Goal: Information Seeking & Learning: Stay updated

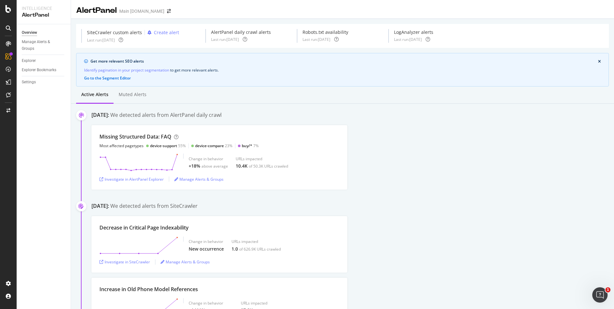
click at [41, 97] on div "SpeedWorkers" at bounding box center [38, 97] width 28 height 6
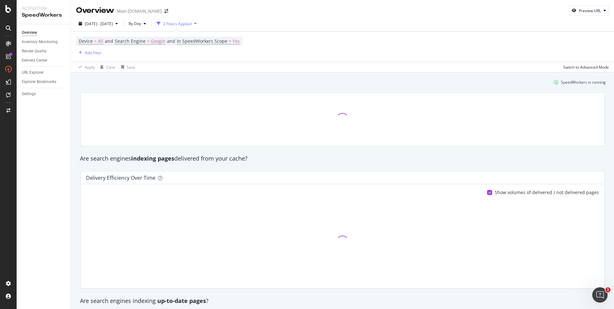
click at [493, 80] on div "SpeedWorkers is running" at bounding box center [342, 82] width 531 height 11
click at [518, 78] on div "SpeedWorkers is running" at bounding box center [342, 82] width 531 height 11
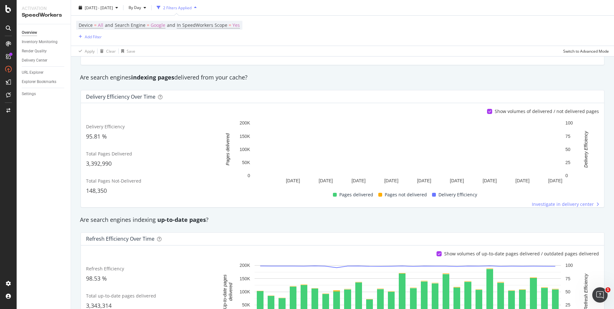
scroll to position [77, 0]
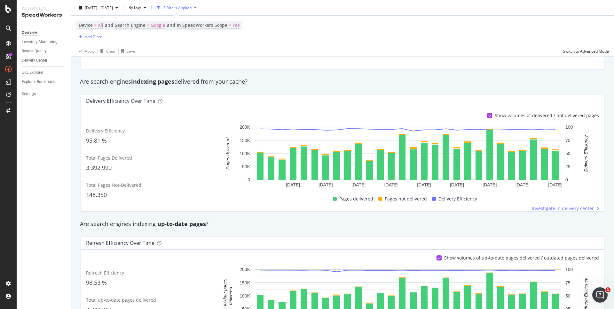
click at [519, 82] on div "Are search engines indexing pages delivered from your cache?" at bounding box center [342, 82] width 531 height 8
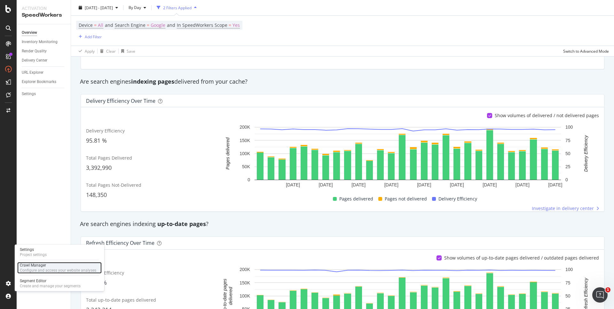
click at [77, 265] on div "Crawl Manager" at bounding box center [58, 265] width 76 height 5
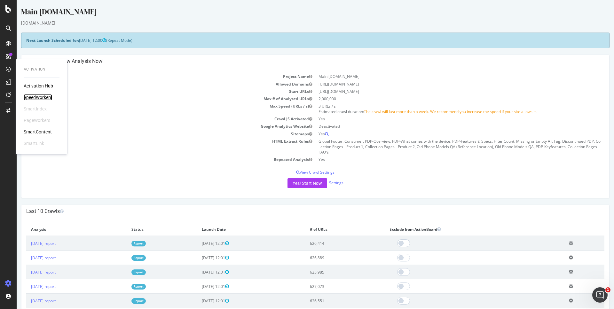
click at [36, 97] on div "SpeedWorkers" at bounding box center [38, 97] width 28 height 6
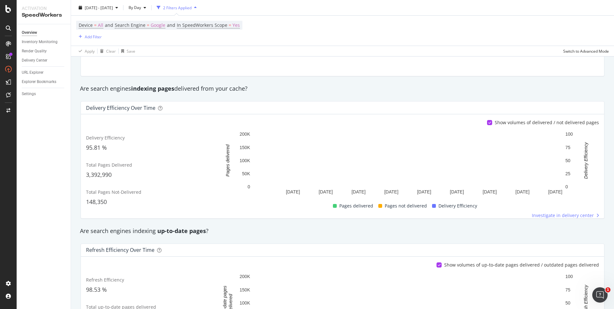
scroll to position [71, 0]
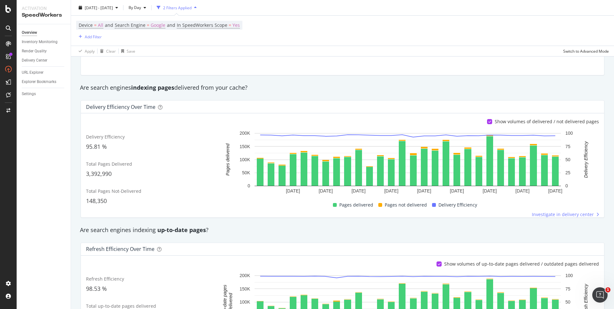
click at [531, 85] on div "Are search engines indexing pages delivered from your cache?" at bounding box center [342, 88] width 531 height 8
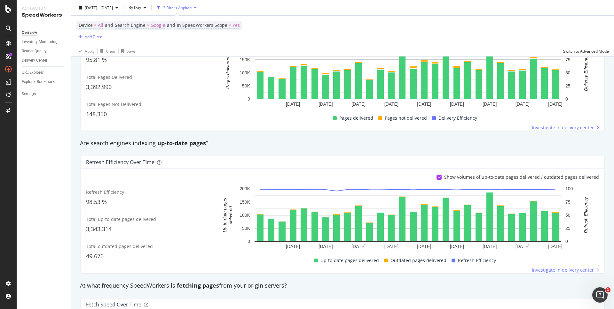
scroll to position [209, 0]
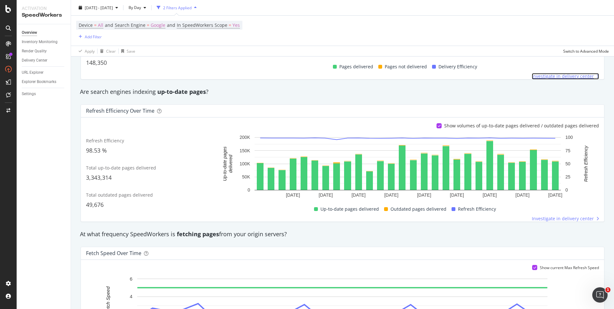
click at [556, 73] on span "Investigate in delivery center" at bounding box center [563, 76] width 62 height 6
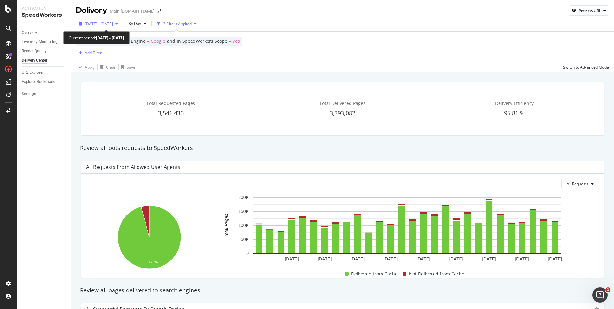
click at [113, 24] on span "2025 Jul. 25th - Aug. 21st" at bounding box center [99, 23] width 28 height 5
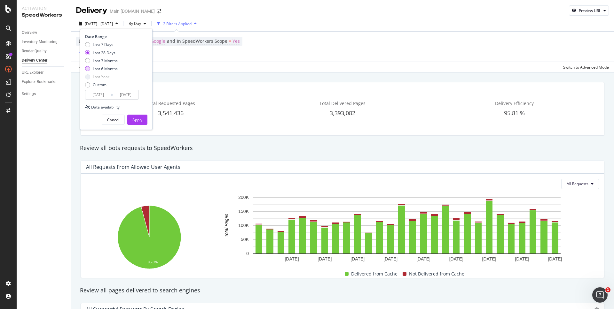
click at [87, 68] on div "Last 6 Months" at bounding box center [87, 68] width 5 height 5
type input "2025/02/22"
click at [141, 119] on div "Apply" at bounding box center [137, 119] width 10 height 5
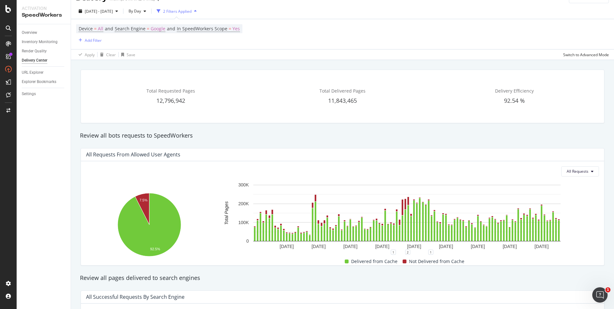
scroll to position [17, 0]
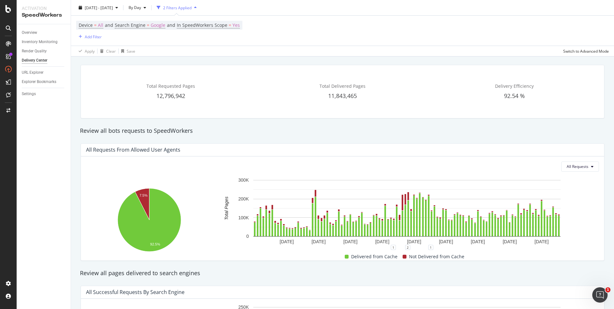
click at [499, 132] on div "Review all bots requests to SpeedWorkers" at bounding box center [342, 131] width 531 height 8
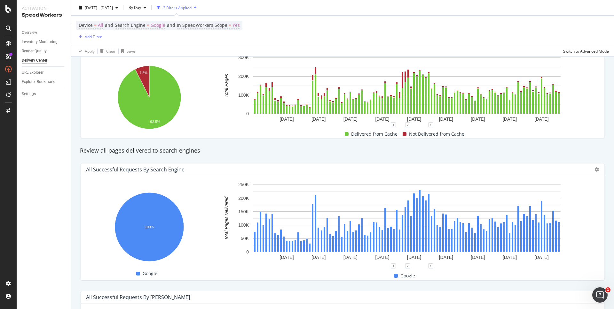
scroll to position [161, 0]
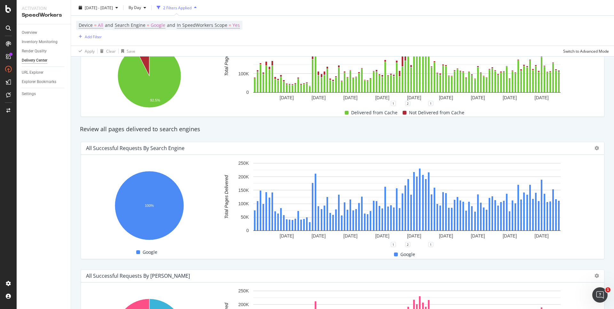
click at [422, 129] on div "Review all pages delivered to search engines" at bounding box center [342, 129] width 531 height 8
click at [28, 95] on div "Settings" at bounding box center [29, 94] width 14 height 7
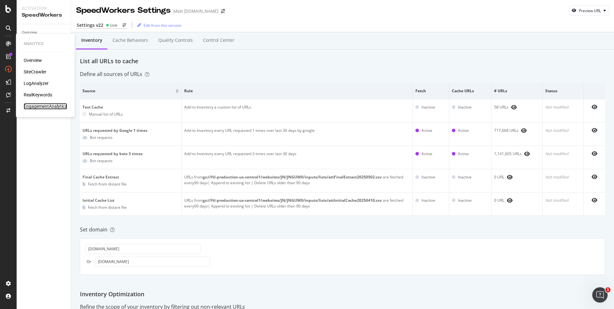
click at [42, 105] on div "EngagementAnalytics" at bounding box center [45, 106] width 43 height 6
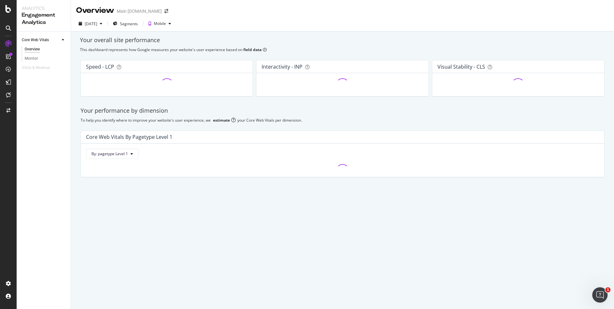
click at [457, 51] on div "This dashboard represents how Google measures your website's user experience ba…" at bounding box center [342, 49] width 525 height 5
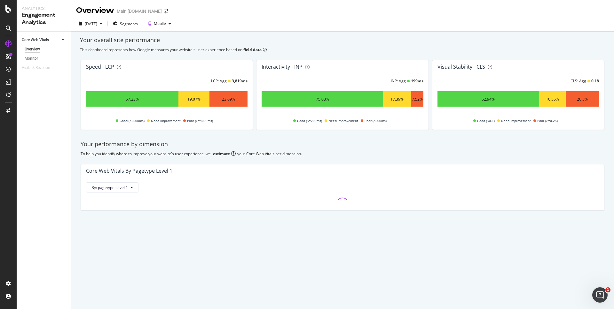
click at [494, 154] on div "To help you identify where to improve your website's user experience, we estima…" at bounding box center [343, 153] width 524 height 5
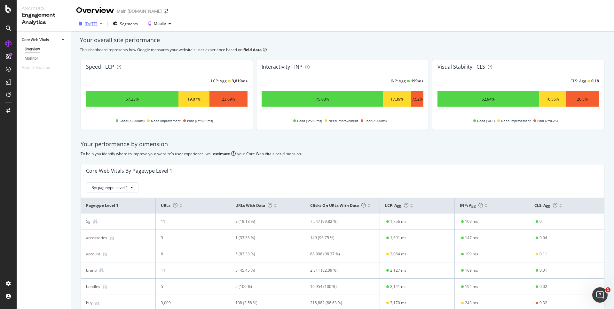
click at [97, 26] on div "2025 Aug. 17th" at bounding box center [91, 23] width 12 height 5
click at [507, 144] on div "Your performance by dimension" at bounding box center [343, 144] width 524 height 8
click at [33, 59] on div "Monitor" at bounding box center [31, 58] width 13 height 7
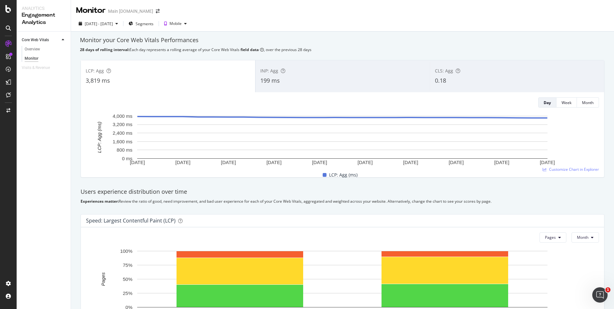
click at [492, 43] on div "Monitor your Core Web Vitals Performances" at bounding box center [342, 40] width 525 height 8
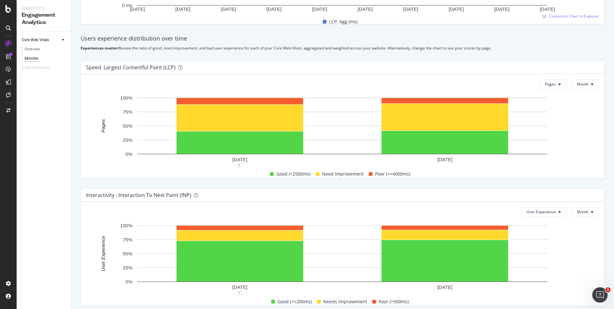
scroll to position [156, 0]
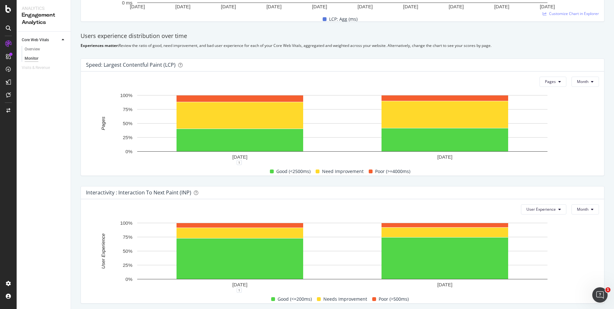
click at [540, 46] on div "Experiences matter: Review the ratio of good, need improvement, and bad user ex…" at bounding box center [343, 45] width 524 height 5
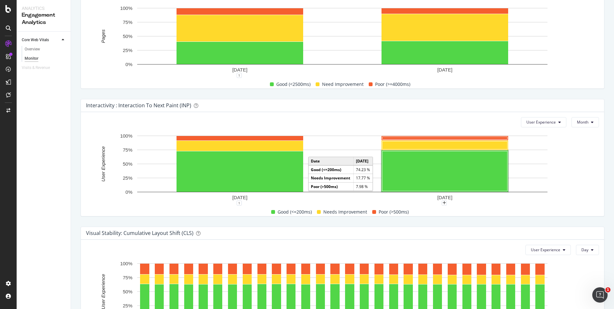
scroll to position [244, 0]
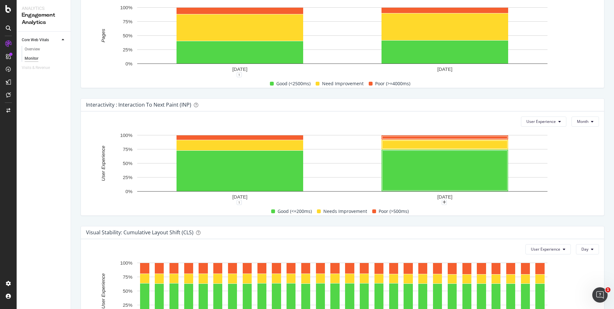
click at [521, 218] on div "Interactivity : Interaction to Next Paint (INP) User Experience Month 1 Jul. 20…" at bounding box center [342, 157] width 531 height 128
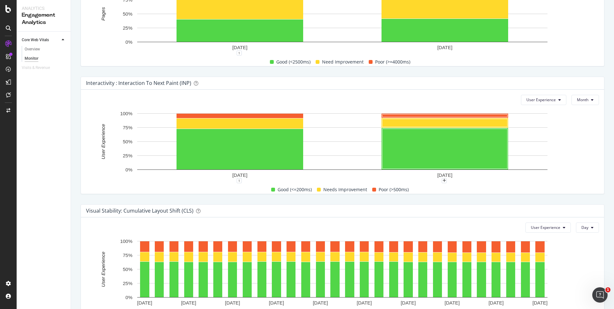
scroll to position [266, 0]
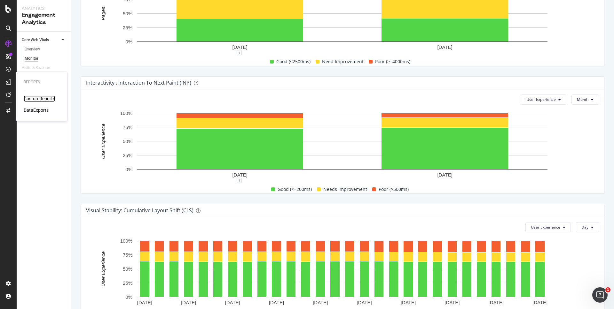
click at [36, 99] on div "CustomReports" at bounding box center [39, 99] width 31 height 6
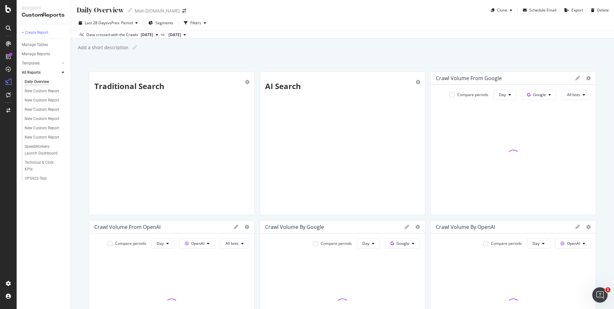
click at [345, 59] on div "Daily Overview Daily Overview Main att.com Clone Schedule Email Export Delete L…" at bounding box center [342, 154] width 543 height 309
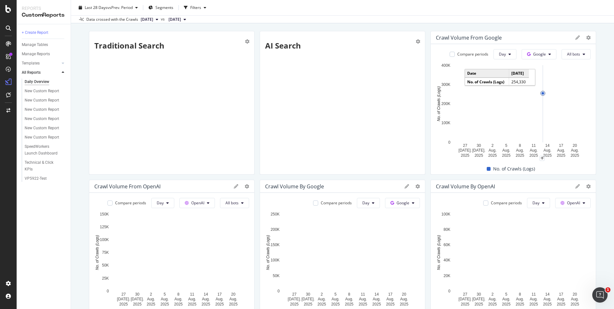
scroll to position [39, 0]
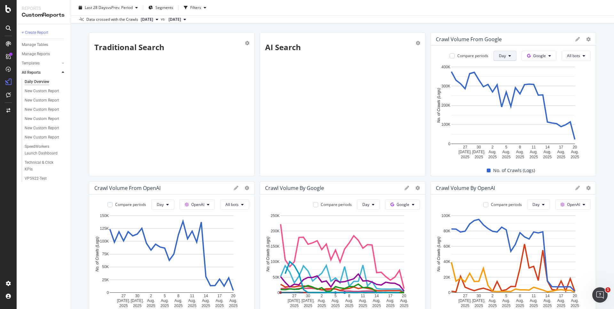
click at [504, 57] on span "Day" at bounding box center [502, 55] width 7 height 5
click at [503, 90] on span "Month" at bounding box center [505, 92] width 12 height 6
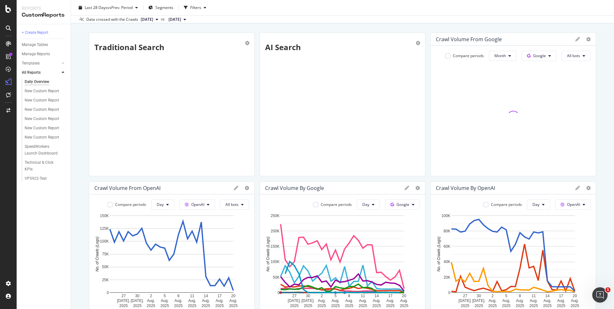
click at [547, 27] on div "Daily Overview Daily Overview Main att.com Clone Schedule Email Export Delete L…" at bounding box center [342, 154] width 543 height 309
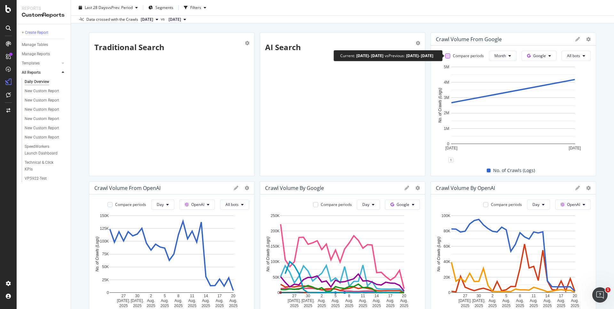
click at [449, 56] on div at bounding box center [447, 55] width 5 height 5
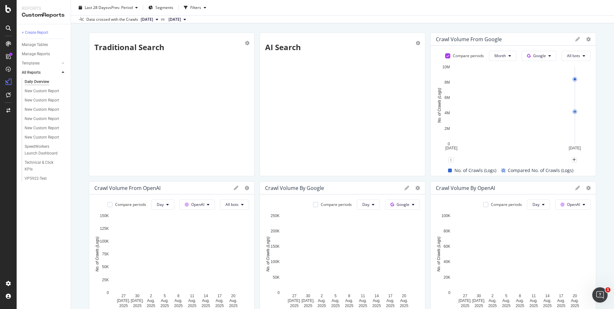
scroll to position [0, 0]
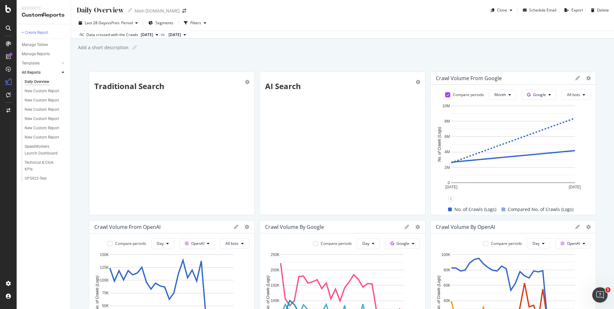
click at [181, 34] on span "2025 Jul. 20th" at bounding box center [174, 35] width 12 height 6
click at [153, 33] on span "2025 Aug. 17th" at bounding box center [147, 35] width 12 height 6
click at [181, 34] on span "2025 Jul. 20th" at bounding box center [174, 35] width 12 height 6
click at [239, 67] on div "2025 May. 18th" at bounding box center [210, 66] width 58 height 6
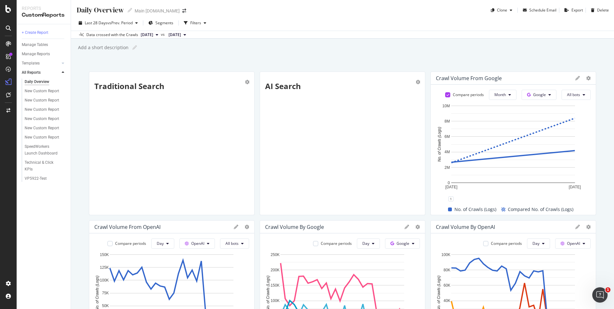
click at [497, 62] on div "Daily Overview Daily Overview Main att.com Clone Schedule Email Export Delete L…" at bounding box center [342, 154] width 543 height 309
click at [444, 94] on div "Compare periods Month Google All bots" at bounding box center [515, 95] width 151 height 10
click at [447, 94] on icon at bounding box center [447, 94] width 3 height 3
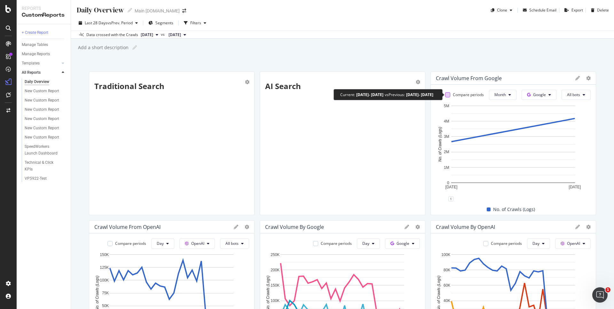
click at [449, 94] on div at bounding box center [447, 94] width 5 height 5
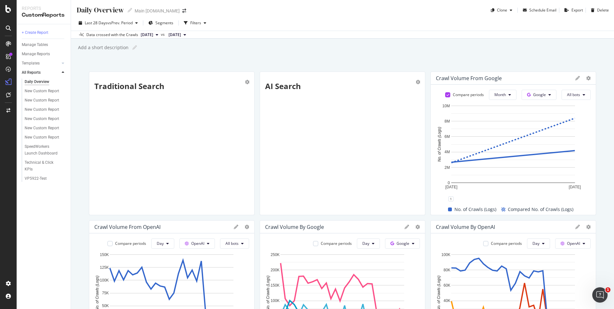
click at [153, 33] on span "2025 Aug. 17th" at bounding box center [147, 35] width 12 height 6
click at [198, 69] on div "2025 Jul. 27th" at bounding box center [169, 70] width 58 height 6
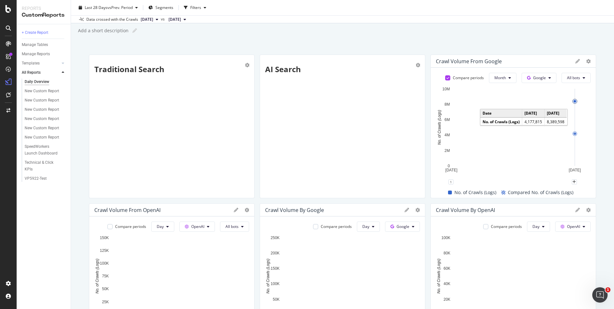
scroll to position [18, 0]
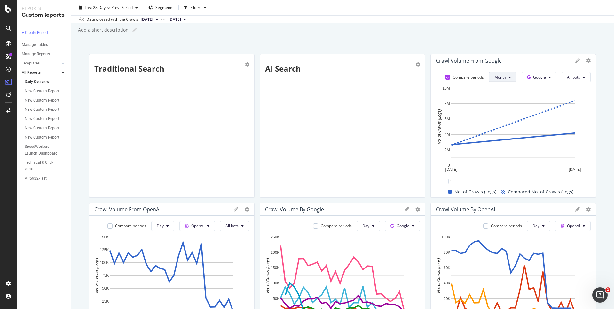
click at [513, 77] on button "Month" at bounding box center [502, 77] width 27 height 10
click at [502, 103] on span "Week" at bounding box center [500, 102] width 12 height 6
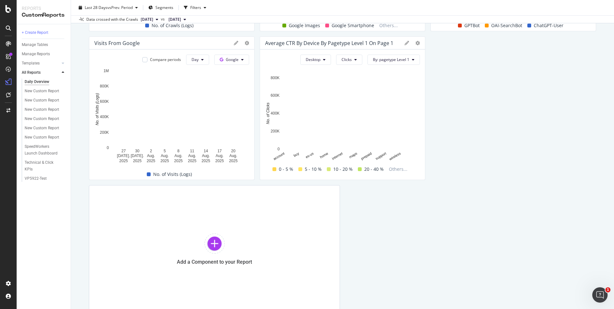
scroll to position [334, 0]
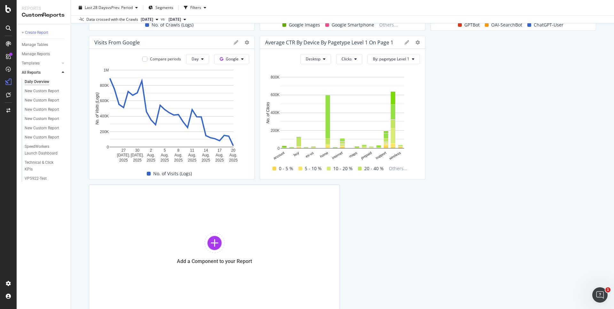
click at [563, 145] on div "Traditional Search AI Search Crawl Volume from Google Compare periods Week Goog…" at bounding box center [342, 25] width 507 height 575
click at [195, 58] on span "Day" at bounding box center [194, 58] width 7 height 5
click at [195, 94] on span "Month" at bounding box center [198, 96] width 12 height 6
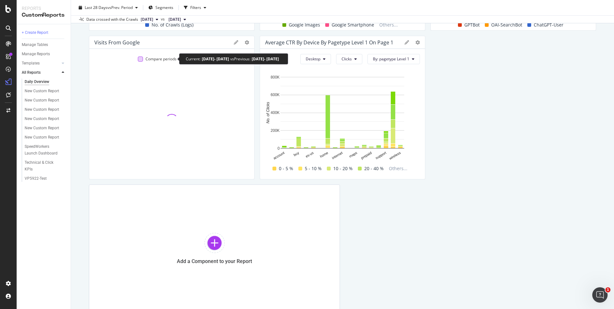
click at [141, 58] on div at bounding box center [140, 59] width 5 height 5
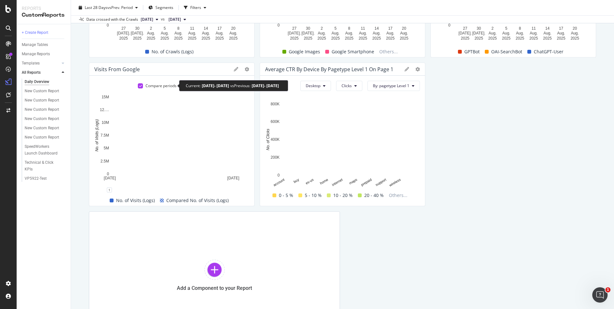
scroll to position [304, 0]
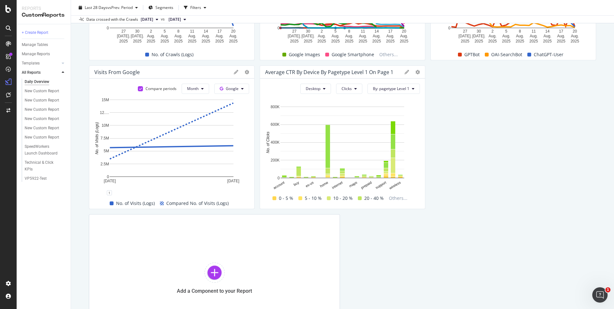
click at [503, 108] on div "Traditional Search AI Search Crawl Volume from Google Compare periods Week Goog…" at bounding box center [342, 55] width 507 height 575
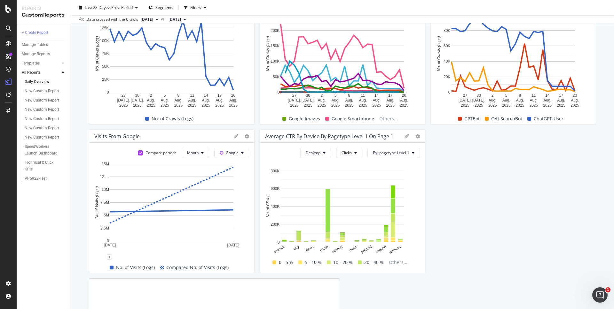
click at [545, 126] on div "Traditional Search AI Search Crawl Volume from Google Compare periods Week Goog…" at bounding box center [342, 119] width 507 height 575
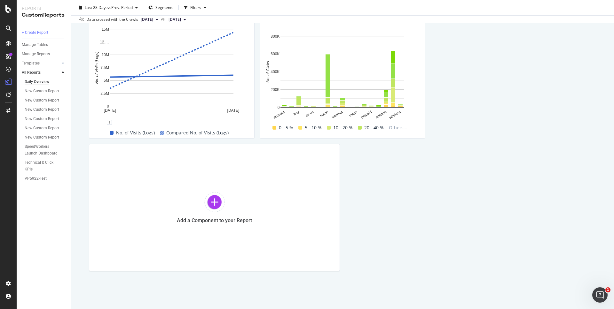
scroll to position [377, 0]
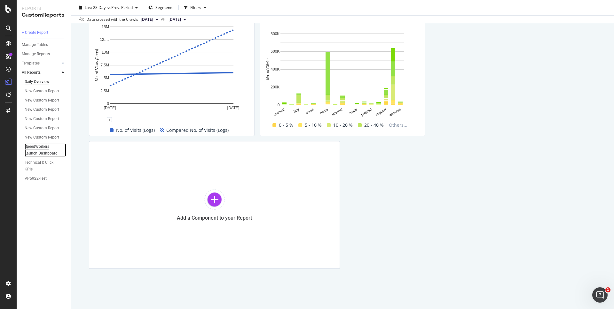
click at [45, 147] on div "SpeedWorkers Launch Dashboard" at bounding box center [43, 150] width 37 height 13
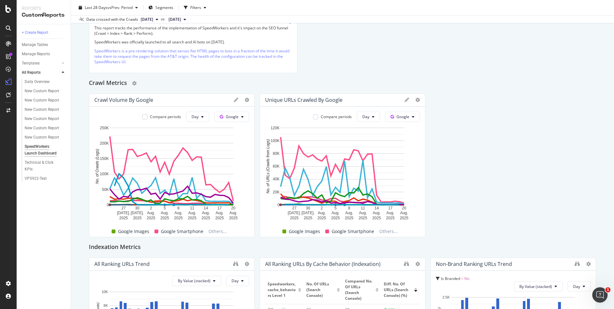
scroll to position [61, 0]
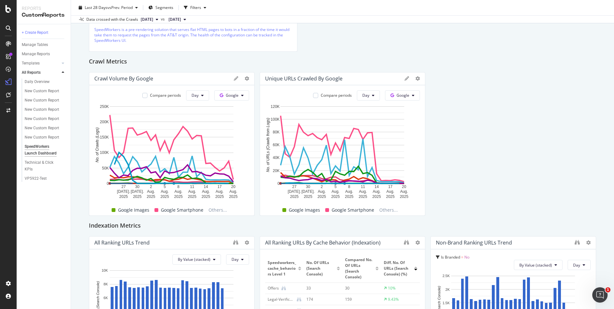
scroll to position [87, 0]
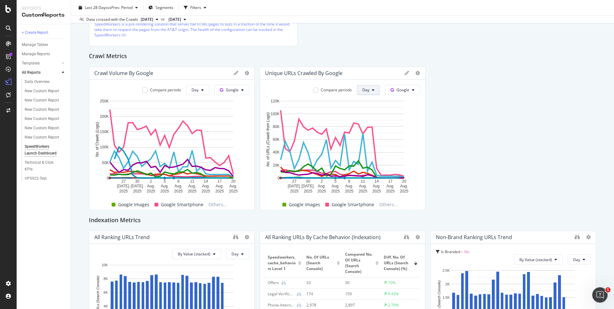
click at [364, 90] on span "Day" at bounding box center [365, 89] width 7 height 5
click at [364, 125] on span "Month" at bounding box center [369, 127] width 12 height 6
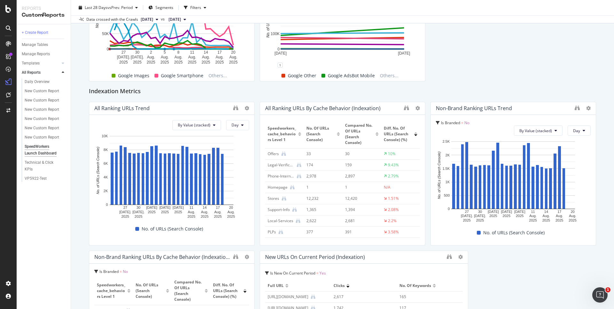
scroll to position [236, 0]
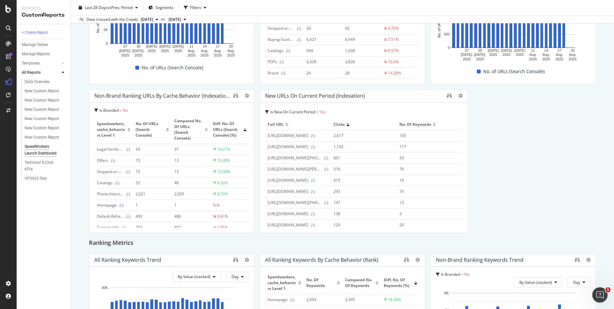
scroll to position [379, 0]
click at [548, 158] on div "SpeedWorkers Report Overview This report tracks the performance of the implemen…" at bounding box center [342, 276] width 507 height 1166
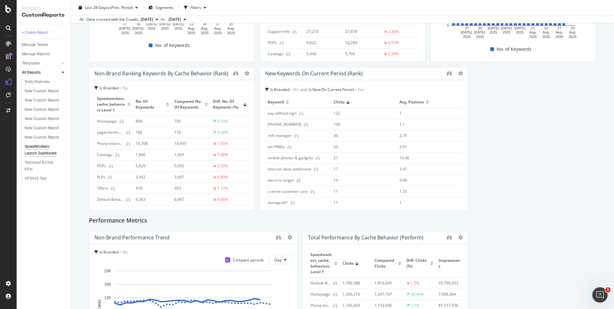
scroll to position [714, 0]
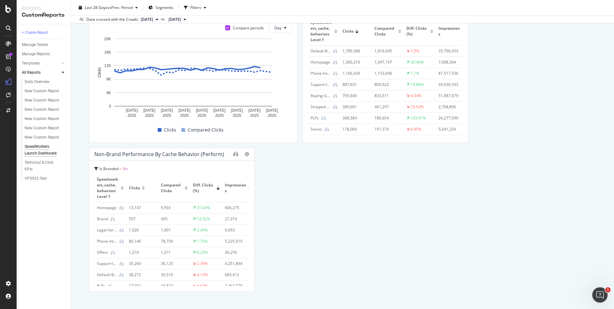
scroll to position [958, 0]
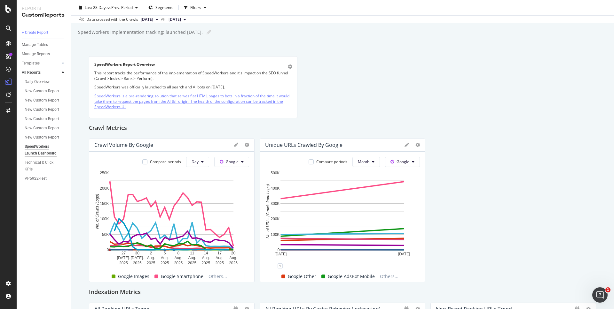
scroll to position [0, 0]
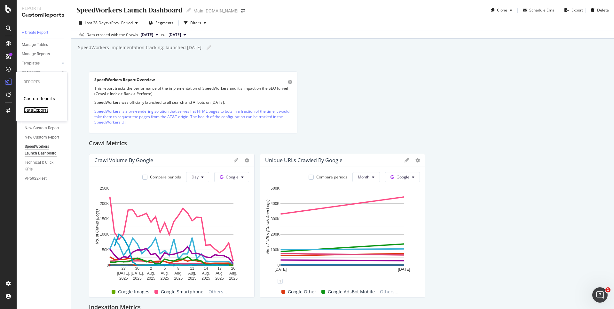
click at [36, 111] on div "DataExports" at bounding box center [36, 110] width 25 height 6
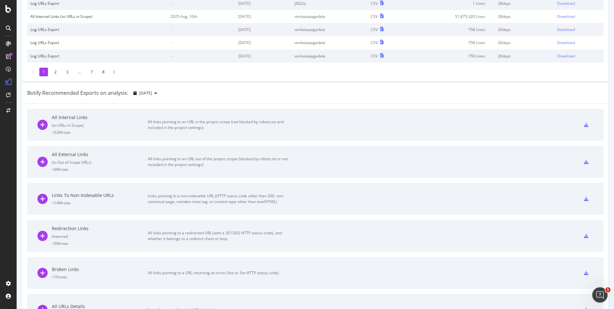
scroll to position [69, 0]
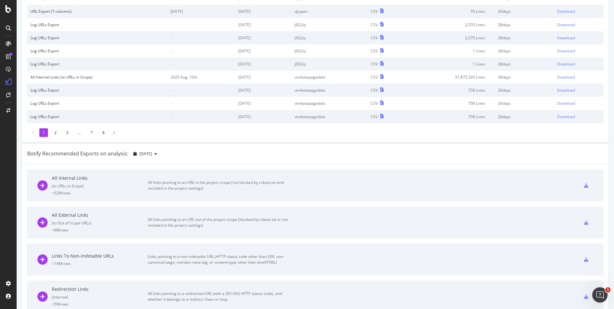
click at [105, 132] on li "8" at bounding box center [103, 132] width 9 height 9
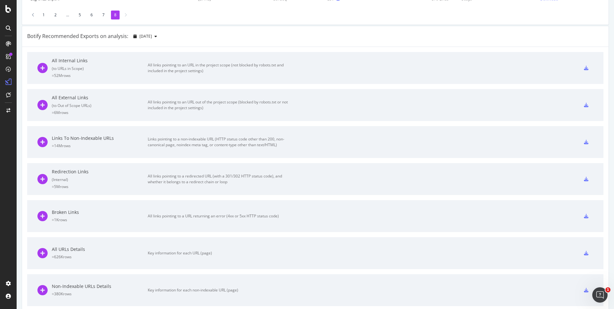
scroll to position [0, 0]
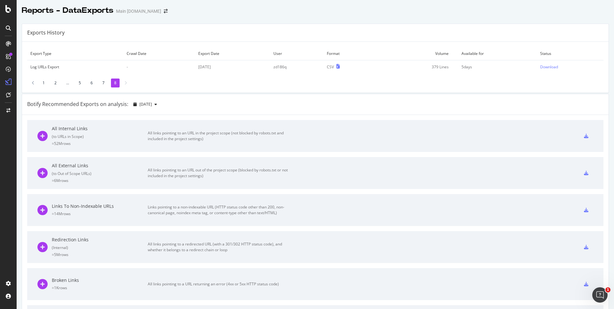
click at [104, 82] on li "7" at bounding box center [103, 83] width 9 height 9
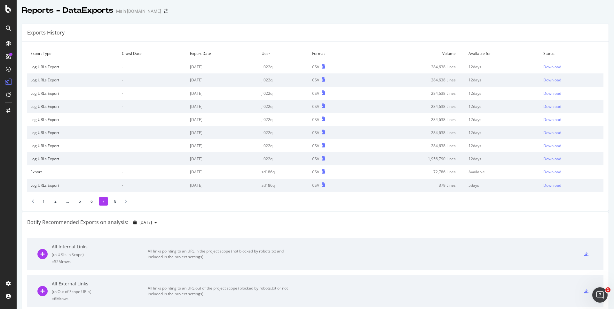
click at [90, 202] on li "6" at bounding box center [91, 201] width 9 height 9
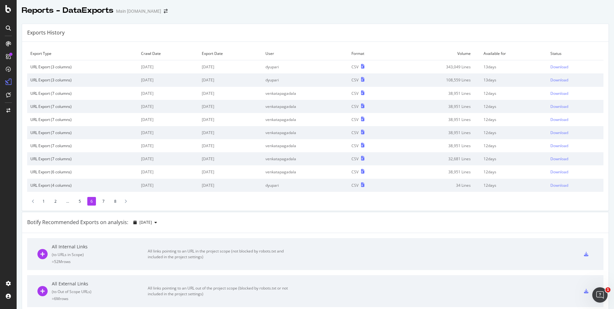
click at [78, 201] on li "5" at bounding box center [79, 201] width 9 height 9
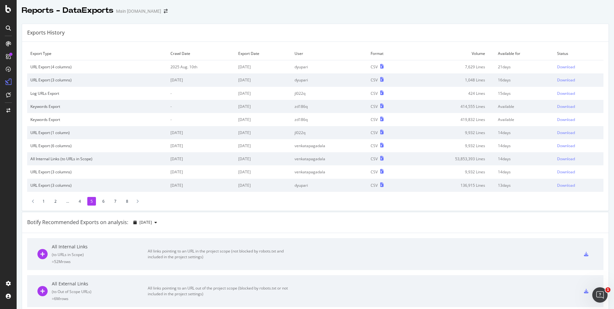
click at [77, 202] on li "4" at bounding box center [79, 201] width 9 height 9
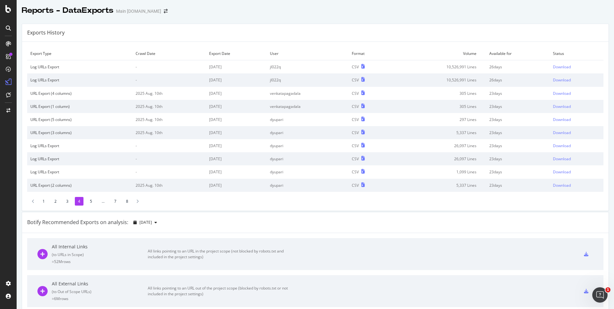
click at [65, 202] on li "3" at bounding box center [67, 201] width 9 height 9
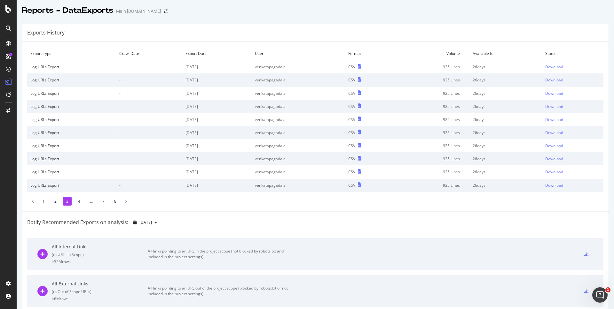
click at [55, 200] on li "2" at bounding box center [55, 201] width 9 height 9
click at [43, 200] on li "1" at bounding box center [43, 201] width 9 height 9
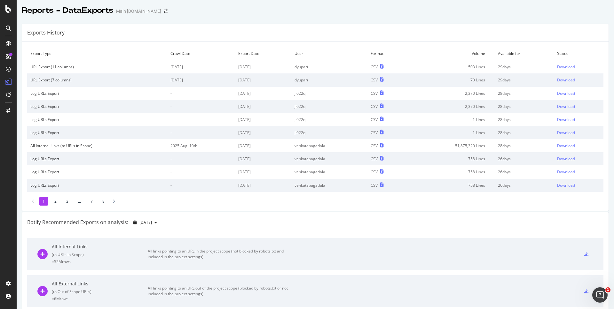
click at [521, 11] on div "Reports - DataExports Main att.com" at bounding box center [315, 8] width 597 height 16
click at [36, 98] on div "CustomReports" at bounding box center [39, 99] width 31 height 6
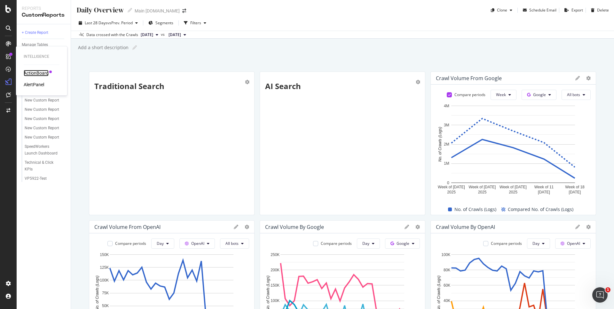
click at [34, 71] on div "ActionBoard" at bounding box center [36, 73] width 25 height 6
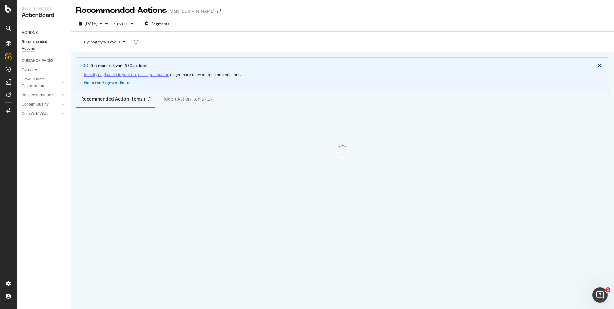
click at [305, 98] on div "Recommended Action Items (...) Hidden Action Items (...)" at bounding box center [342, 99] width 543 height 17
click at [356, 100] on div "Recommended Action Items (...) Hidden Action Items (...)" at bounding box center [342, 99] width 543 height 17
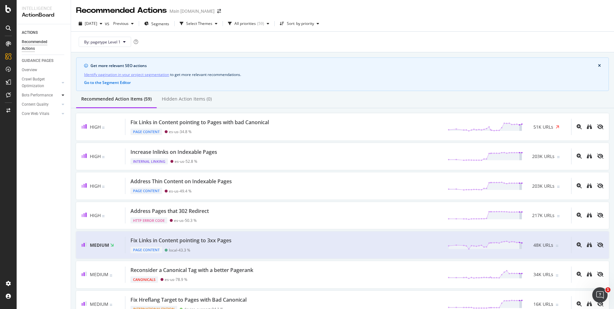
click at [61, 95] on div at bounding box center [63, 95] width 6 height 6
click at [49, 101] on div "Bot Discovery Time" at bounding box center [41, 104] width 33 height 7
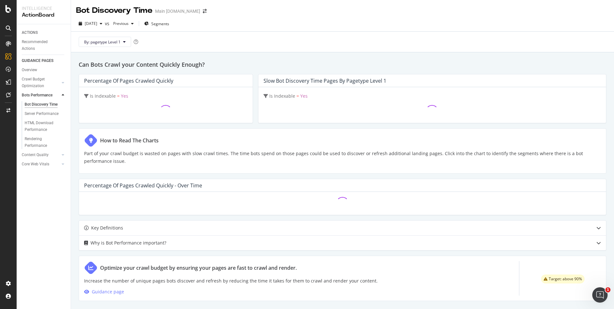
click at [430, 62] on h2 "Can Bots Crawl your Content Quickly Enough?" at bounding box center [342, 64] width 527 height 9
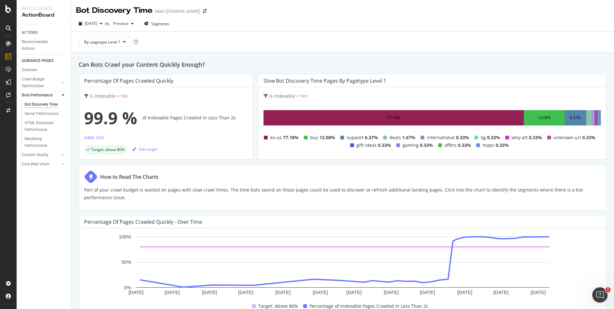
click at [457, 62] on h2 "Can Bots Crawl your Content Quickly Enough?" at bounding box center [342, 64] width 527 height 9
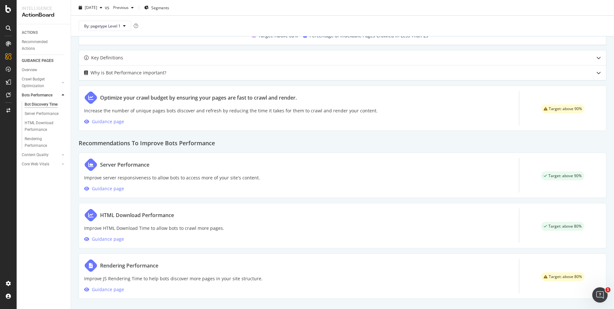
scroll to position [273, 0]
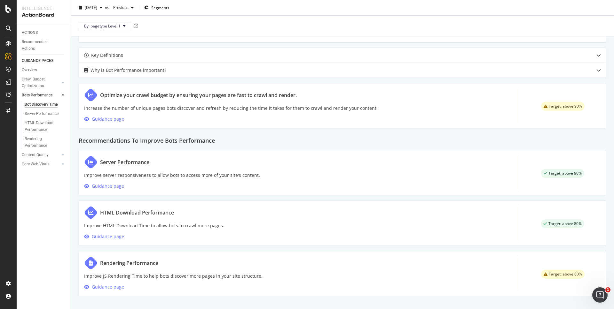
click at [559, 141] on h2 "Recommendations To Improve Bots Performance" at bounding box center [342, 140] width 527 height 12
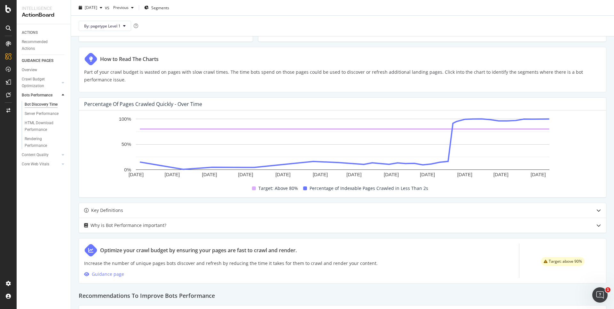
scroll to position [119, 0]
click at [580, 95] on div "Can Bots Crawl your Content Quickly Enough? Percentage of Pages Crawled Quickly…" at bounding box center [342, 199] width 543 height 530
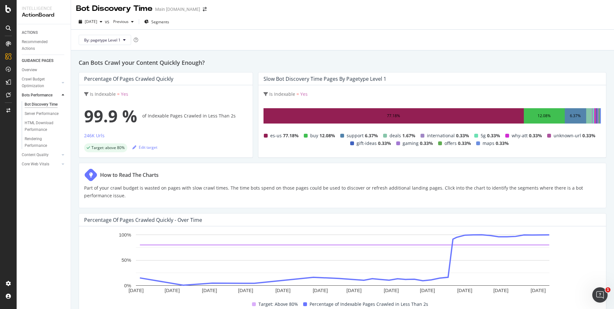
scroll to position [9, 0]
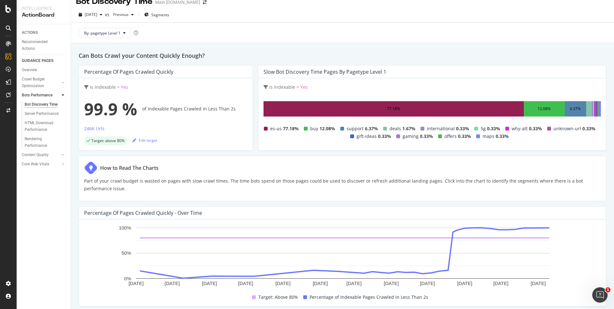
click at [255, 112] on div "Percentage of Pages Crawled Quickly Is Indexable = Yes 99.9 % of Indexable Page…" at bounding box center [342, 108] width 527 height 86
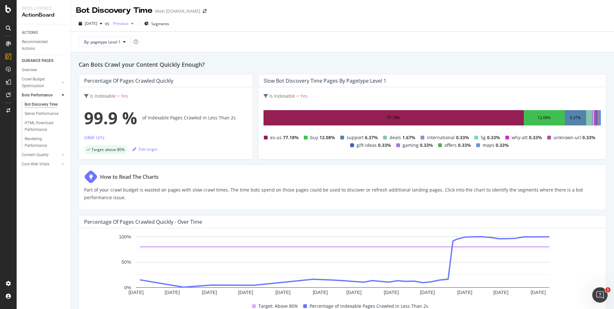
click at [128, 23] on span "Previous" at bounding box center [120, 23] width 18 height 5
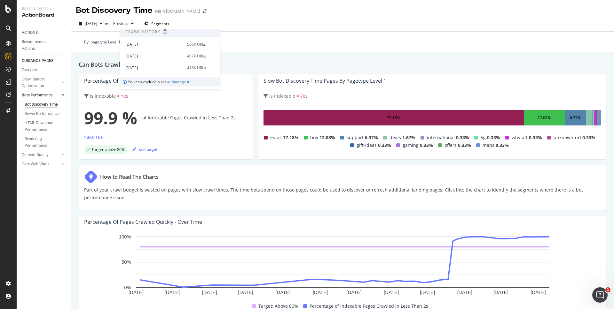
scroll to position [132, 0]
click at [183, 42] on div "2025 May. 18th" at bounding box center [154, 43] width 58 height 6
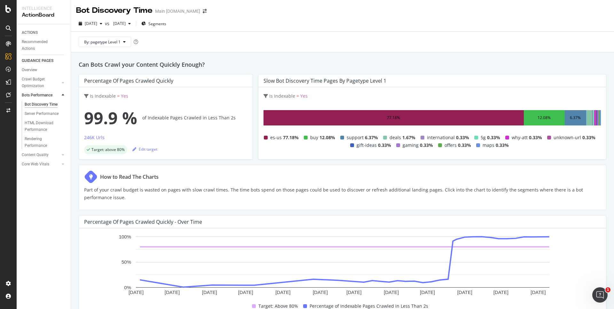
click at [126, 24] on span "2025 May. 18th" at bounding box center [118, 23] width 15 height 5
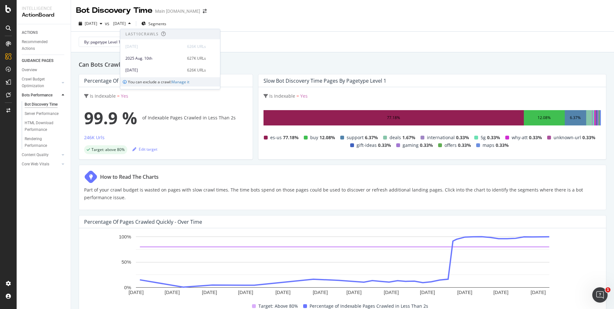
click at [411, 61] on h2 "Can Bots Crawl your Content Quickly Enough?" at bounding box center [342, 64] width 527 height 9
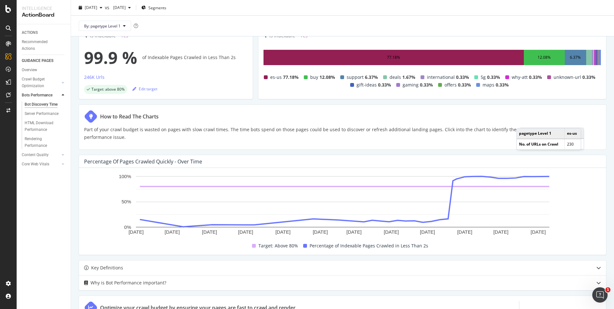
scroll to position [100, 0]
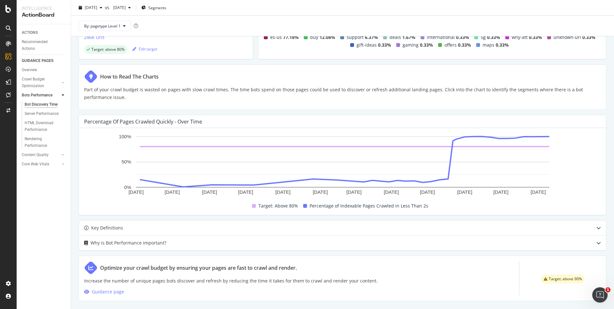
click at [535, 112] on div "Can Bots Crawl your Content Quickly Enough? Percentage of Pages Crawled Quickly…" at bounding box center [342, 217] width 543 height 530
click at [335, 114] on div "Can Bots Crawl your Content Quickly Enough? Percentage of Pages Crawled Quickly…" at bounding box center [342, 217] width 543 height 530
click at [36, 109] on div "DataExports" at bounding box center [36, 110] width 25 height 6
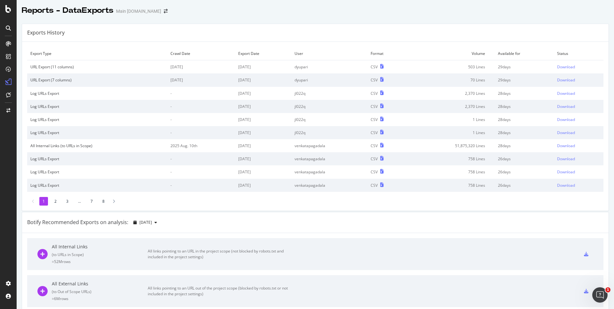
click at [104, 199] on li "8" at bounding box center [103, 201] width 9 height 9
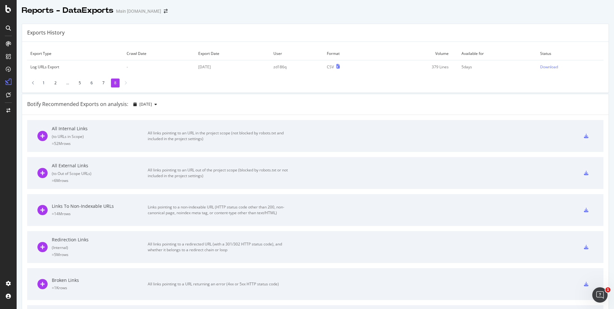
click at [207, 67] on td "2025 Jul. 28th" at bounding box center [232, 66] width 75 height 13
click at [415, 109] on div "Botify Recommended Exports on analysis: 2025 Aug. 17th" at bounding box center [315, 104] width 586 height 21
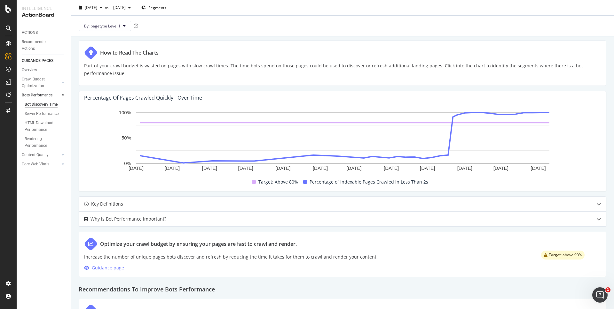
scroll to position [130, 0]
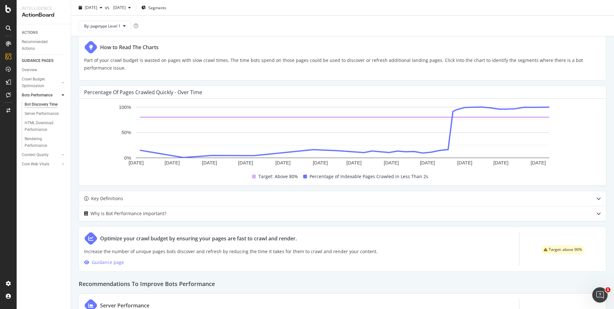
click at [433, 81] on div "Can Bots Crawl your Content Quickly Enough? Percentage of Pages Crawled Quickly…" at bounding box center [342, 188] width 543 height 530
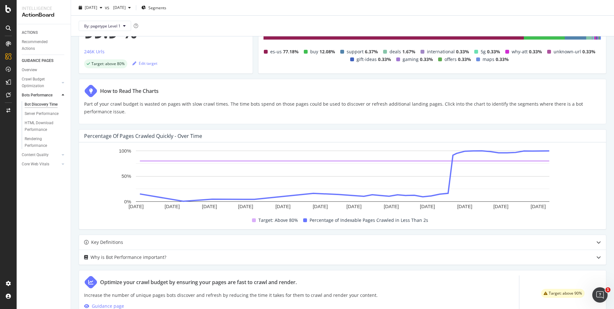
scroll to position [84, 0]
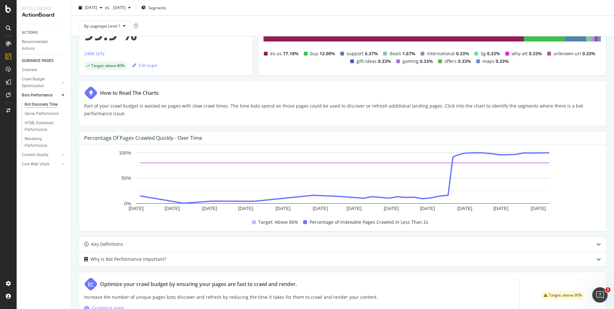
click at [461, 99] on div "How to Read The Charts" at bounding box center [342, 92] width 517 height 13
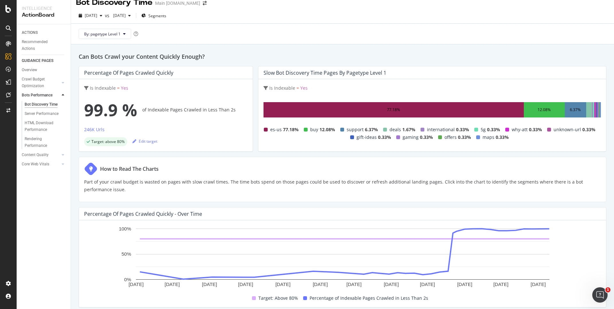
scroll to position [0, 0]
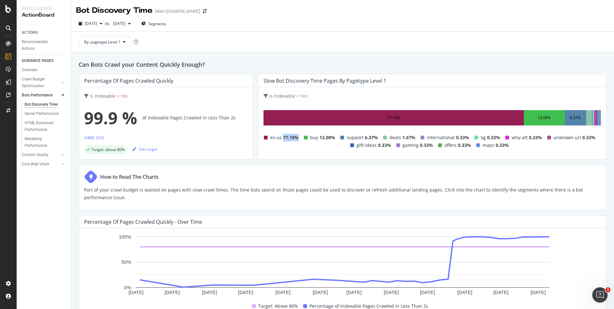
drag, startPoint x: 285, startPoint y: 138, endPoint x: 300, endPoint y: 138, distance: 14.1
click at [299, 138] on span "77.18%" at bounding box center [291, 138] width 16 height 8
drag, startPoint x: 362, startPoint y: 70, endPoint x: 233, endPoint y: 48, distance: 130.4
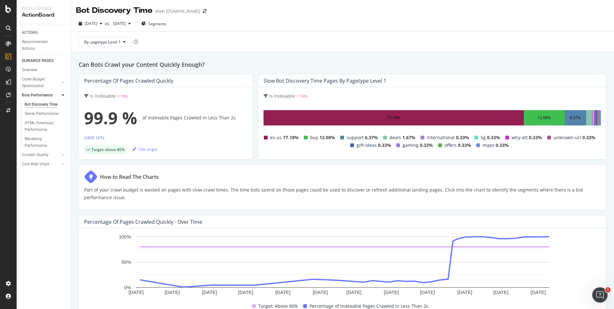
click at [166, 27] on div "Segments" at bounding box center [153, 24] width 25 height 10
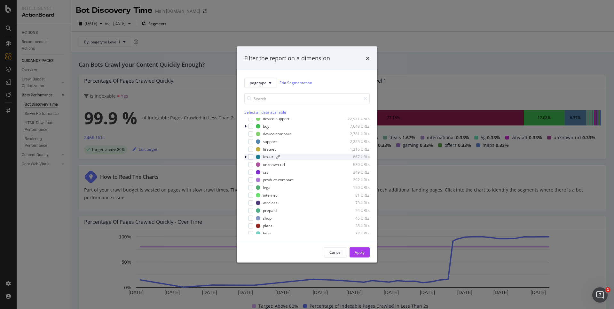
scroll to position [17, 0]
click at [252, 135] on div "modal" at bounding box center [250, 134] width 5 height 5
click at [363, 252] on div "Apply" at bounding box center [359, 252] width 10 height 5
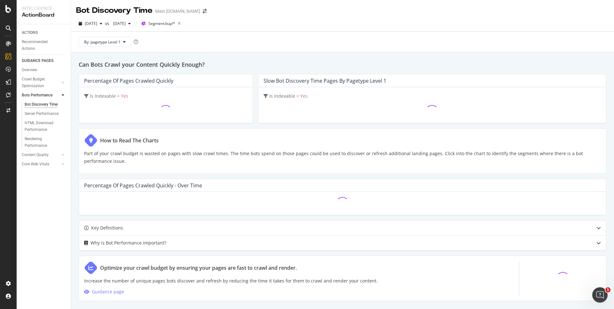
click at [480, 61] on h2 "Can Bots Crawl your Content Quickly Enough?" at bounding box center [342, 64] width 527 height 9
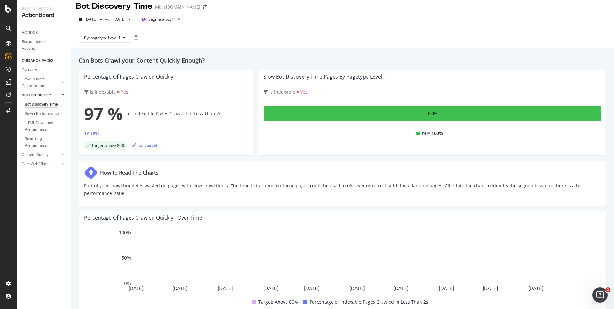
scroll to position [2, 0]
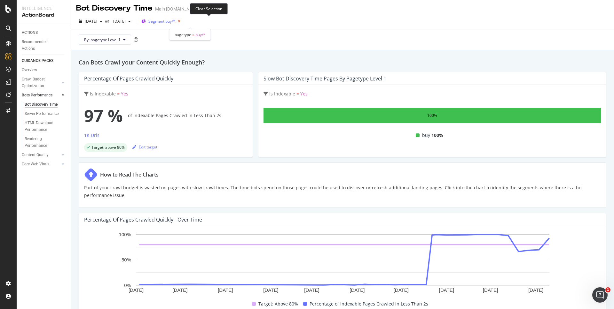
click at [183, 20] on icon "button" at bounding box center [179, 21] width 8 height 9
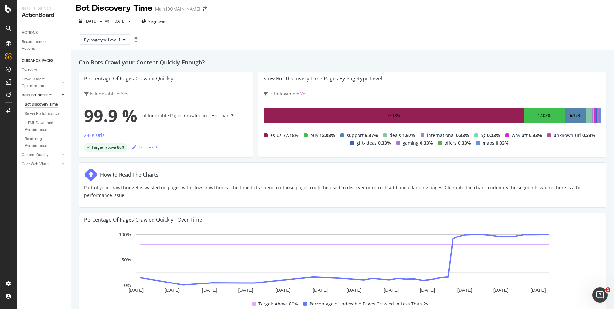
click at [518, 62] on h2 "Can Bots Crawl your Content Quickly Enough?" at bounding box center [342, 62] width 527 height 9
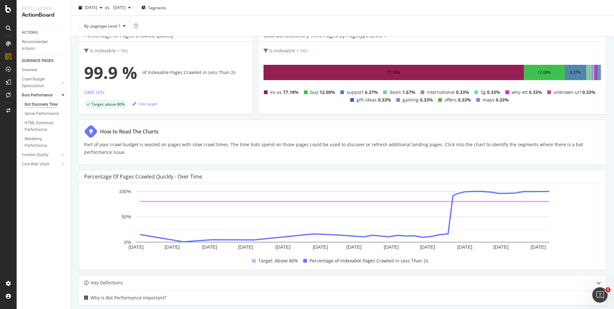
scroll to position [48, 0]
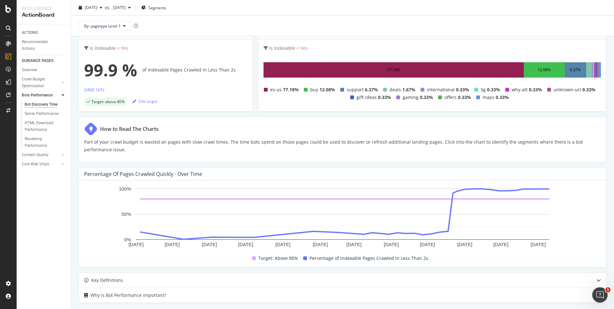
click at [543, 114] on div "Can Bots Crawl your Content Quickly Enough? Percentage of Pages Crawled Quickly…" at bounding box center [342, 269] width 543 height 530
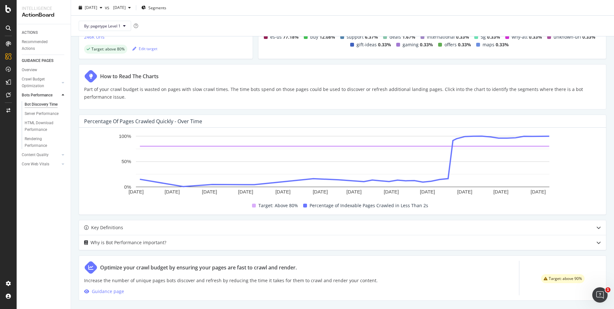
scroll to position [100, 0]
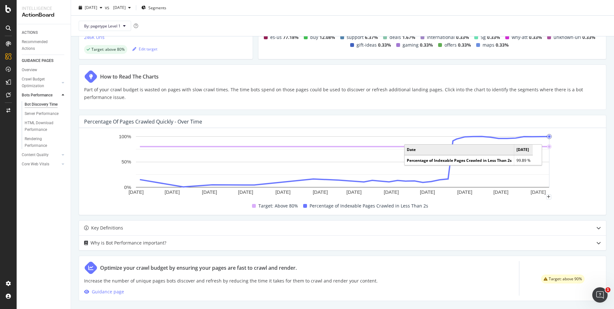
click at [548, 137] on circle "A chart." at bounding box center [549, 137] width 3 height 3
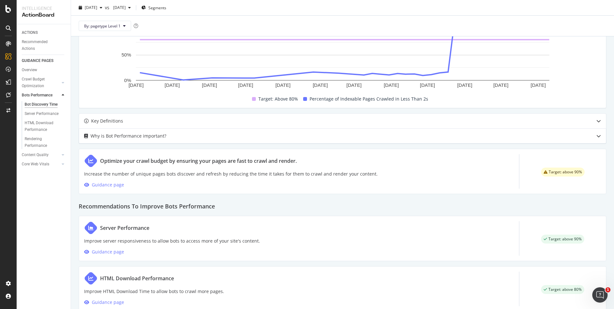
scroll to position [273, 0]
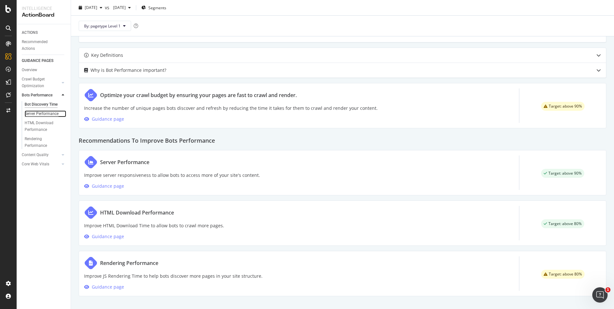
click at [43, 114] on div "Server Performance" at bounding box center [42, 114] width 34 height 7
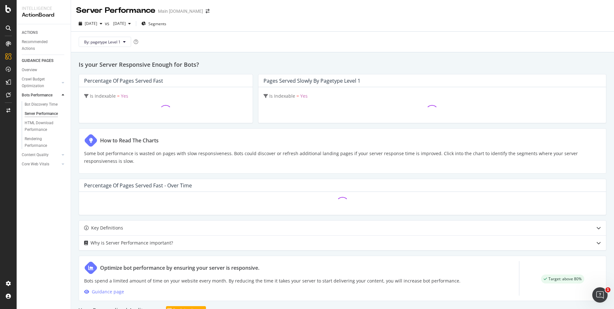
click at [435, 61] on h2 "Is your Server Responsive Enough for Bots?" at bounding box center [342, 64] width 527 height 9
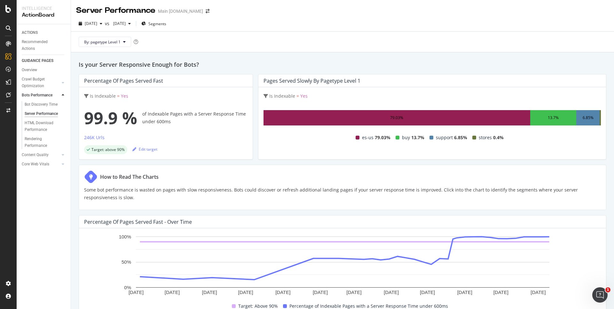
click at [533, 52] on div "Is your Server Responsive Enough for Bots? Percentage of Pages Served Fast Is I…" at bounding box center [342, 266] width 543 height 429
click at [35, 144] on div "Rendering Performance" at bounding box center [43, 142] width 36 height 13
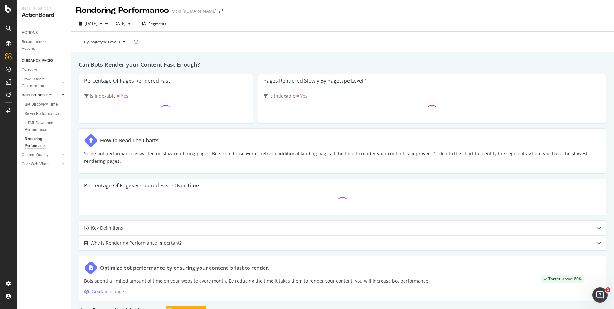
click at [384, 63] on h2 "Can Bots Render your Content Fast Enough?" at bounding box center [342, 64] width 527 height 9
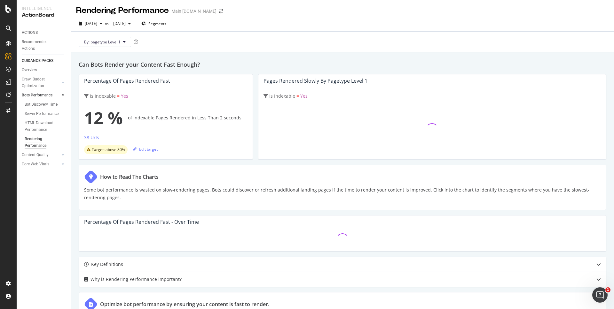
click at [513, 58] on div "Can Bots Render your Content Fast Enough? Percentage of Pages Rendered Fast Is …" at bounding box center [342, 234] width 543 height 365
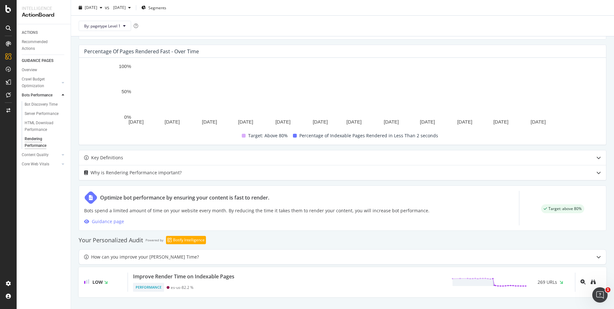
scroll to position [172, 0]
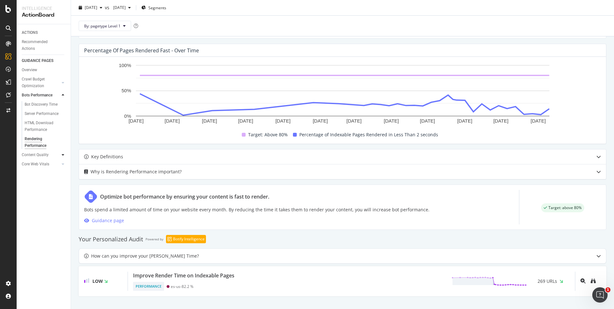
click at [61, 154] on div at bounding box center [63, 155] width 6 height 6
click at [62, 152] on icon at bounding box center [63, 151] width 3 height 4
click at [39, 123] on div "User Experience" at bounding box center [38, 123] width 27 height 7
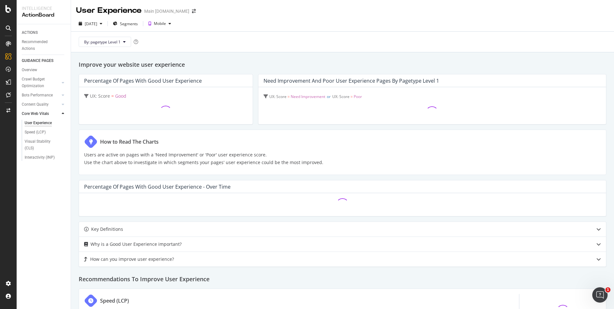
click at [436, 63] on h2 "Improve your website user experience" at bounding box center [342, 64] width 527 height 9
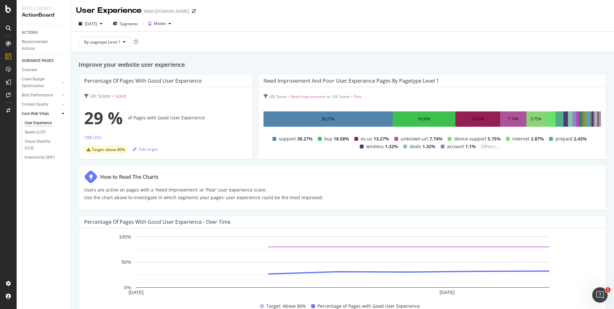
click at [436, 63] on h2 "Improve your website user experience" at bounding box center [342, 64] width 527 height 9
click at [531, 63] on h2 "Improve your website user experience" at bounding box center [342, 64] width 527 height 9
click at [382, 61] on h2 "Improve your website user experience" at bounding box center [342, 64] width 527 height 9
click at [102, 25] on icon "button" at bounding box center [101, 24] width 3 height 4
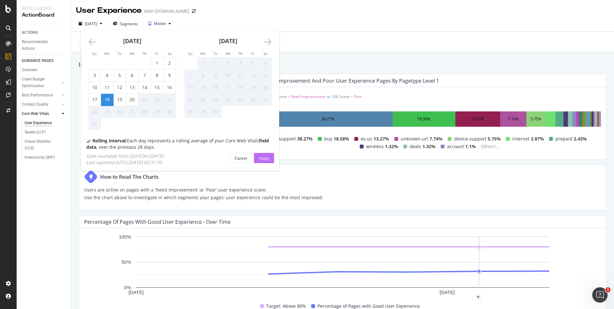
click at [267, 159] on div "Apply" at bounding box center [264, 158] width 10 height 5
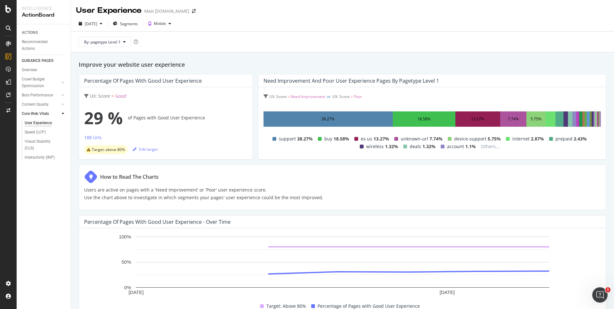
click at [522, 57] on div "Improve your website user experience Percentage of Pages with Good User Experie…" at bounding box center [342, 299] width 543 height 495
click at [42, 133] on div "Speed (LCP)" at bounding box center [35, 132] width 21 height 7
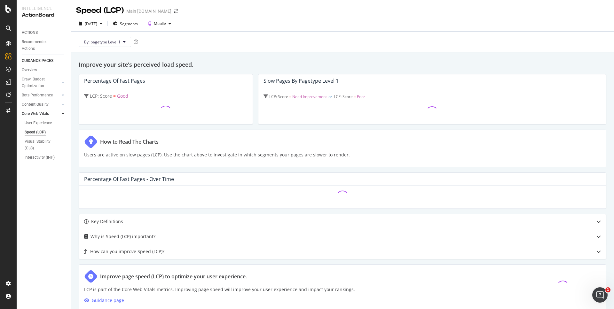
click at [442, 68] on h2 "Improve your site's perceived load speed." at bounding box center [342, 64] width 527 height 9
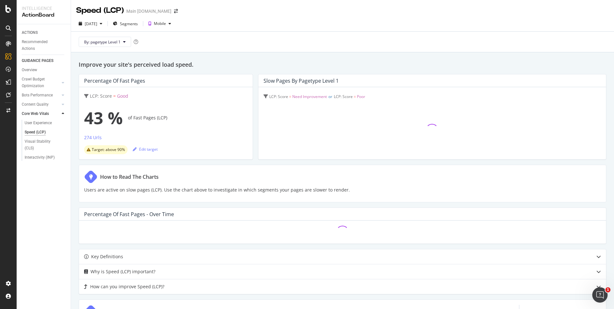
click at [494, 64] on h2 "Improve your site's perceived load speed." at bounding box center [342, 64] width 527 height 9
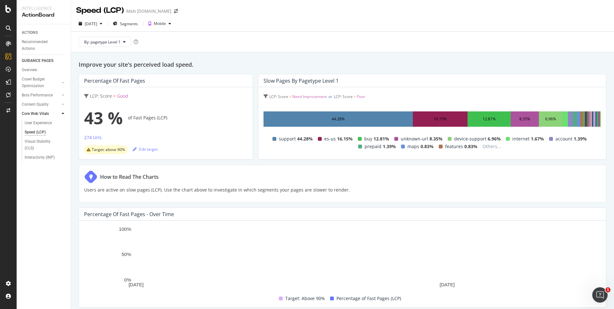
click at [493, 65] on h2 "Improve your site's perceived load speed." at bounding box center [342, 64] width 527 height 9
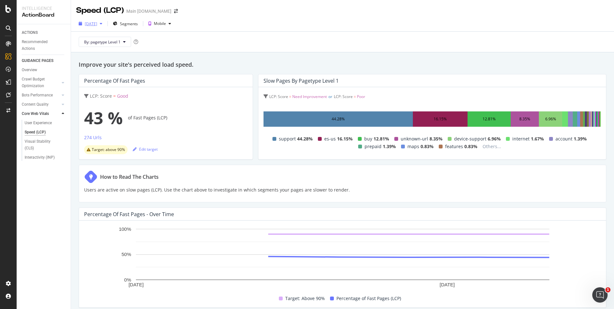
click at [97, 25] on div "2025 Aug. 16th" at bounding box center [91, 23] width 12 height 5
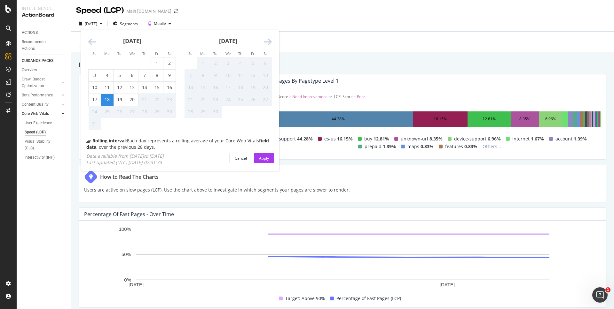
click at [94, 42] on icon "Move backward to switch to the previous month." at bounding box center [92, 42] width 8 height 9
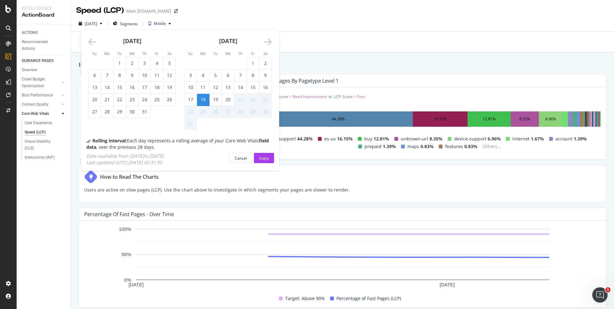
click at [94, 42] on icon "Move backward to switch to the previous month." at bounding box center [92, 42] width 8 height 9
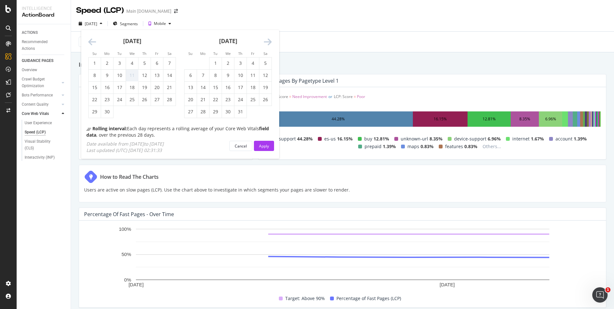
click at [94, 42] on icon "Move backward to switch to the previous month." at bounding box center [92, 42] width 8 height 9
click at [122, 75] on div "6" at bounding box center [119, 75] width 12 height 6
click at [259, 142] on div "Apply" at bounding box center [264, 146] width 10 height 10
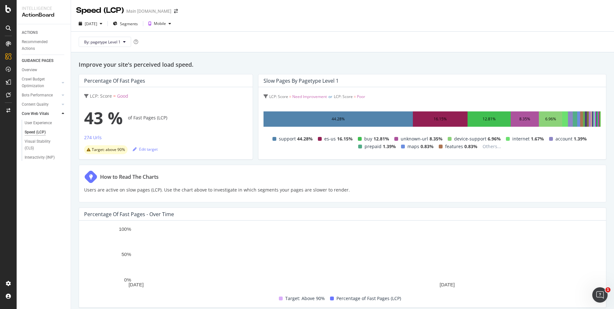
click at [381, 63] on h2 "Improve your site's perceived load speed." at bounding box center [342, 64] width 527 height 9
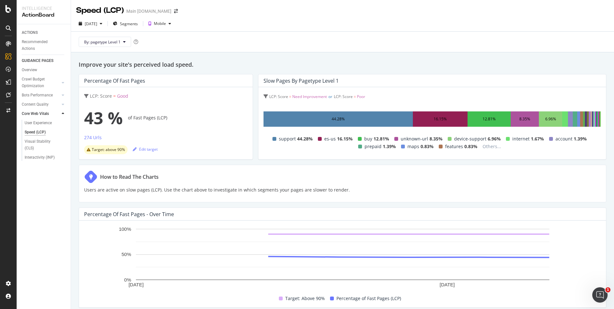
click at [482, 64] on h2 "Improve your site's perceived load speed." at bounding box center [342, 64] width 527 height 9
click at [97, 24] on div "2025 May. 6th" at bounding box center [91, 23] width 12 height 5
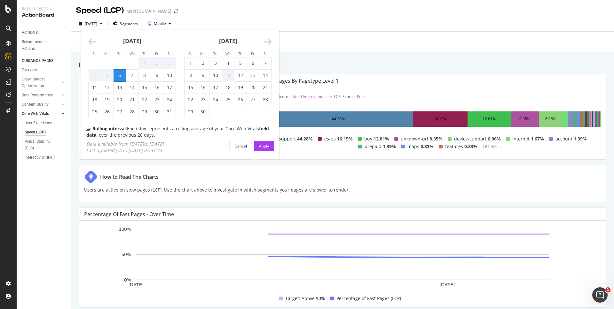
click at [269, 45] on icon "Move forward to switch to the next month." at bounding box center [268, 42] width 8 height 9
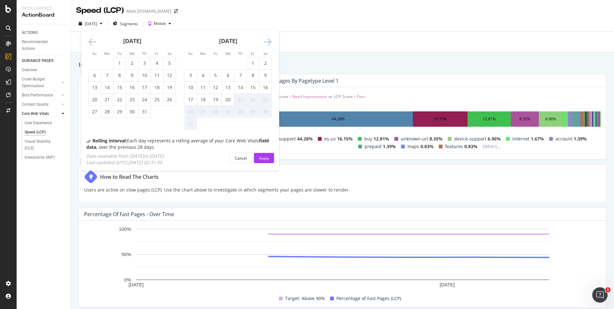
click at [269, 45] on icon "Move forward to switch to the next month." at bounding box center [268, 42] width 8 height 9
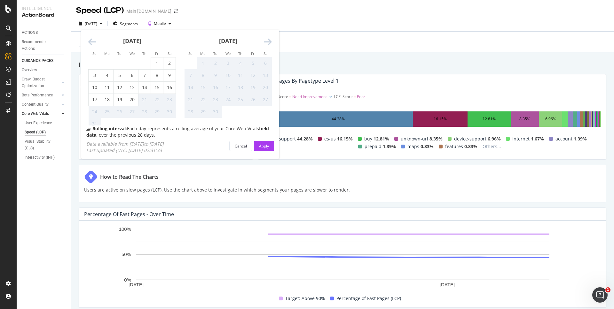
drag, startPoint x: 129, startPoint y: 99, endPoint x: 185, endPoint y: 116, distance: 58.1
click at [129, 99] on div "20" at bounding box center [132, 100] width 12 height 6
click at [263, 144] on div "Apply" at bounding box center [264, 146] width 10 height 5
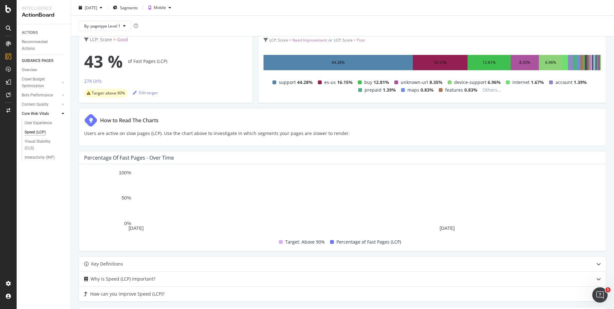
scroll to position [58, 0]
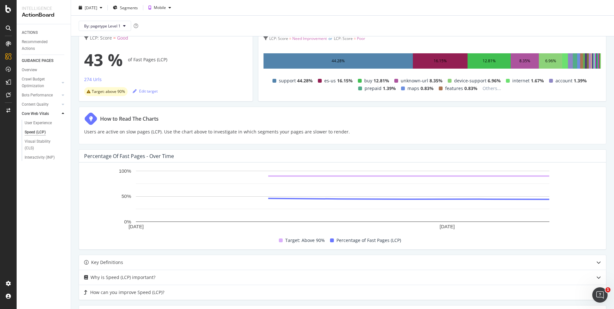
click at [478, 134] on div "How to Read The Charts Users are active on slow pages (LCP). Use the chart abov…" at bounding box center [342, 126] width 527 height 38
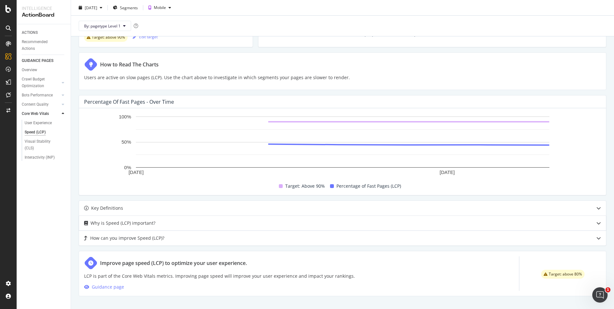
scroll to position [0, 0]
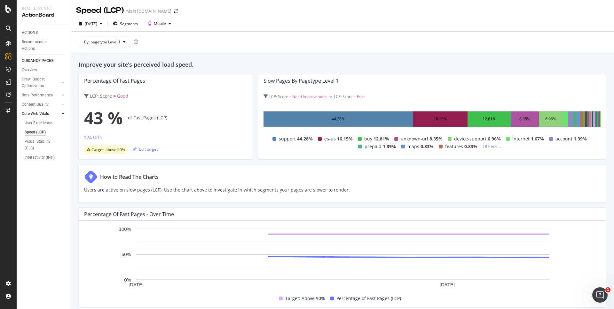
click at [333, 57] on div "Improve your site's perceived load speed. Percentage of Fast Pages LCP: Score =…" at bounding box center [342, 237] width 543 height 370
click at [497, 58] on div "Improve your site's perceived load speed. Percentage of Fast Pages LCP: Score =…" at bounding box center [342, 237] width 543 height 370
click at [61, 82] on div at bounding box center [63, 83] width 6 height 6
click at [37, 96] on div "Landing Page Crawled" at bounding box center [43, 98] width 36 height 13
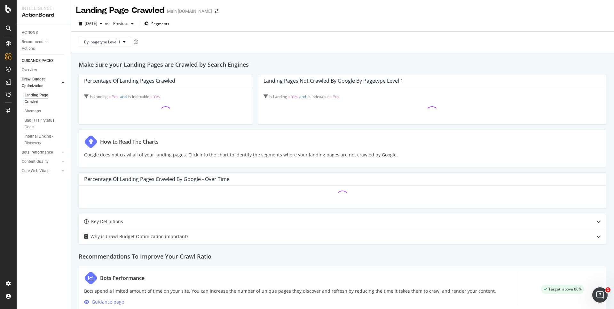
click at [515, 61] on h2 "Make Sure your Landing Pages are Crawled by Search Engines" at bounding box center [342, 64] width 527 height 9
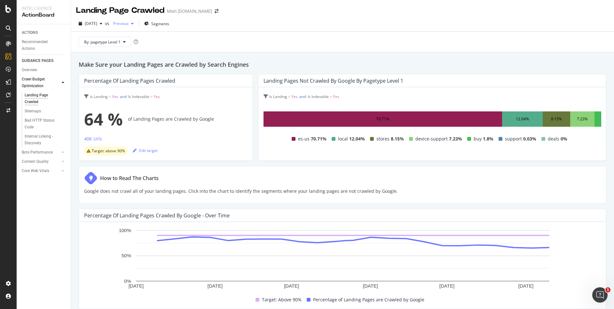
click at [128, 24] on span "Previous" at bounding box center [120, 23] width 18 height 5
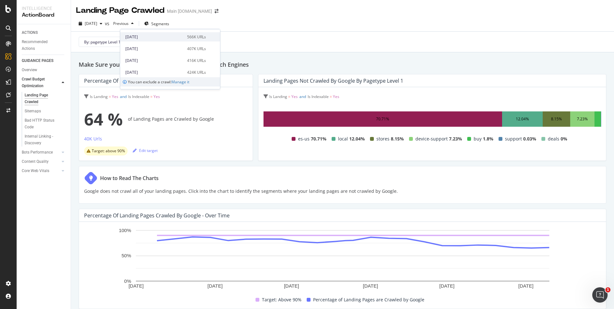
click at [206, 41] on div "2025 May. 18th 566K URLs" at bounding box center [170, 36] width 100 height 9
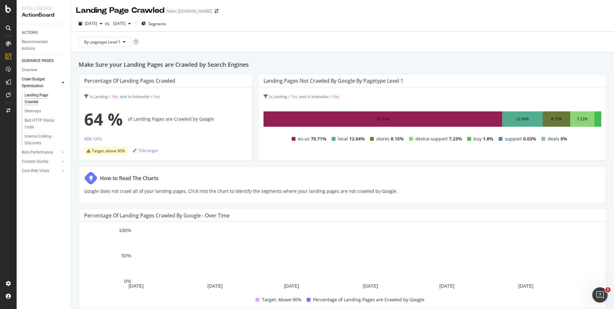
click at [386, 60] on h2 "Make Sure your Landing Pages are Crawled by Search Engines" at bounding box center [342, 64] width 527 height 9
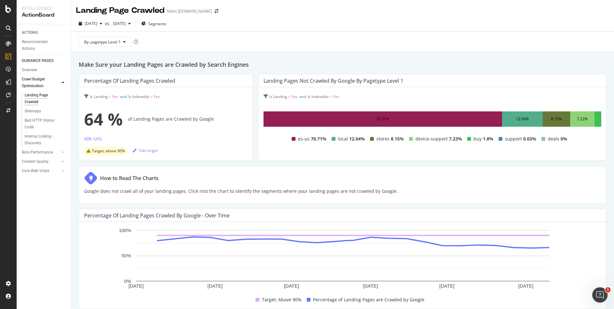
click at [485, 61] on h2 "Make Sure your Landing Pages are Crawled by Search Engines" at bounding box center [342, 64] width 527 height 9
click at [126, 22] on span "[DATE]" at bounding box center [118, 23] width 15 height 5
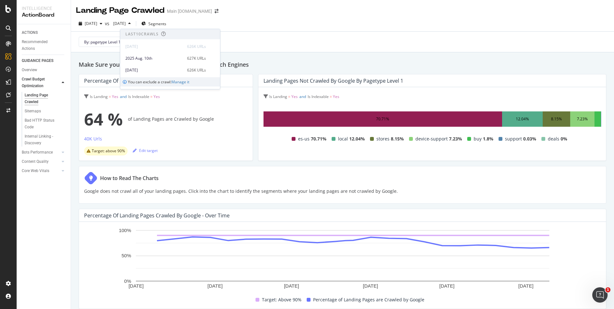
click at [362, 52] on div "By: pagetype Level 1" at bounding box center [342, 42] width 533 height 20
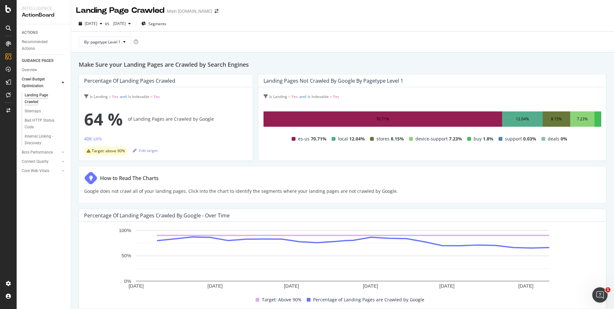
click at [479, 61] on h2 "Make Sure your Landing Pages are Crawled by Search Engines" at bounding box center [342, 64] width 527 height 9
click at [492, 63] on h2 "Make Sure your Landing Pages are Crawled by Search Engines" at bounding box center [342, 64] width 527 height 9
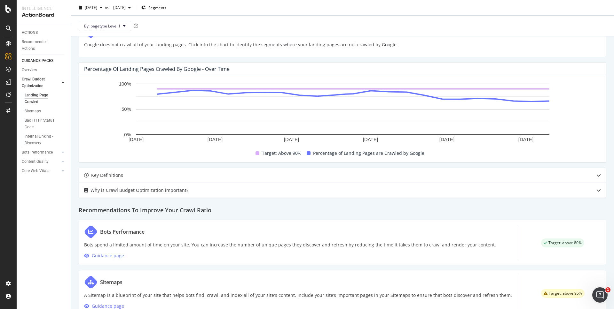
scroll to position [156, 0]
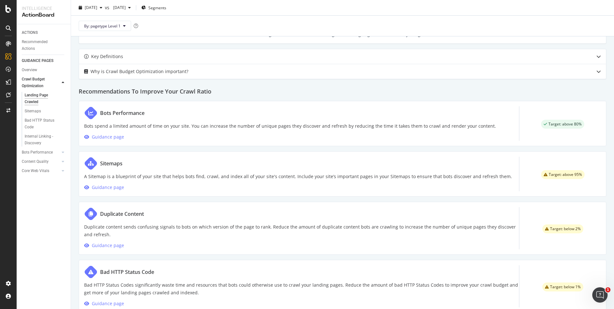
click at [547, 93] on h2 "Recommendations To Improve Your Crawl Ratio" at bounding box center [342, 90] width 527 height 12
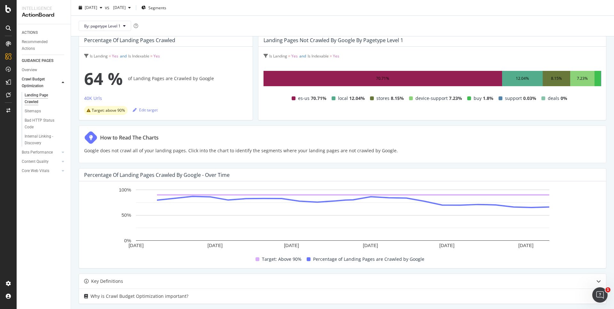
scroll to position [0, 0]
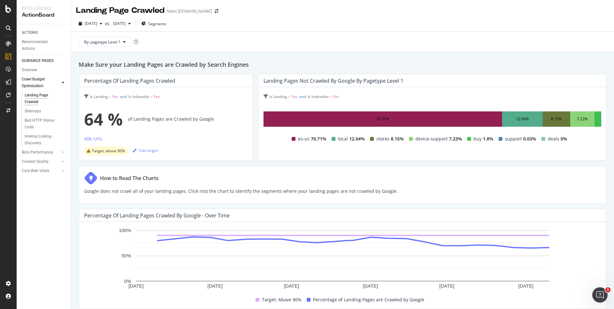
click at [557, 63] on h2 "Make Sure your Landing Pages are Crawled by Search Engines" at bounding box center [342, 64] width 527 height 9
click at [63, 152] on icon at bounding box center [63, 153] width 3 height 4
click at [65, 155] on div at bounding box center [63, 155] width 6 height 6
click at [62, 96] on icon at bounding box center [63, 95] width 3 height 4
click at [41, 103] on div "Bot Discovery Time" at bounding box center [41, 104] width 33 height 7
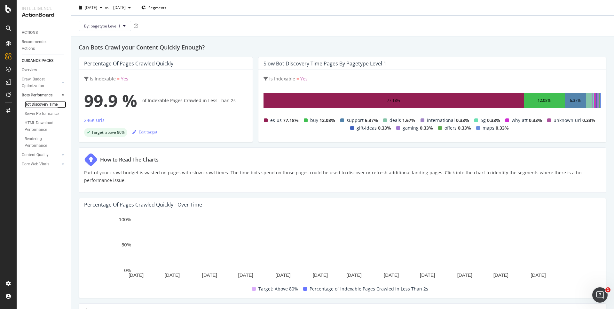
scroll to position [21, 0]
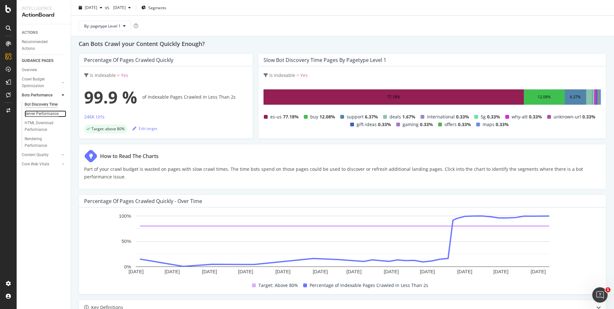
click at [45, 114] on div "Server Performance" at bounding box center [42, 114] width 34 height 7
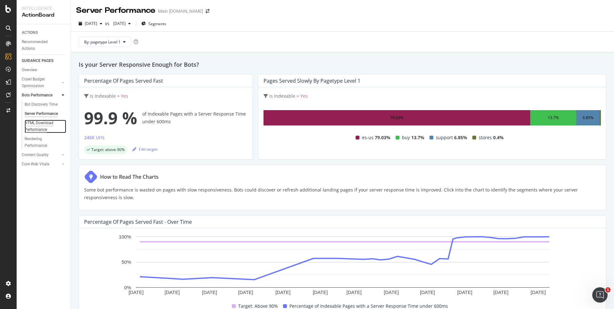
click at [43, 121] on div "HTML Download Performance" at bounding box center [43, 126] width 37 height 13
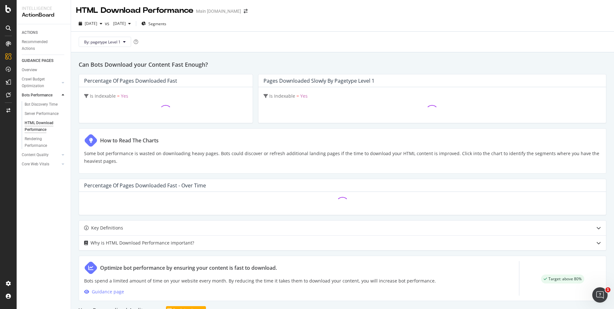
click at [515, 61] on h2 "Can Bots Download your Content Fast Enough?" at bounding box center [342, 64] width 527 height 9
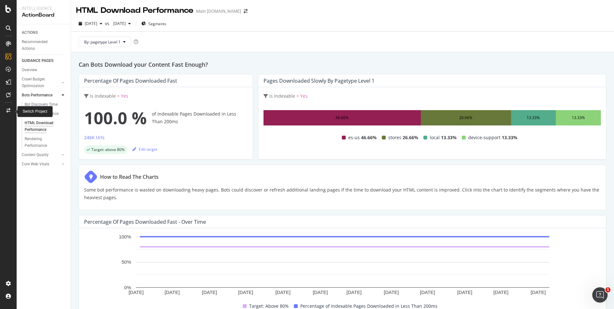
click at [10, 111] on icon at bounding box center [8, 110] width 4 height 4
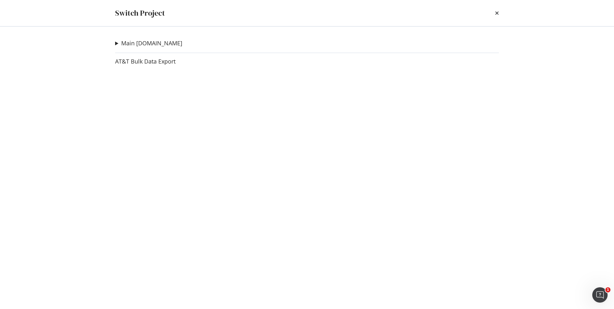
click at [114, 43] on div "Main att.com Adhoc-Core-ATT Ad-Hoc Project XML Crawl Ad-Hoc Project Canonical T…" at bounding box center [306, 168] width 409 height 283
click at [118, 43] on summary "Main [DOMAIN_NAME]" at bounding box center [148, 43] width 67 height 8
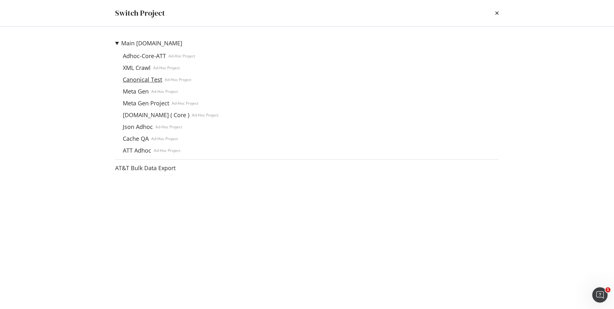
click at [147, 81] on link "Canonical Test" at bounding box center [142, 79] width 44 height 7
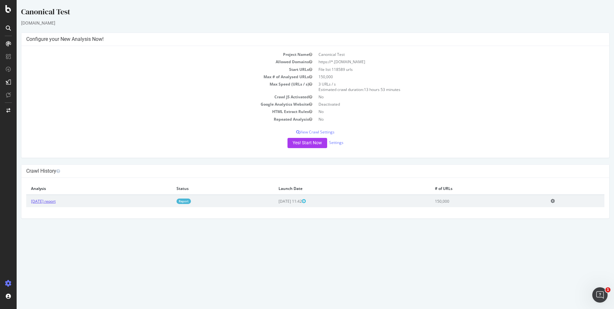
click at [56, 204] on link "2025 May. 22nd report" at bounding box center [43, 201] width 25 height 5
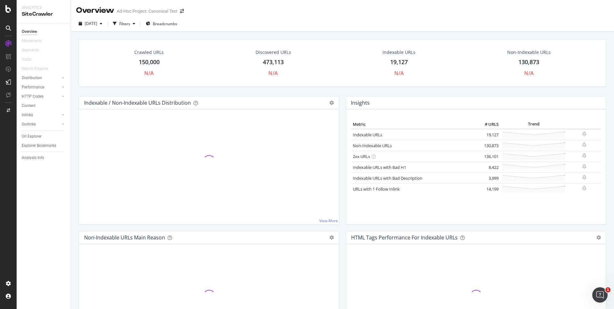
click at [435, 87] on div "Crawled URLs 150,000 N/A Discovered URLs 473,113 N/A Indexable URLs 19,127 N/A …" at bounding box center [342, 67] width 534 height 57
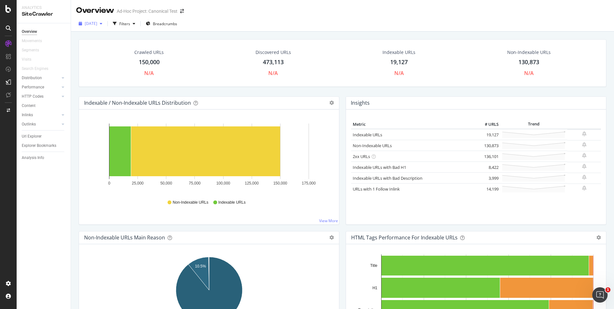
click at [105, 26] on div "2025 May. 22nd" at bounding box center [90, 24] width 29 height 10
click at [483, 33] on div "Crawled URLs 150,000 N/A Discovered URLs 473,113 N/A Indexable URLs 19,127 N/A …" at bounding box center [342, 186] width 543 height 309
click at [511, 91] on div "Crawled URLs 150,000 N/A Discovered URLs 473,113 N/A Indexable URLs 19,127 N/A …" at bounding box center [342, 67] width 534 height 57
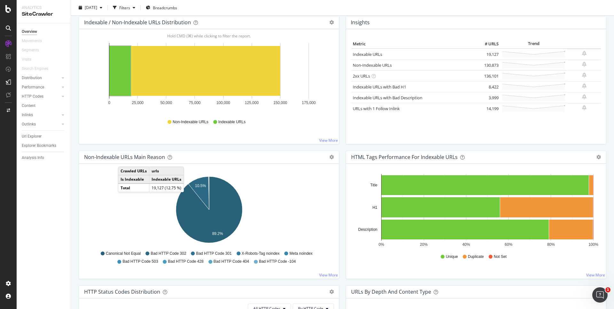
scroll to position [82, 0]
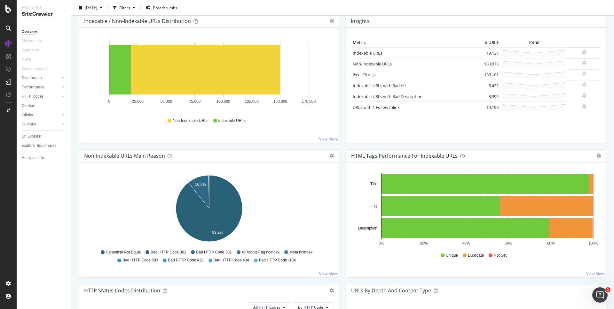
click at [344, 157] on div "HTML Tags Performance for Indexable URLs Bar Bar (by Percentage) Table Export a…" at bounding box center [475, 217] width 267 height 135
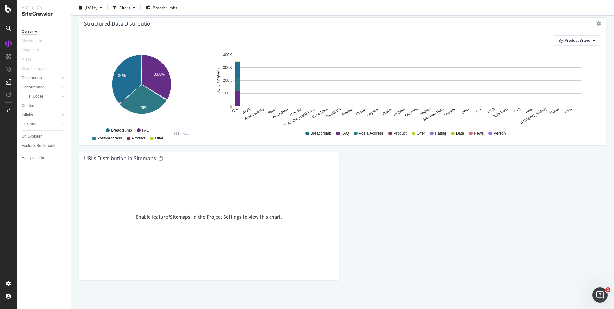
scroll to position [0, 0]
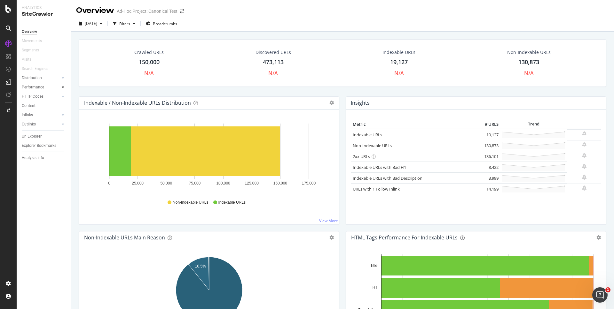
click at [65, 87] on div at bounding box center [63, 87] width 6 height 6
click at [60, 115] on div at bounding box center [63, 115] width 6 height 6
click at [40, 107] on div "Top Charts" at bounding box center [34, 106] width 19 height 7
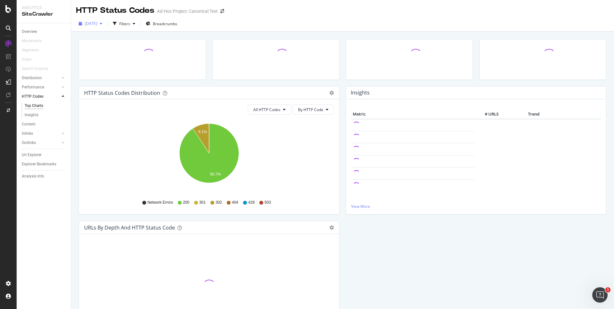
click at [97, 23] on span "2025 May. 22nd" at bounding box center [91, 23] width 12 height 5
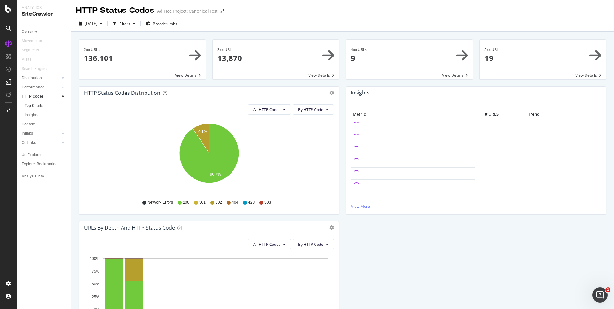
click at [260, 37] on div "2xx URLs 136,101 View Details 3xx URLs 13,870 View Details 4xx URLs 9 View Deta…" at bounding box center [342, 207] width 527 height 344
click at [63, 87] on icon at bounding box center [63, 87] width 3 height 4
click at [32, 32] on div "Overview" at bounding box center [29, 31] width 15 height 7
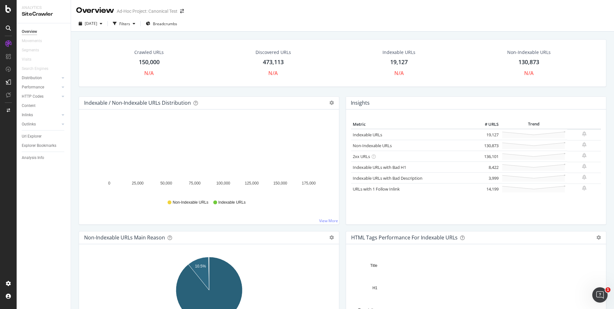
click at [480, 34] on div "Crawled URLs 150,000 N/A Discovered URLs 473,113 N/A Indexable URLs 19,127 N/A …" at bounding box center [342, 186] width 543 height 309
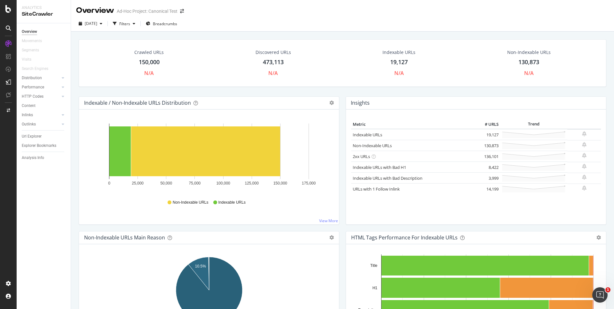
click at [345, 135] on div "Insights Metric # URLS Trend Indexable URLs 19,127 Non-Indexable URLs 130,873" at bounding box center [475, 164] width 267 height 135
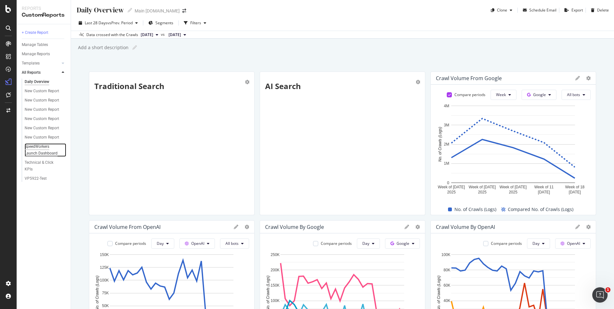
click at [37, 152] on div "SpeedWorkers Launch Dashboard" at bounding box center [43, 150] width 37 height 13
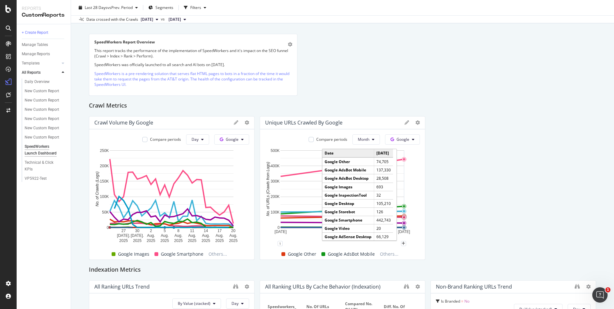
scroll to position [1, 0]
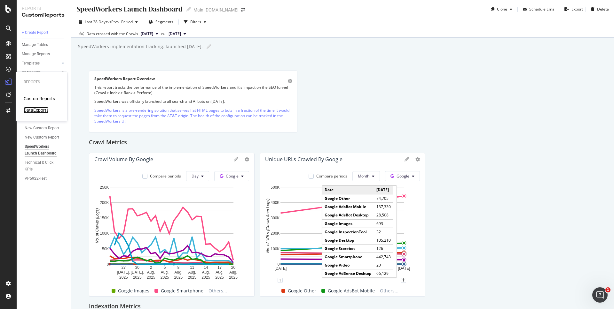
click at [28, 111] on div "DataExports" at bounding box center [36, 110] width 25 height 6
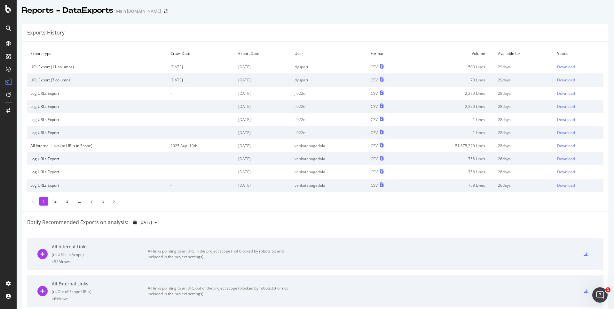
drag, startPoint x: 103, startPoint y: 200, endPoint x: 97, endPoint y: 202, distance: 6.1
click at [103, 200] on li "8" at bounding box center [103, 201] width 9 height 9
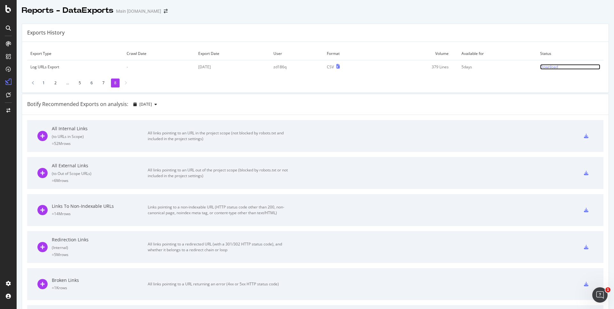
click at [550, 66] on div "Download" at bounding box center [549, 66] width 18 height 5
click at [414, 27] on div "Exports History" at bounding box center [315, 33] width 586 height 18
click at [391, 7] on div "Reports - DataExports Main att.com" at bounding box center [315, 8] width 597 height 16
click at [36, 75] on div "Overview SiteCrawler LogAnalyzer RealKeywords EngagementAnalytics" at bounding box center [45, 83] width 43 height 52
click at [36, 73] on div "SiteCrawler" at bounding box center [35, 72] width 23 height 6
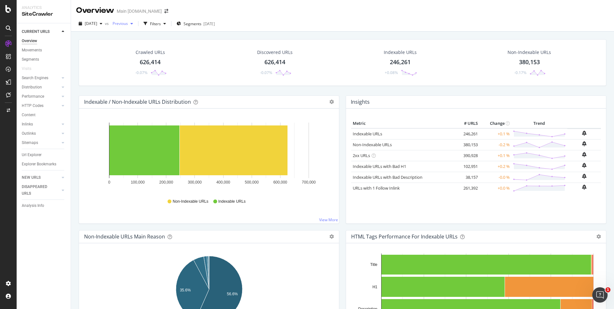
click at [128, 22] on span "Previous" at bounding box center [119, 23] width 18 height 5
click at [161, 63] on div "2025 May. 18th 566K URLs" at bounding box center [170, 66] width 100 height 9
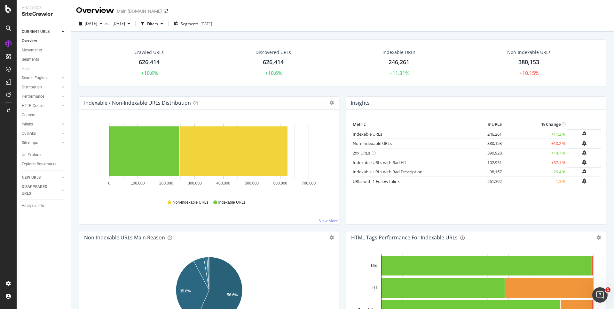
click at [543, 90] on div "Crawled URLs 626,414 +10.6% Discovered URLs 626,414 +10.6% Indexable URLs 246,2…" at bounding box center [342, 67] width 534 height 57
click at [578, 91] on div "Crawled URLs 626,414 +10.6% Discovered URLs 626,414 +10.6% Indexable URLs 246,2…" at bounding box center [342, 67] width 534 height 57
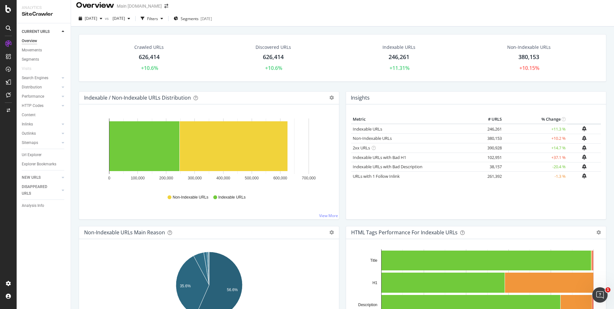
scroll to position [6, 0]
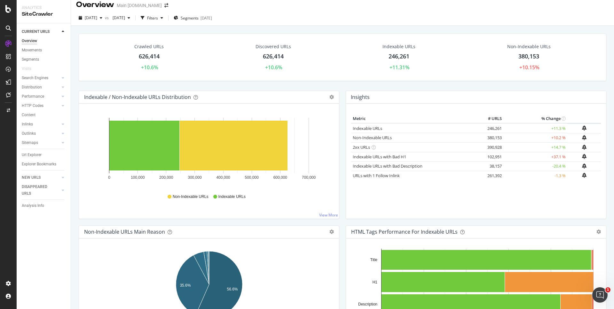
click at [584, 85] on div "Crawled URLs 626,414 +10.6% Discovered URLs 626,414 +10.6% Indexable URLs 246,2…" at bounding box center [342, 62] width 534 height 57
click at [553, 87] on div "Crawled URLs 626,414 +10.6% Discovered URLs 626,414 +10.6% Indexable URLs 246,2…" at bounding box center [342, 62] width 534 height 57
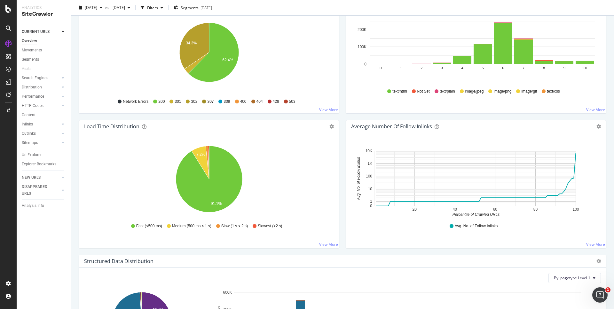
scroll to position [384, 0]
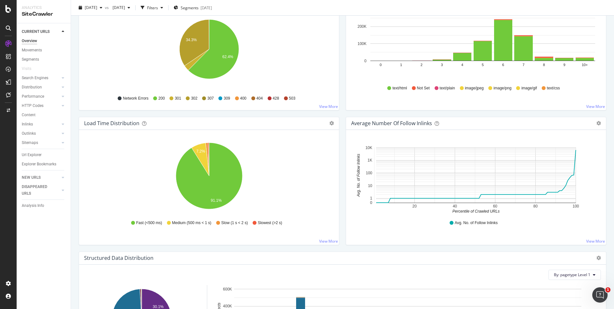
click at [564, 113] on div "URLs by Depth and Content Type Bar (by Value) Bar (by Percentage) Table Export …" at bounding box center [475, 49] width 267 height 135
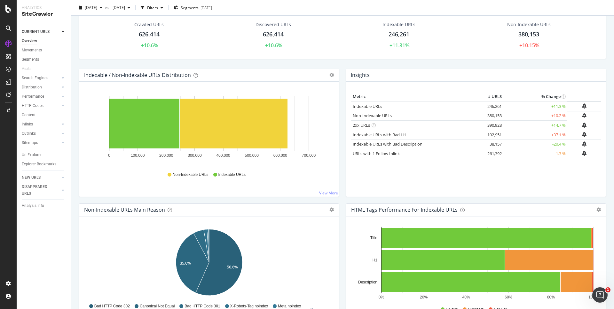
scroll to position [0, 0]
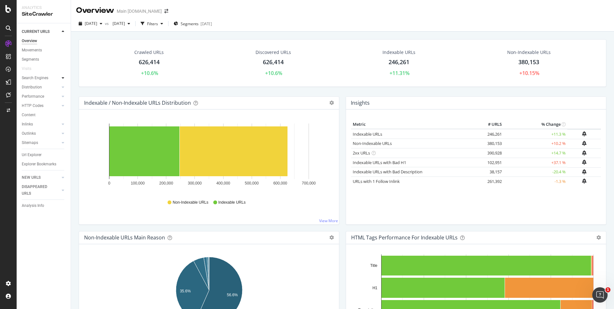
click at [63, 78] on icon at bounding box center [63, 78] width 3 height 4
click at [35, 87] on div "Top Charts" at bounding box center [34, 87] width 19 height 7
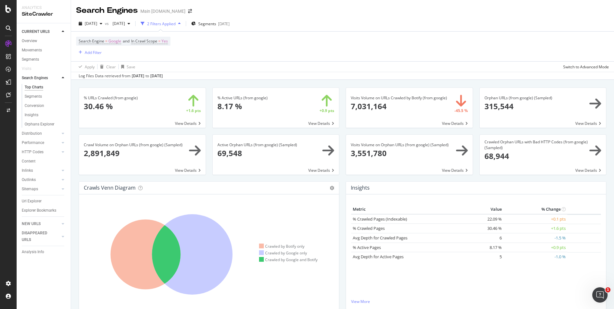
click at [533, 81] on div "% URLs Crawled (from google) 30.46 % +1.6 pts View Details % Active URLs (from …" at bounding box center [342, 234] width 543 height 309
click at [210, 133] on div "% Active URLs (from google) 8.17 % +0.9 pts View Details" at bounding box center [276, 111] width 134 height 47
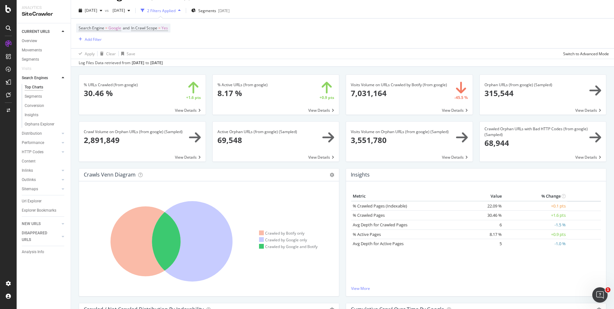
click at [210, 133] on div "Active Orphan URLs (from google) (Sampled) 69,548 View Details" at bounding box center [276, 144] width 134 height 47
click at [475, 124] on div "Visits Volume on Orphan URLs (from google) (Sampled) 3,551,780 View Details" at bounding box center [409, 145] width 134 height 47
click at [476, 93] on div "Orphan URLs (from google) (Sampled) 315,544 View Details" at bounding box center [543, 98] width 134 height 47
click at [455, 92] on span at bounding box center [409, 95] width 127 height 40
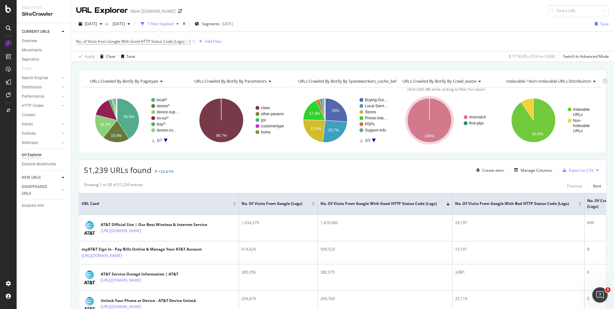
click at [60, 178] on div at bounding box center [63, 178] width 6 height 6
click at [37, 68] on div "Search Engines" at bounding box center [35, 69] width 27 height 7
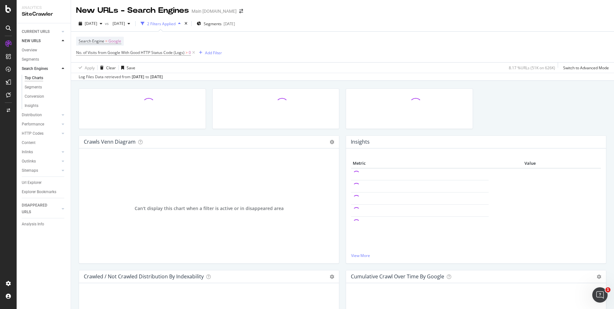
click at [344, 83] on div "Crawls Venn Diagram Chart (by Value) Table Expand Export as CSV × This graph sh…" at bounding box center [342, 235] width 543 height 309
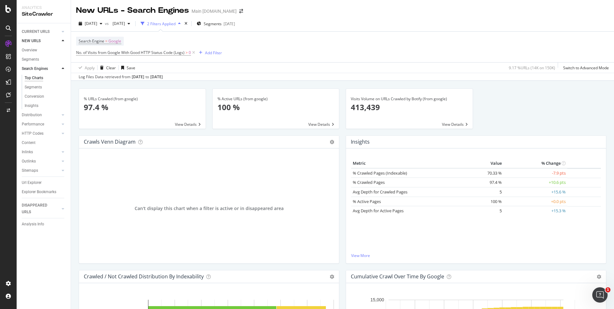
click at [30, 84] on div "LogAnalyzer" at bounding box center [36, 83] width 25 height 6
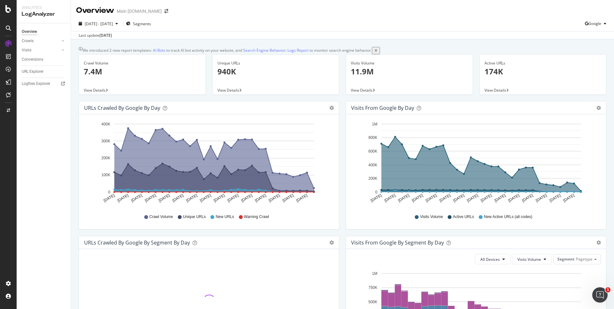
click at [439, 46] on div "We introduced 2 new report templates: AI Bots to track AI bot activity on your …" at bounding box center [342, 283] width 543 height 489
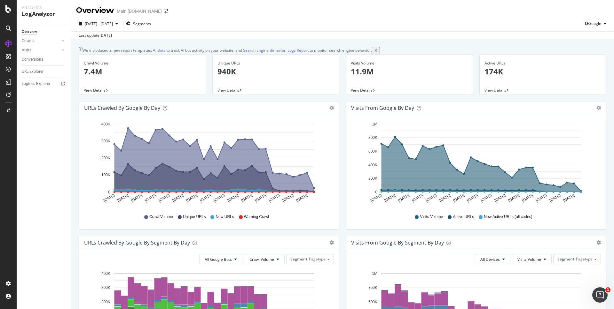
click at [464, 50] on div "We introduced 2 new report templates: AI Bots to track AI bot activity on your …" at bounding box center [342, 50] width 527 height 7
click at [99, 93] on span "View Details" at bounding box center [95, 90] width 22 height 5
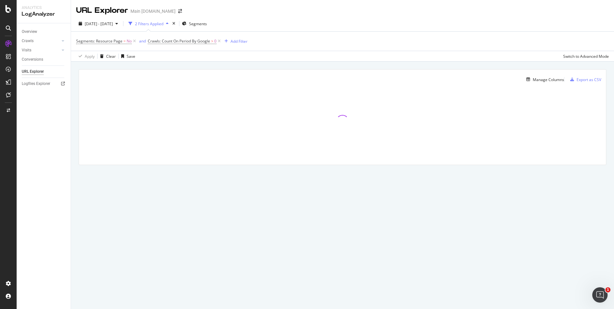
click at [393, 65] on div "Manage Columns Export as CSV Full URL Crawls: Count On Period By Google" at bounding box center [342, 125] width 543 height 126
click at [474, 65] on div "Manage Columns Export as CSV Full URL Crawls: Count On Period By Google" at bounding box center [342, 125] width 543 height 126
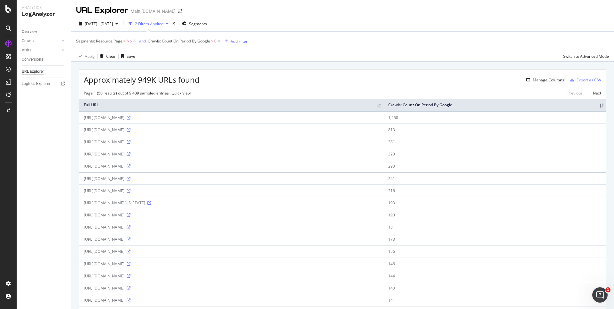
click at [121, 24] on div "button" at bounding box center [117, 24] width 8 height 4
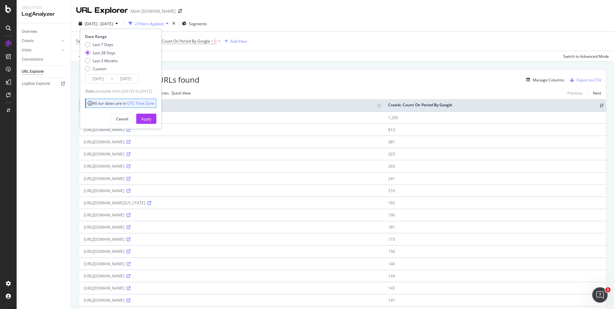
click at [121, 24] on div "button" at bounding box center [117, 24] width 8 height 4
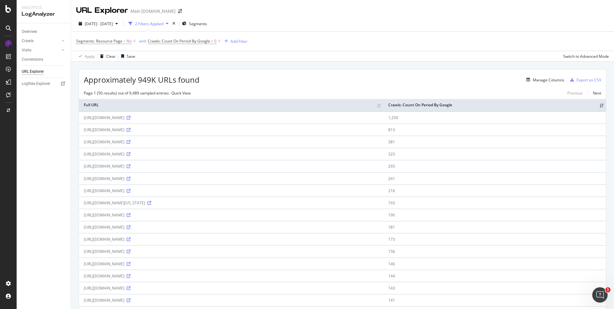
click at [567, 56] on div "Switch to Advanced Mode" at bounding box center [586, 56] width 46 height 5
click at [567, 56] on div "Switch back to Simple mode" at bounding box center [584, 56] width 50 height 5
click at [465, 91] on div "Page 1 (50 results) out of 9,489 sampled entries Quick View Previous Next" at bounding box center [342, 92] width 527 height 5
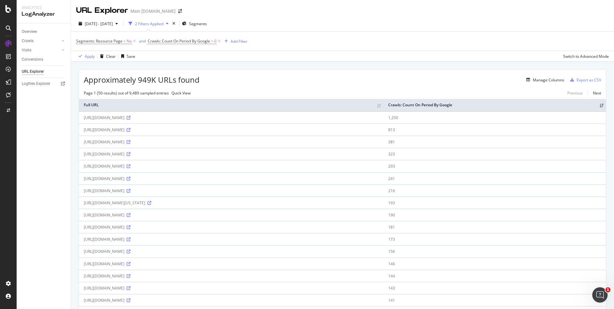
click at [392, 91] on div "Page 1 (50 results) out of 9,489 sampled entries Quick View Previous Next" at bounding box center [342, 92] width 527 height 5
click at [36, 95] on div "RealKeywords" at bounding box center [38, 95] width 28 height 6
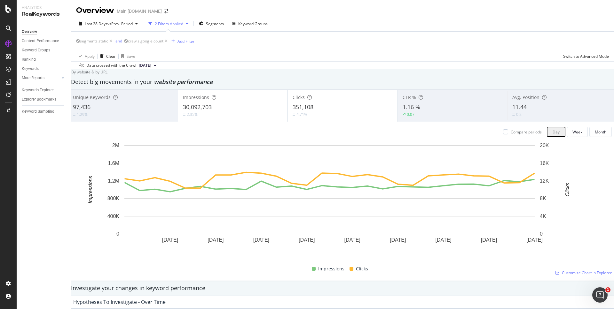
click at [427, 84] on div "Detect big movements in your website performance" at bounding box center [342, 82] width 543 height 8
click at [127, 24] on span "vs Prev. Period" at bounding box center [119, 23] width 25 height 5
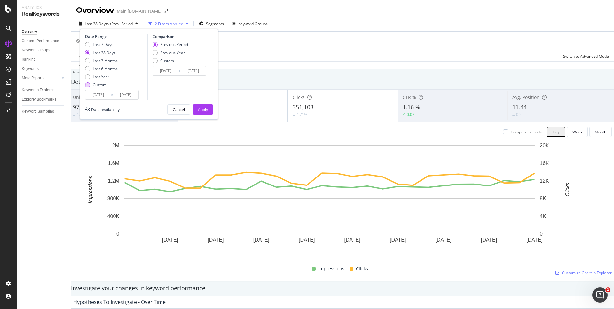
click at [89, 85] on div "Custom" at bounding box center [87, 84] width 5 height 5
click at [101, 96] on input "2025/07/22" at bounding box center [98, 94] width 26 height 9
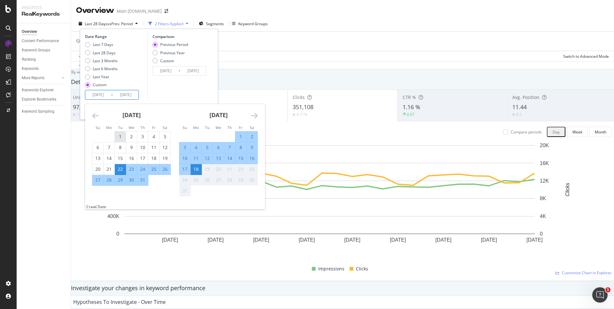
click at [118, 136] on div "1" at bounding box center [120, 137] width 11 height 6
type input "2025/07/01"
type input "2025/05/13"
type input "2025/06/30"
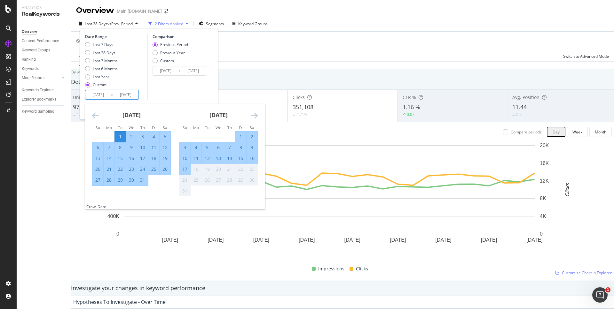
click at [139, 179] on div "31" at bounding box center [142, 180] width 11 height 6
type input "2025/07/31"
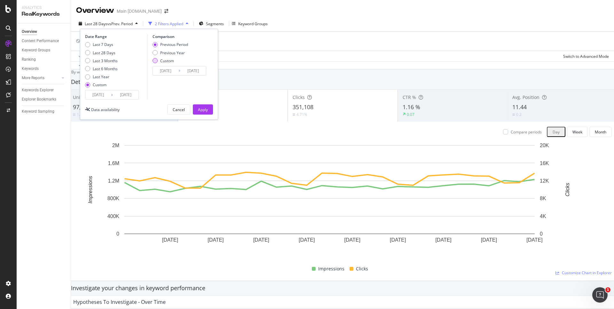
click at [155, 63] on div "Custom" at bounding box center [154, 60] width 5 height 5
click at [165, 70] on input "2025/05/31" at bounding box center [166, 70] width 26 height 9
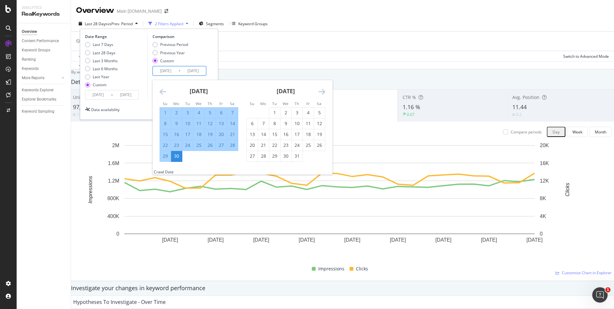
click at [160, 93] on icon "Move backward to switch to the previous month." at bounding box center [162, 92] width 7 height 8
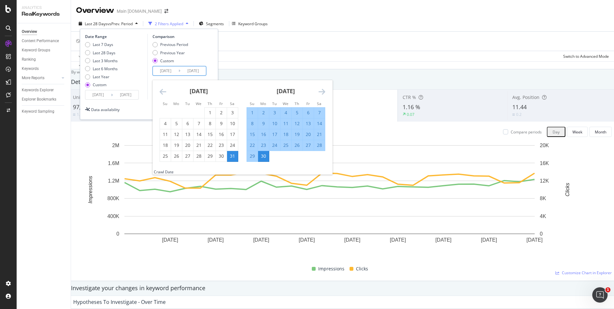
click at [161, 92] on icon "Move backward to switch to the previous month." at bounding box center [162, 92] width 7 height 8
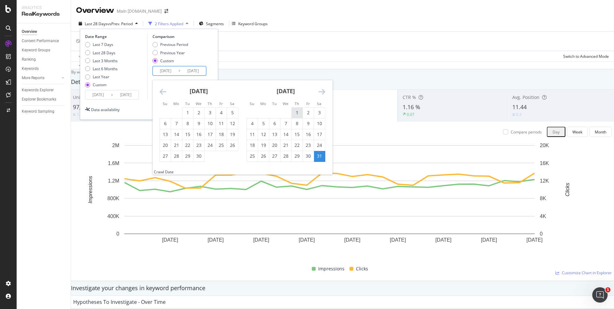
click at [296, 112] on div "1" at bounding box center [297, 113] width 11 height 6
type input "2025/05/01"
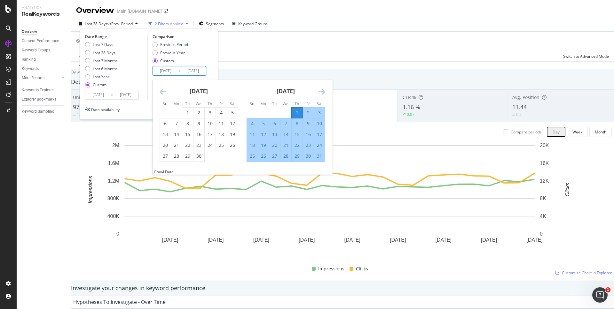
click at [318, 156] on div "31" at bounding box center [319, 156] width 11 height 6
type input "2025/05/31"
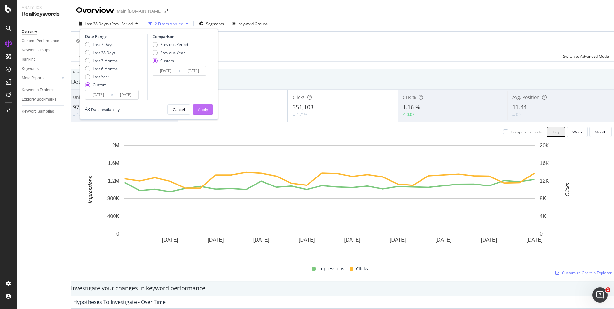
click at [208, 110] on button "Apply" at bounding box center [203, 110] width 20 height 10
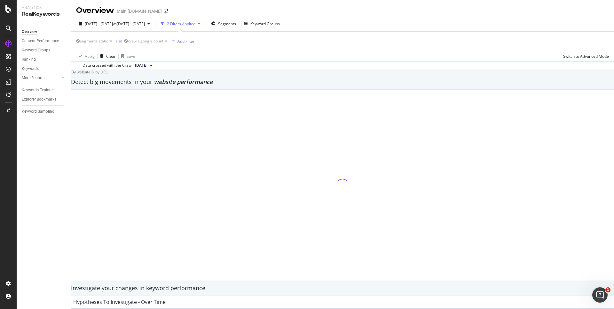
click at [107, 74] on div "By website & by URL" at bounding box center [88, 71] width 40 height 5
click at [107, 75] on div "By website & by URL" at bounding box center [88, 71] width 40 height 5
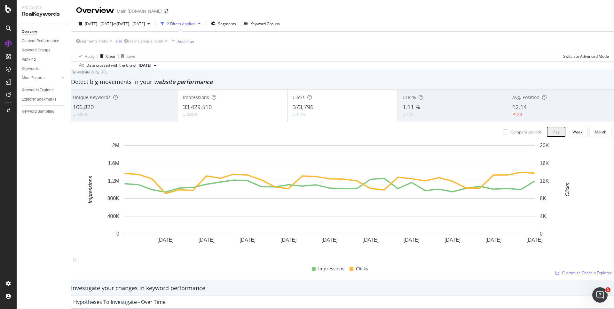
click at [107, 74] on div "By website & by URL" at bounding box center [88, 71] width 40 height 5
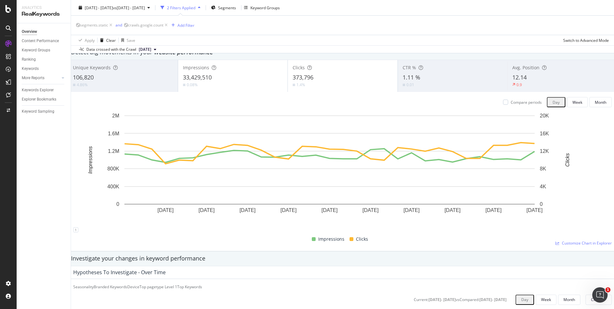
scroll to position [32, 0]
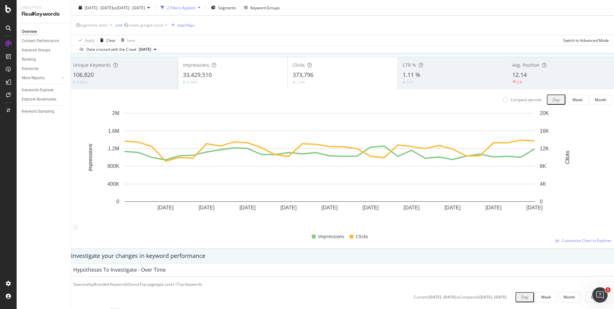
click at [520, 79] on div "12.14" at bounding box center [562, 75] width 100 height 8
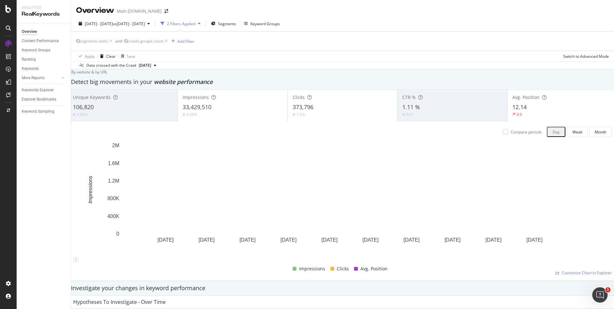
scroll to position [1, 0]
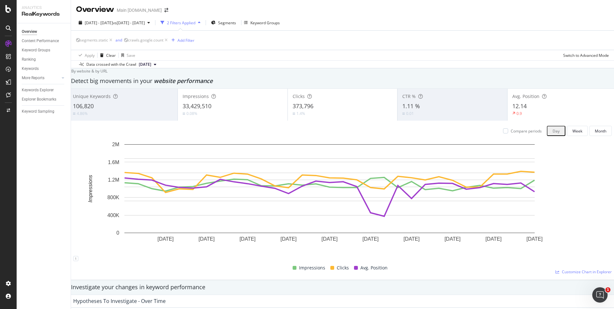
click at [451, 84] on div "Detect big movements in your website performance" at bounding box center [342, 81] width 549 height 15
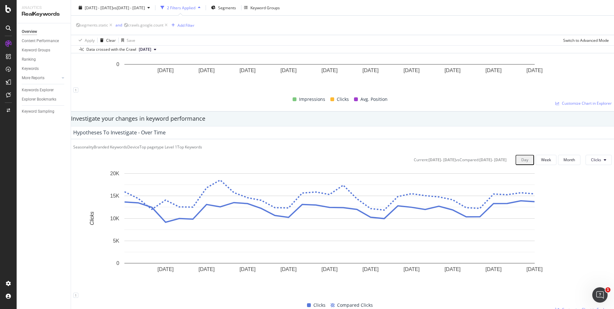
scroll to position [171, 0]
click at [497, 111] on div "Investigate your changes in keyword performance" at bounding box center [342, 118] width 549 height 15
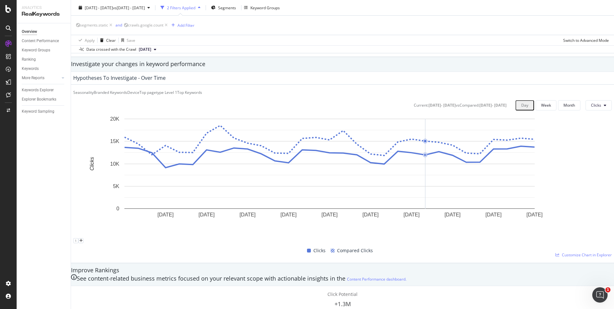
scroll to position [0, 0]
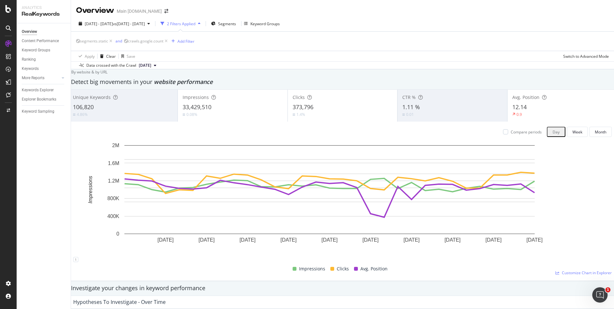
click at [107, 75] on div "By website & by URL" at bounding box center [88, 71] width 40 height 5
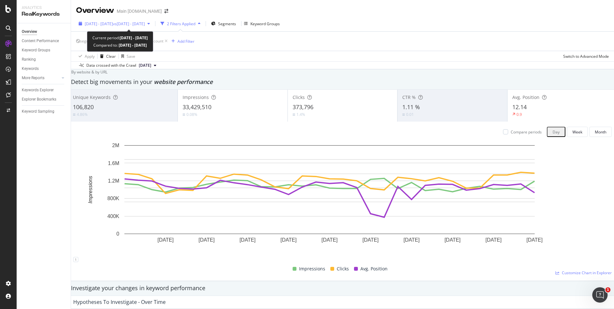
click at [132, 24] on span "vs 2025 May. 1st - May. 31st" at bounding box center [129, 23] width 32 height 5
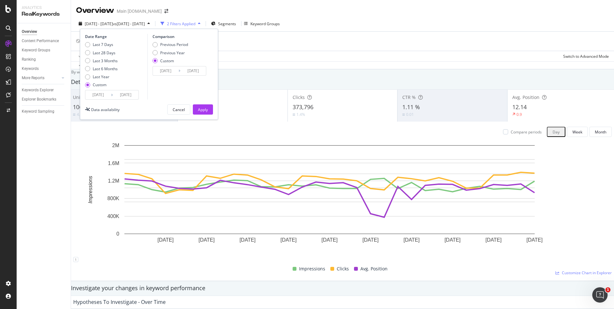
click at [179, 72] on icon at bounding box center [179, 71] width 2 height 6
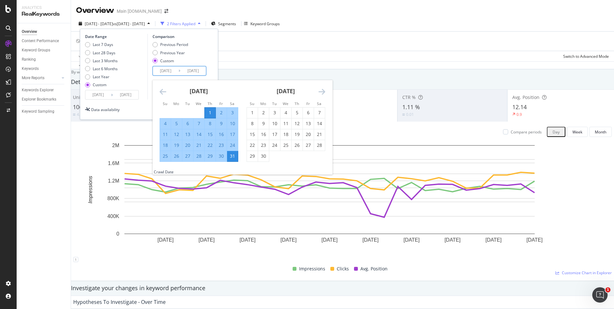
click at [180, 70] on input "2025/05/31" at bounding box center [193, 70] width 26 height 9
click at [158, 91] on div "May 2025 1 2 3 4 5 6 7 8 9 10 11 12 13 14 15 16 17 18 19 20 21 22 23 24 25 26 2…" at bounding box center [198, 121] width 87 height 82
click at [162, 90] on icon "Move backward to switch to the previous month." at bounding box center [162, 92] width 7 height 8
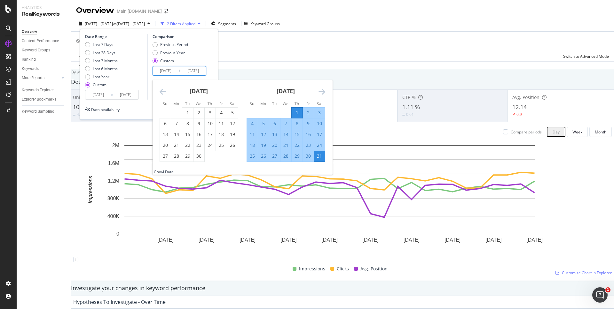
click at [162, 90] on icon "Move backward to switch to the previous month." at bounding box center [162, 92] width 7 height 8
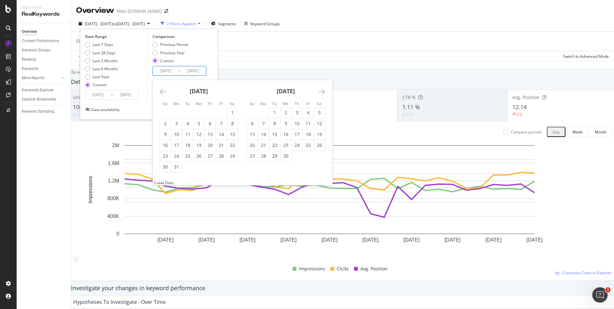
click at [162, 90] on icon "Move backward to switch to the previous month." at bounding box center [162, 92] width 7 height 8
click at [234, 113] on div "1" at bounding box center [232, 113] width 11 height 6
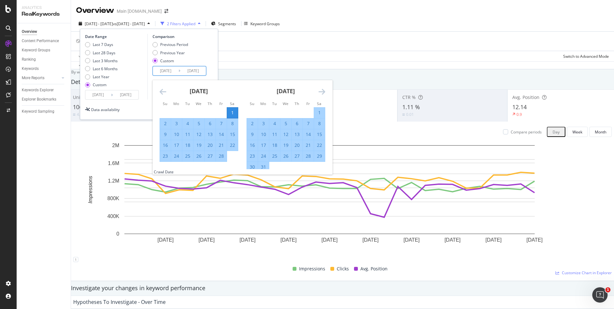
click at [161, 90] on icon "Move backward to switch to the previous month." at bounding box center [162, 92] width 7 height 8
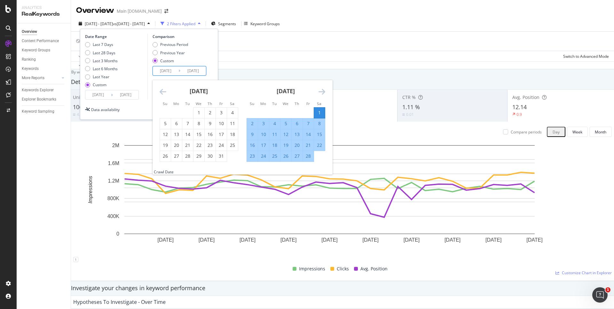
click at [161, 90] on icon "Move backward to switch to the previous month." at bounding box center [162, 92] width 7 height 8
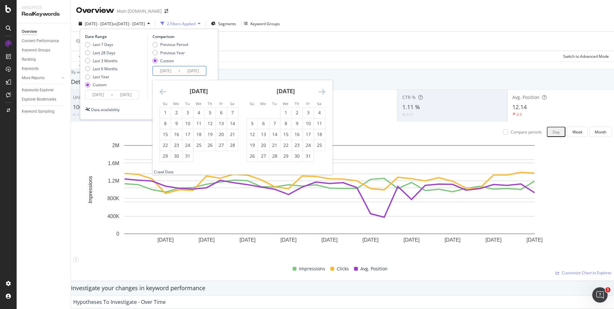
click at [161, 90] on icon "Move backward to switch to the previous month." at bounding box center [162, 92] width 7 height 8
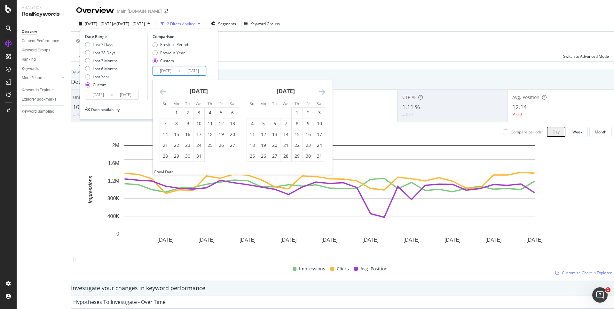
click at [161, 90] on icon "Move backward to switch to the previous month." at bounding box center [162, 92] width 7 height 8
click at [261, 113] on div "1" at bounding box center [263, 113] width 11 height 6
type input "2024/07/01"
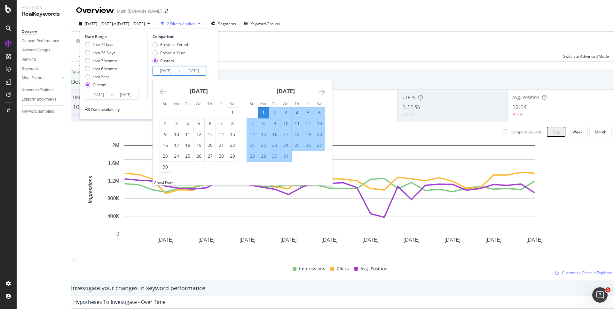
click at [287, 159] on div "31" at bounding box center [285, 156] width 11 height 6
type input "2024/07/31"
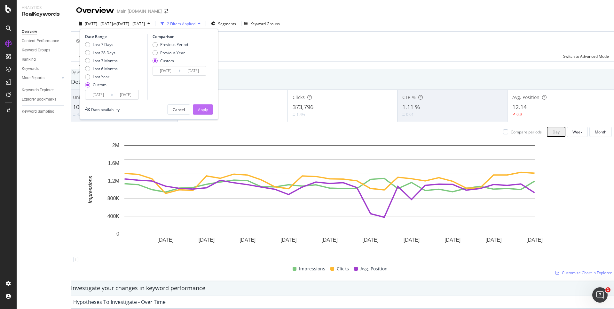
click at [206, 108] on div "Apply" at bounding box center [203, 109] width 10 height 5
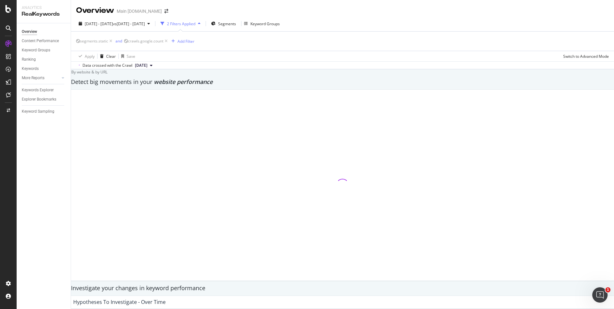
click at [107, 75] on div "By website & by URL" at bounding box center [88, 71] width 40 height 5
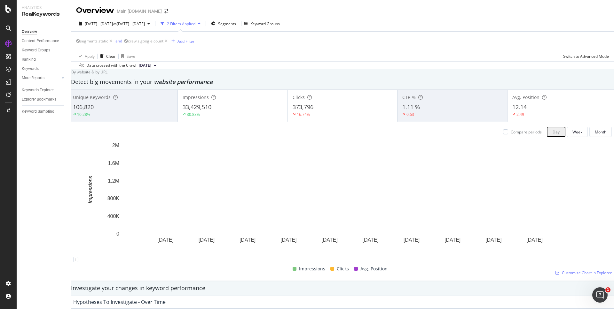
click at [107, 75] on div "By website & by URL" at bounding box center [88, 71] width 40 height 5
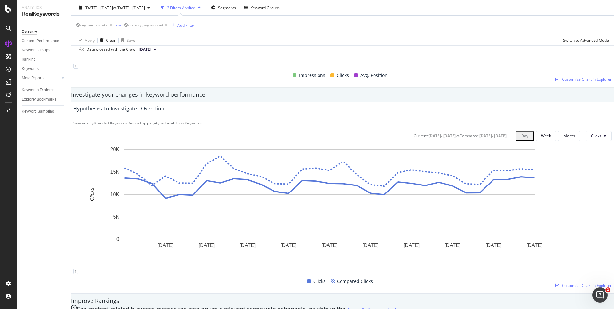
click at [555, 96] on div "Investigate your changes in keyword performance" at bounding box center [342, 95] width 543 height 8
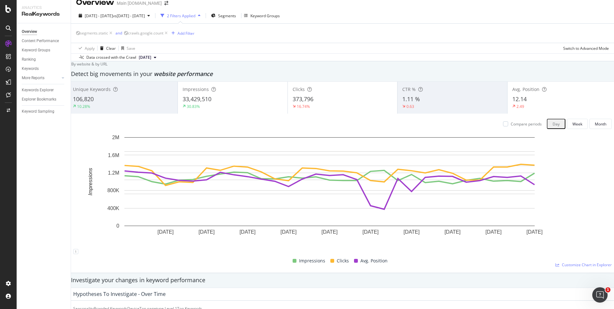
scroll to position [7, 0]
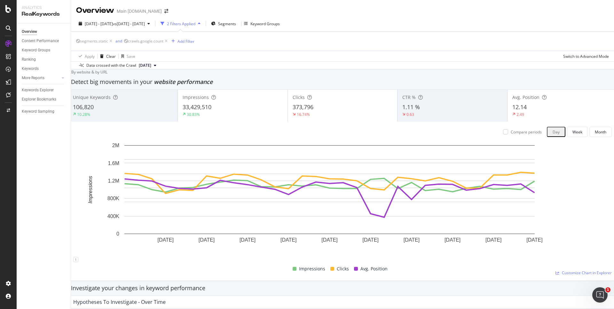
click at [107, 75] on div "By website & by URL" at bounding box center [88, 71] width 40 height 5
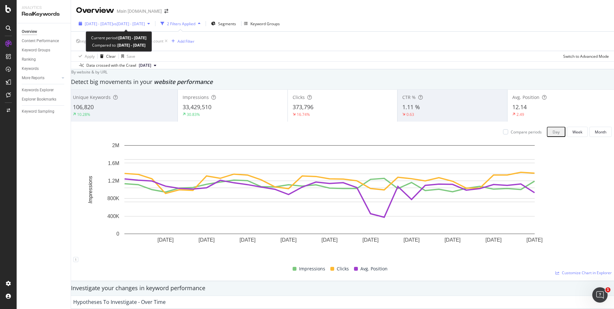
click at [113, 25] on span "2025 Jul. 1st - Jul. 31st" at bounding box center [99, 23] width 28 height 5
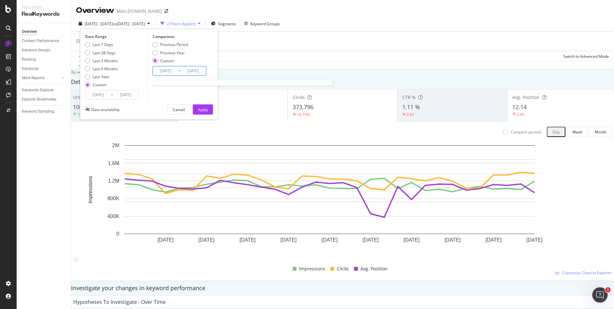
click at [182, 70] on input "2024/07/31" at bounding box center [193, 70] width 26 height 9
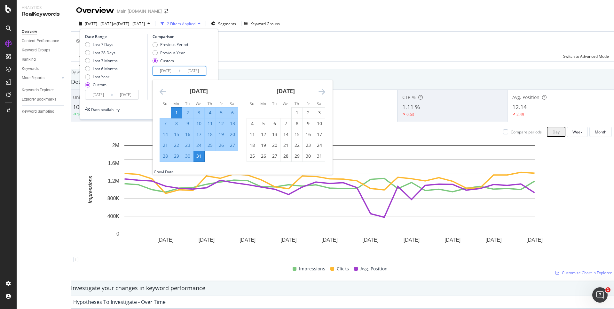
click at [320, 90] on icon "Move forward to switch to the next month." at bounding box center [321, 92] width 7 height 8
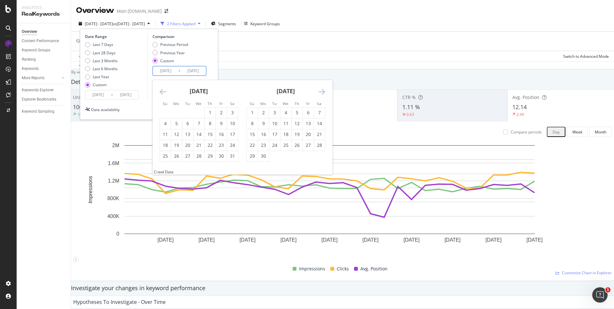
click at [320, 90] on icon "Move forward to switch to the next month." at bounding box center [321, 92] width 7 height 8
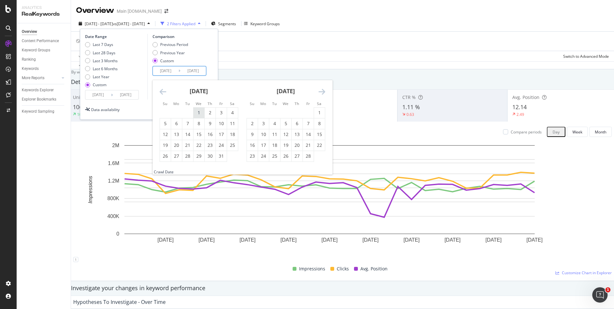
click at [196, 113] on div "1" at bounding box center [198, 113] width 11 height 6
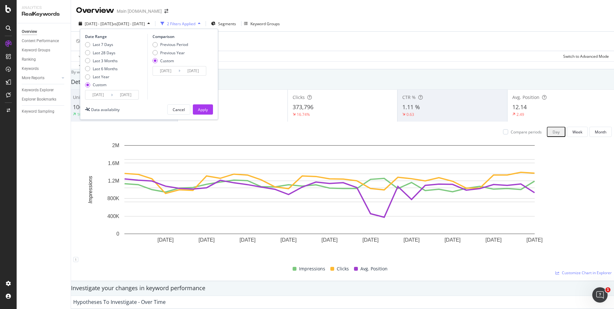
click at [191, 72] on input "2025/01/01" at bounding box center [193, 70] width 26 height 9
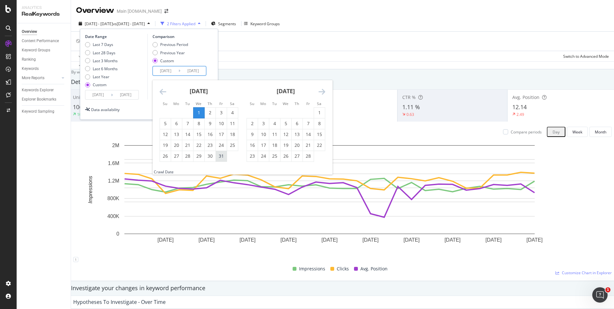
click at [221, 155] on div "31" at bounding box center [221, 156] width 11 height 6
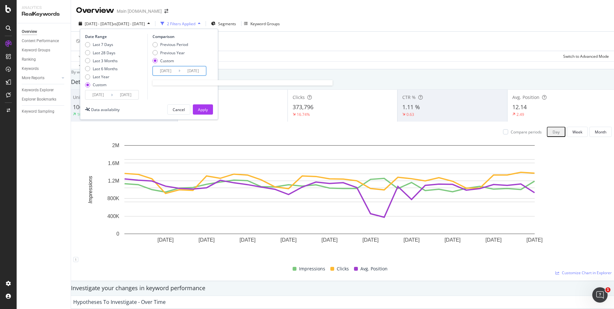
click at [180, 71] on input "2025/01/31" at bounding box center [193, 70] width 26 height 9
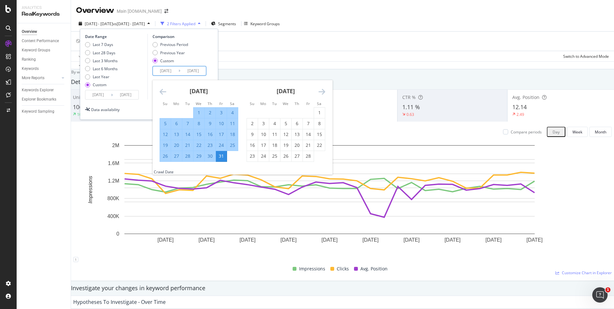
click at [198, 112] on div "1" at bounding box center [198, 113] width 11 height 6
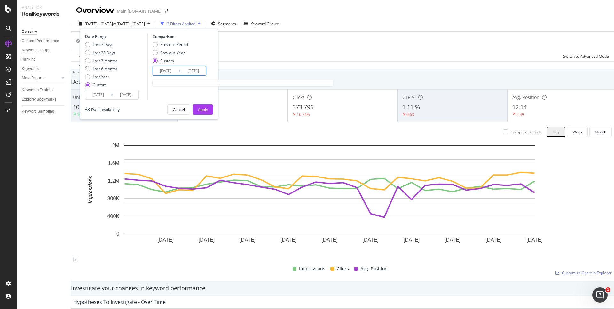
click at [183, 71] on input "2025/01/01" at bounding box center [193, 70] width 26 height 9
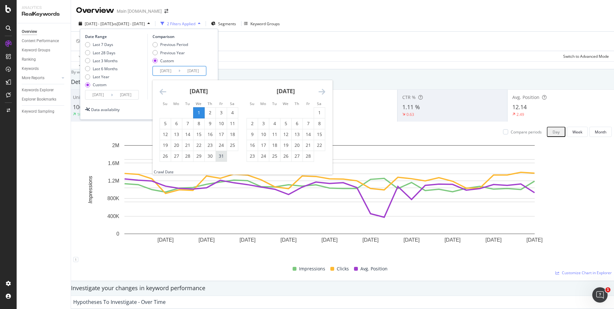
click at [218, 156] on div "31" at bounding box center [221, 156] width 11 height 6
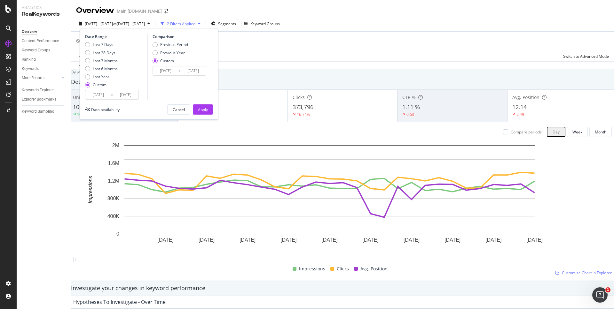
click at [178, 72] on icon at bounding box center [179, 71] width 2 height 6
click at [183, 68] on input "2025/01/31" at bounding box center [193, 70] width 26 height 9
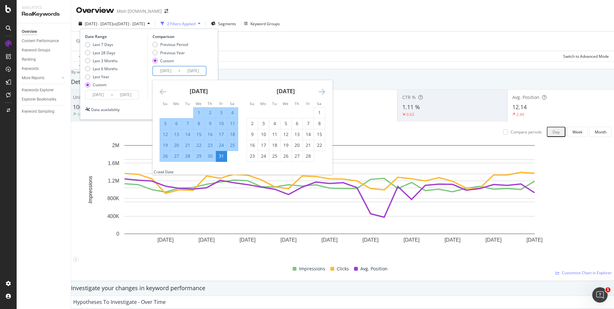
click at [162, 91] on icon "Move backward to switch to the previous month." at bounding box center [162, 92] width 7 height 8
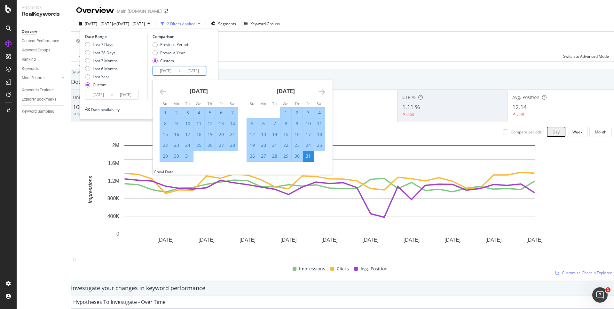
click at [323, 91] on icon "Move forward to switch to the next month." at bounding box center [321, 92] width 7 height 8
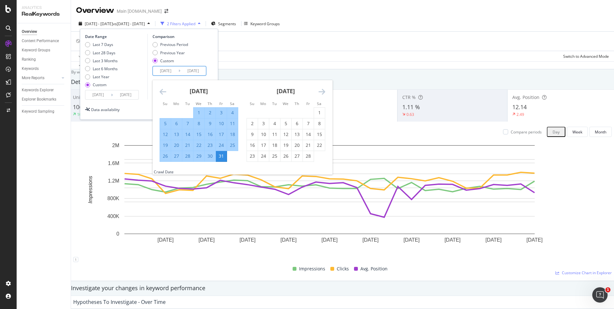
click at [323, 91] on icon "Move forward to switch to the next month." at bounding box center [321, 92] width 7 height 8
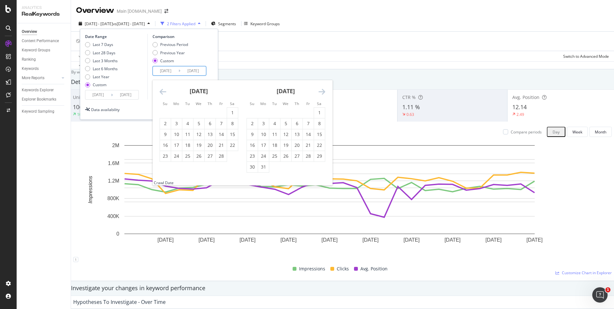
click at [323, 91] on icon "Move forward to switch to the next month." at bounding box center [321, 92] width 7 height 8
click at [188, 114] on div "1" at bounding box center [187, 113] width 11 height 6
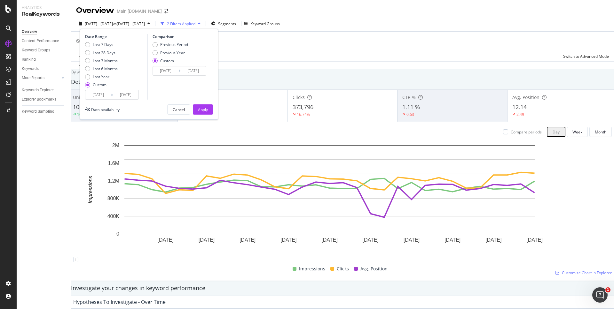
click at [186, 72] on input "2025/04/01" at bounding box center [193, 70] width 26 height 9
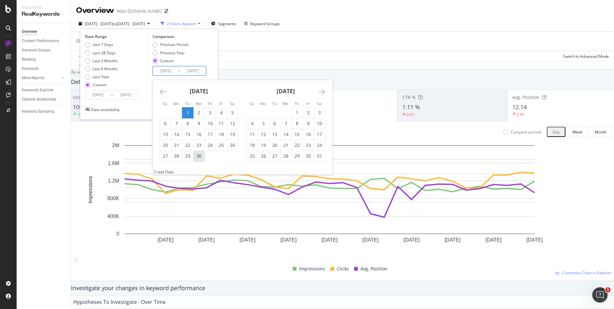
click at [199, 154] on div "30" at bounding box center [198, 156] width 11 height 6
type input "2025/04/30"
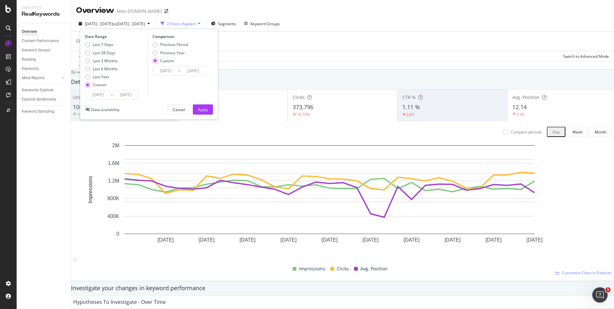
click at [165, 70] on input "2024/07/01" at bounding box center [166, 70] width 26 height 9
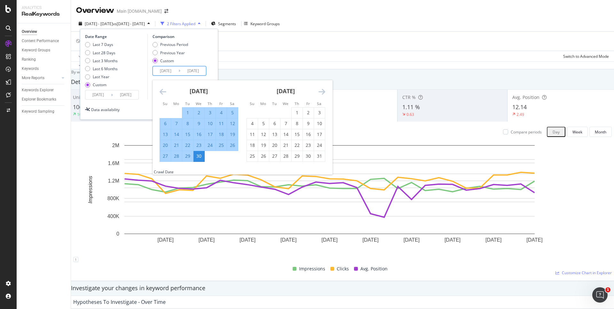
click at [189, 113] on div "1" at bounding box center [187, 113] width 11 height 6
type input "2025/04/01"
click at [199, 158] on div "30" at bounding box center [198, 156] width 11 height 6
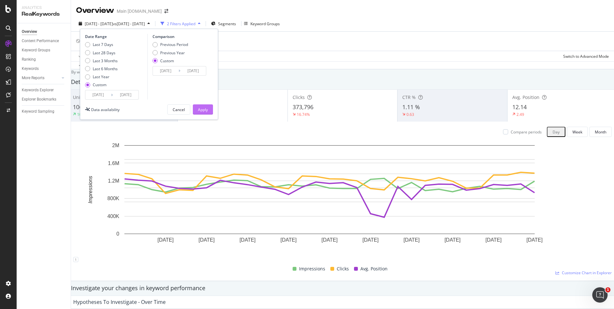
click at [204, 108] on div "Apply" at bounding box center [203, 109] width 10 height 5
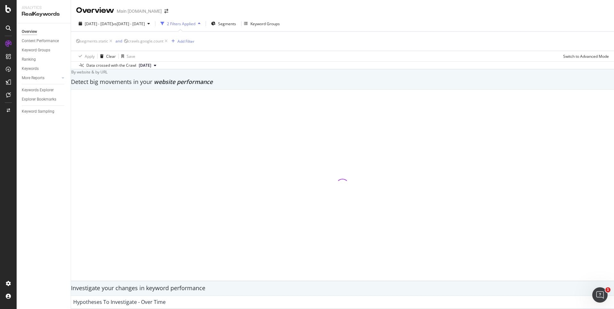
click at [107, 75] on div "By website & by URL" at bounding box center [88, 71] width 40 height 5
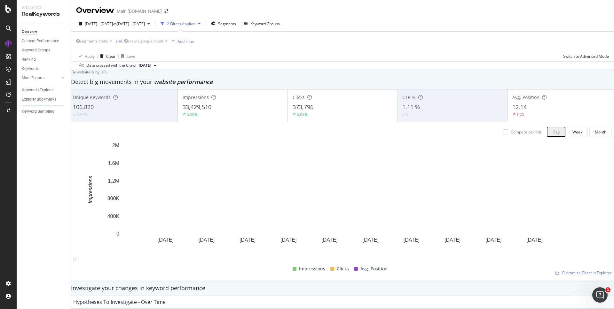
click at [107, 75] on div "By website & by URL" at bounding box center [88, 71] width 40 height 5
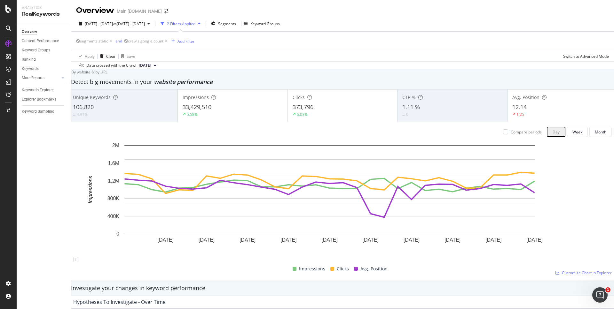
click at [107, 75] on div "By website & by URL" at bounding box center [88, 71] width 40 height 5
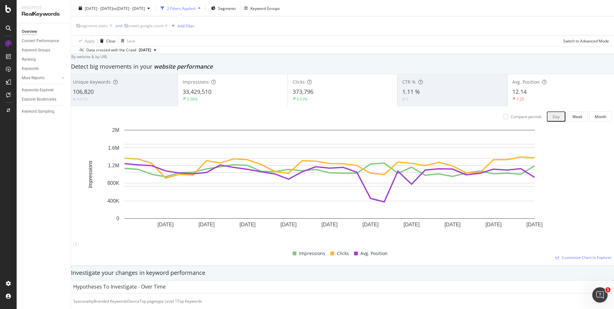
scroll to position [16, 0]
click at [107, 59] on div "By website & by URL" at bounding box center [88, 55] width 40 height 5
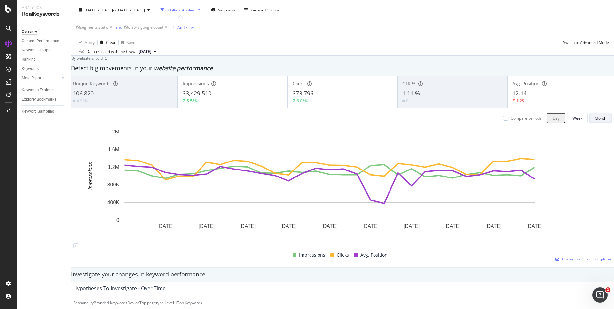
click at [589, 120] on button "Month" at bounding box center [600, 118] width 22 height 10
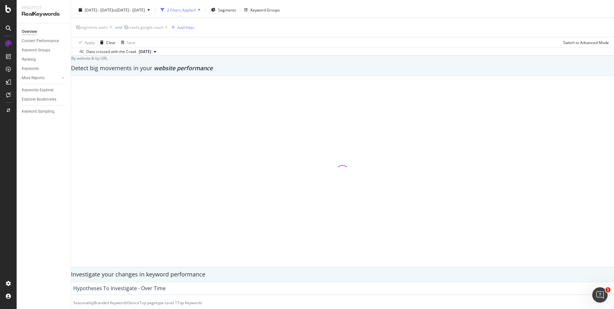
click at [107, 61] on div "By website & by URL" at bounding box center [88, 58] width 40 height 5
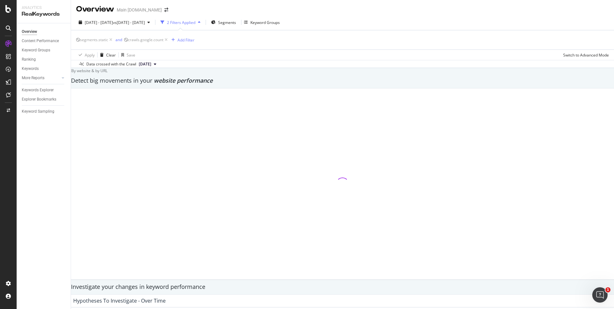
scroll to position [0, 0]
click at [107, 75] on div "By website & by URL" at bounding box center [88, 71] width 40 height 5
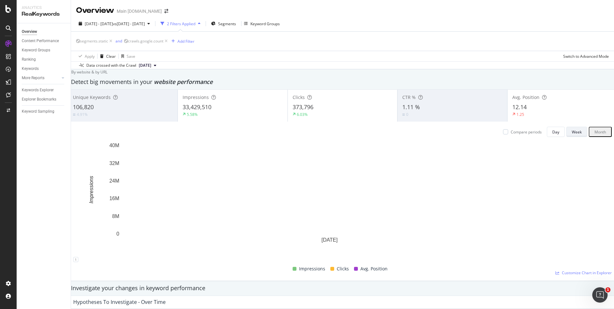
click at [572, 135] on div "Week" at bounding box center [577, 131] width 10 height 5
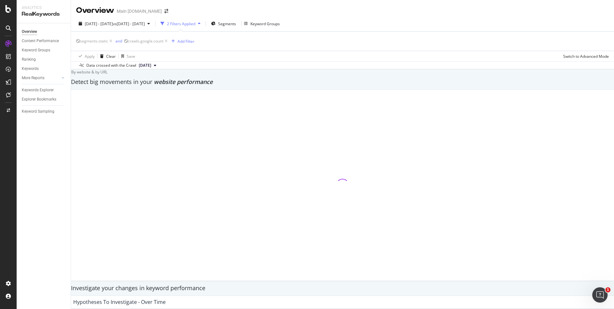
click at [107, 75] on div "By website & by URL" at bounding box center [88, 71] width 40 height 5
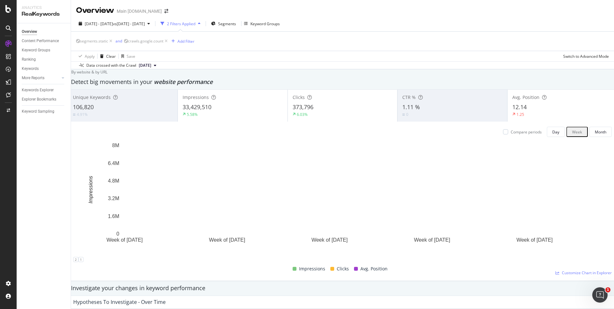
click at [107, 75] on div "By website & by URL" at bounding box center [88, 71] width 40 height 5
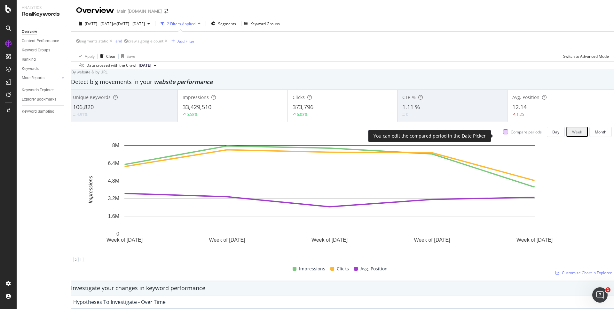
click at [503, 135] on div at bounding box center [505, 131] width 5 height 5
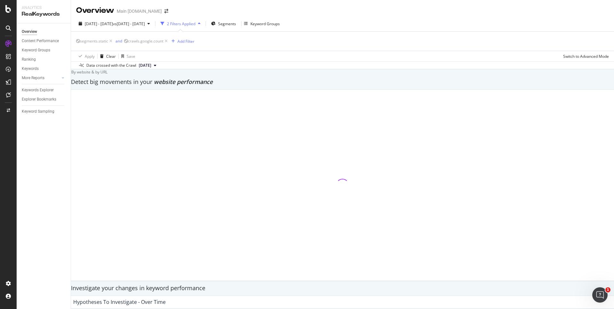
click at [107, 75] on div "By website & by URL" at bounding box center [88, 71] width 40 height 5
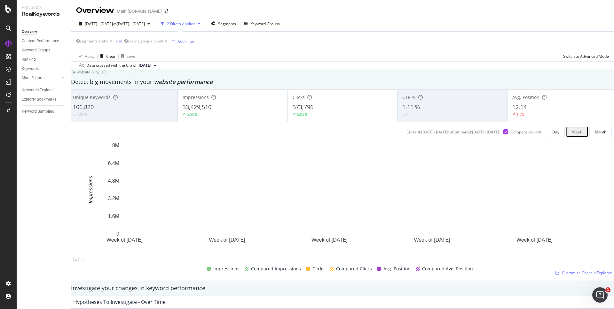
click at [251, 109] on div "33,429,510" at bounding box center [233, 107] width 100 height 8
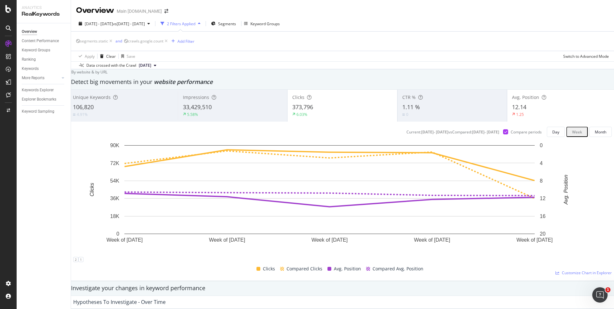
click at [548, 117] on div "1.25" at bounding box center [562, 115] width 100 height 6
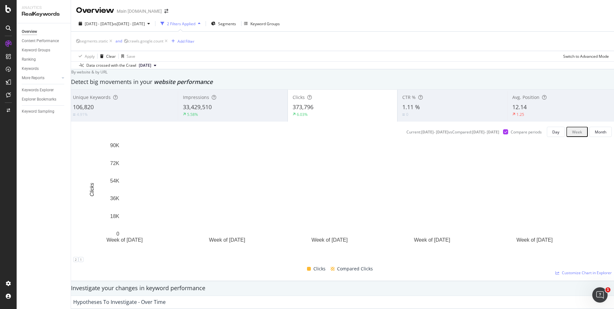
click at [212, 111] on span "33,429,510" at bounding box center [197, 107] width 29 height 8
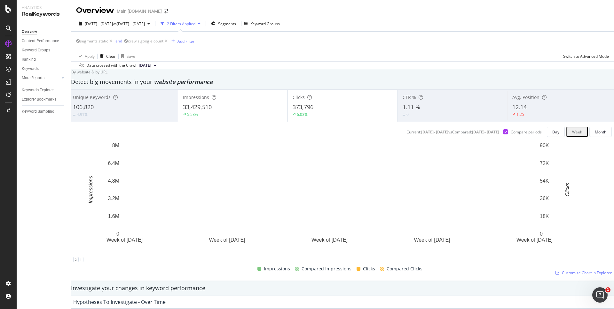
click at [107, 75] on div "By website & by URL" at bounding box center [88, 71] width 40 height 5
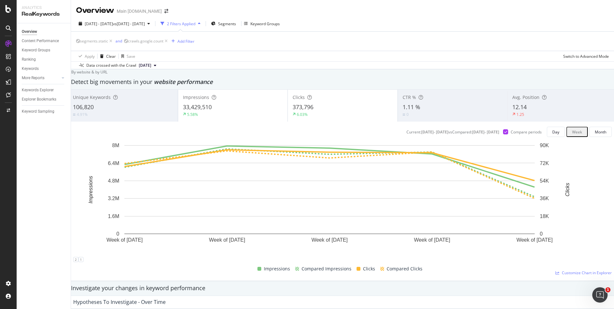
click at [253, 112] on div "33,429,510" at bounding box center [233, 107] width 100 height 8
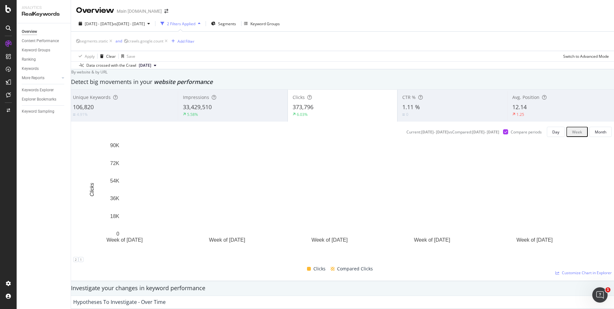
click at [107, 75] on div "By website & by URL" at bounding box center [88, 71] width 40 height 5
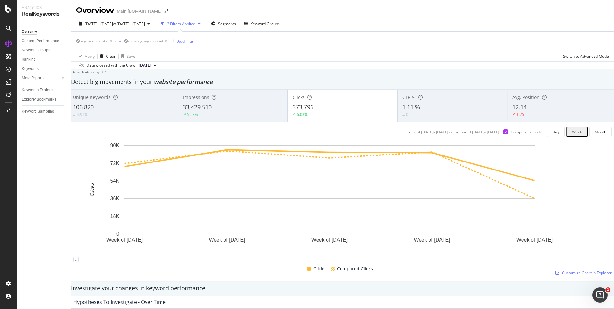
click at [107, 74] on div "By website & by URL" at bounding box center [88, 71] width 40 height 5
click at [107, 75] on div "By website & by URL" at bounding box center [88, 71] width 40 height 5
click at [522, 86] on div "Detect big movements in your website performance" at bounding box center [342, 82] width 549 height 15
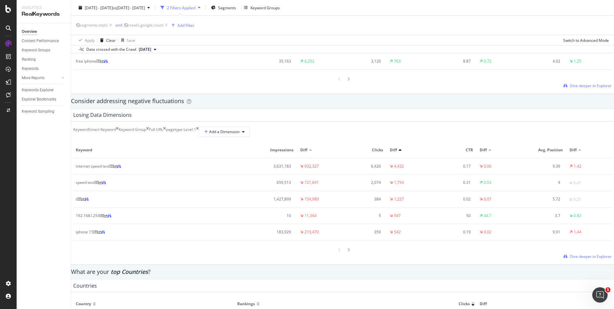
scroll to position [695, 0]
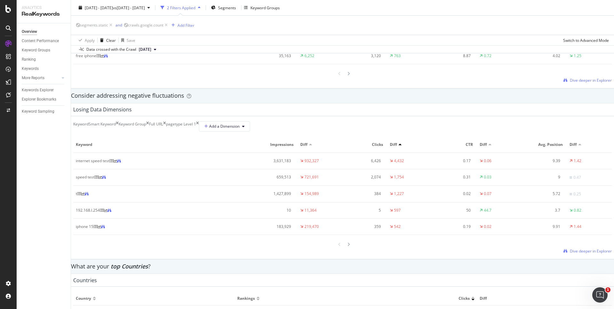
click at [522, 115] on div "Losing Data Dimensions Keyword Smart Keyword Keyword Group Full URL pagetype Le…" at bounding box center [342, 181] width 549 height 156
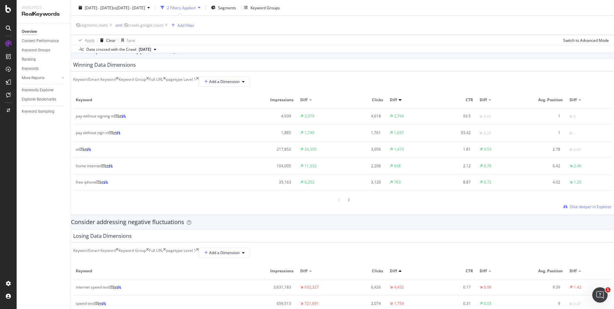
scroll to position [570, 0]
click at [239, 83] on span "Add a Dimension" at bounding box center [221, 80] width 35 height 5
click at [353, 117] on div "Select a Segment" at bounding box center [317, 117] width 79 height 11
click at [328, 123] on span "speedworkers_cache_behaviors Level" at bounding box center [319, 120] width 67 height 5
click at [330, 102] on div "Validate" at bounding box center [322, 99] width 14 height 5
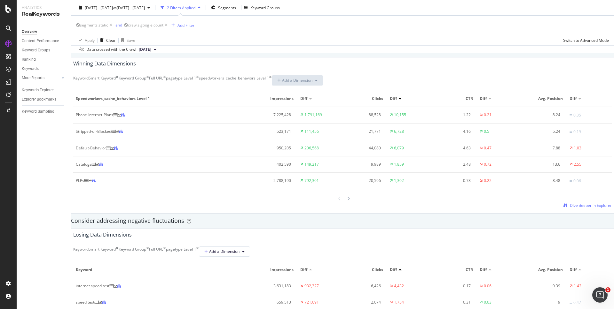
click at [442, 82] on div "Keyword Smart Keyword Keyword Group Full URL pagetype Level 1 speedworkers_cach…" at bounding box center [342, 80] width 538 height 10
click at [342, 120] on td "88,528" at bounding box center [364, 115] width 45 height 17
click at [269, 83] on div "speedworkers_cache_behaviors Level 1" at bounding box center [234, 80] width 70 height 10
click at [269, 85] on div "speedworkers_cache_behaviors Level 1" at bounding box center [234, 80] width 70 height 10
click at [346, 203] on div at bounding box center [349, 199] width 6 height 9
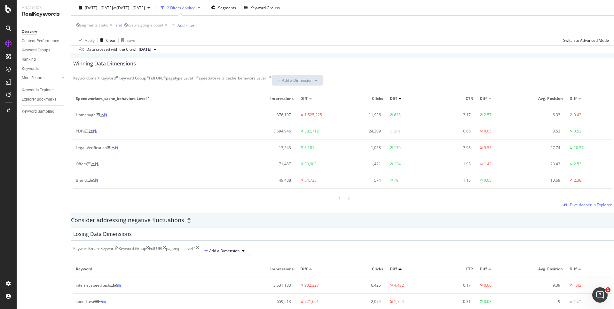
click at [341, 203] on div at bounding box center [340, 198] width 6 height 9
click at [196, 85] on div "pagetype Level 1" at bounding box center [181, 80] width 30 height 10
click at [464, 60] on div "Winning Data Dimensions Keyword Smart Keyword Keyword Group Full URL pagetype L…" at bounding box center [342, 135] width 549 height 156
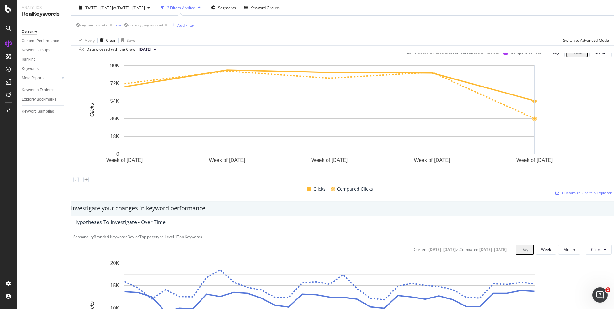
scroll to position [0, 0]
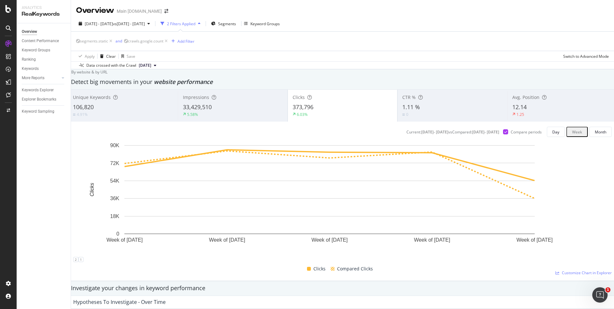
click at [107, 75] on div "By website & by URL" at bounding box center [88, 71] width 40 height 5
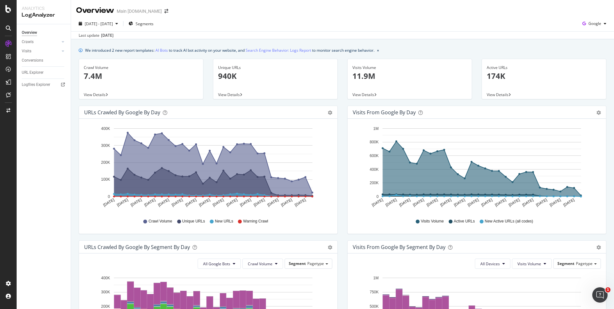
click at [538, 49] on div "We introduced 2 new report templates: AI Bots to track AI bot activity on your …" at bounding box center [342, 50] width 527 height 7
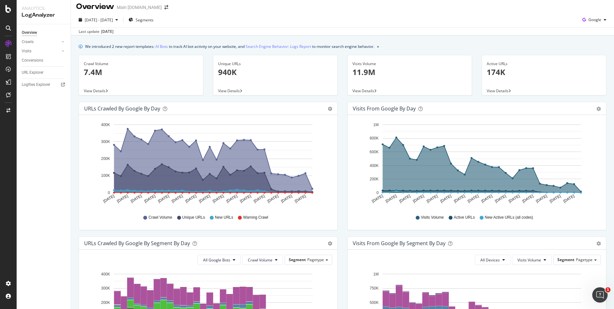
scroll to position [4, 0]
click at [431, 47] on div "We introduced 2 new report templates: AI Bots to track AI bot activity on your …" at bounding box center [342, 46] width 527 height 7
click at [271, 46] on link "Search Engine Behavior: Logs Report" at bounding box center [278, 46] width 66 height 7
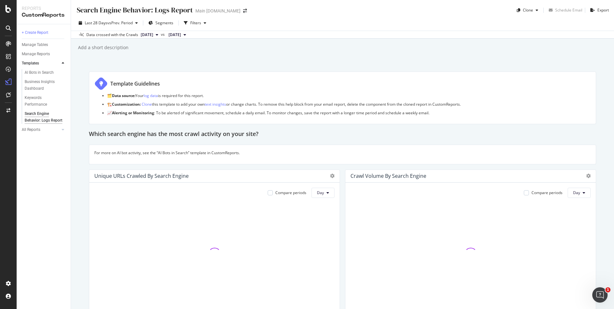
click at [329, 51] on div "Add a short description Add a short description" at bounding box center [345, 48] width 536 height 10
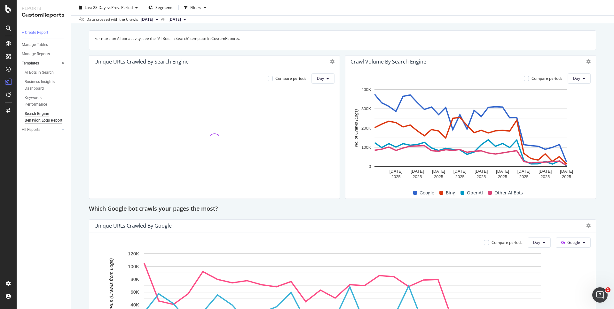
scroll to position [117, 0]
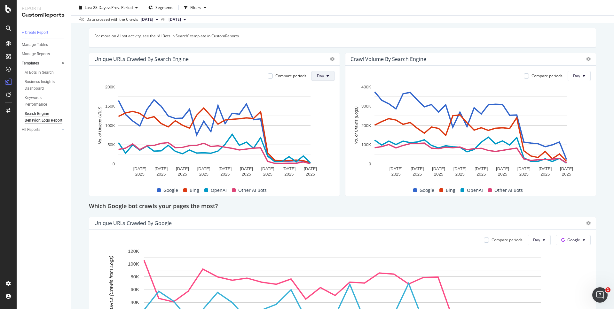
click at [320, 78] on span "Day" at bounding box center [320, 75] width 7 height 5
click at [319, 110] on span "Month" at bounding box center [323, 113] width 12 height 6
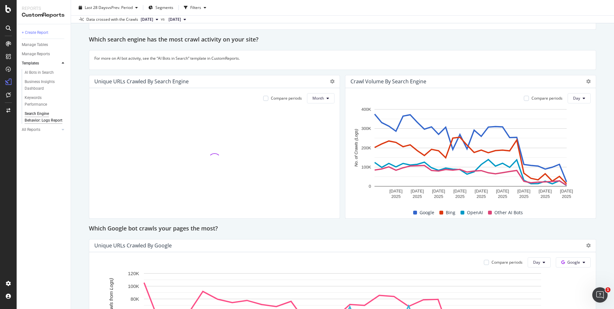
scroll to position [95, 0]
click at [181, 18] on span "2025 Jul. 20th" at bounding box center [174, 20] width 12 height 6
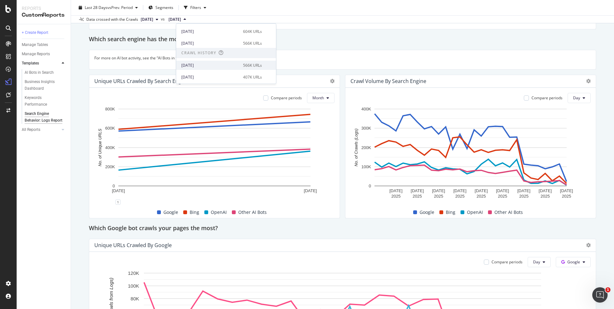
scroll to position [105, 0]
click at [213, 64] on div "2025 May. 18th" at bounding box center [210, 65] width 58 height 6
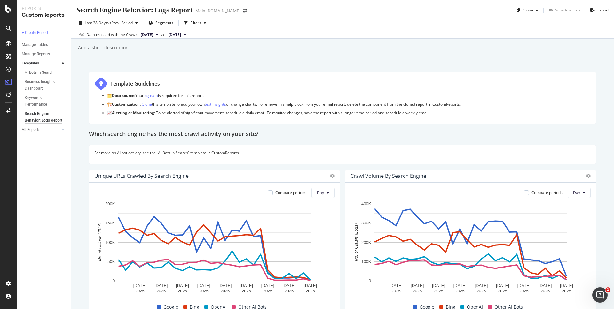
click at [344, 55] on div "Search Engine Behavior: Logs Report Search Engine Behavior: Logs Report Main at…" at bounding box center [342, 154] width 543 height 309
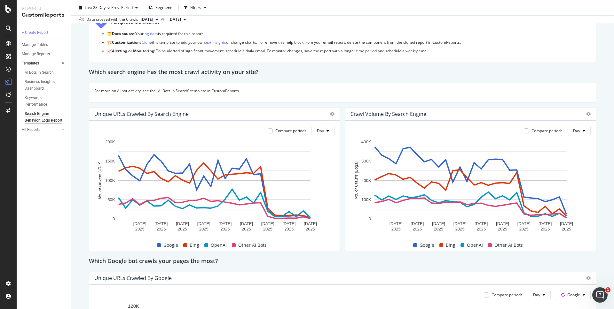
scroll to position [75, 0]
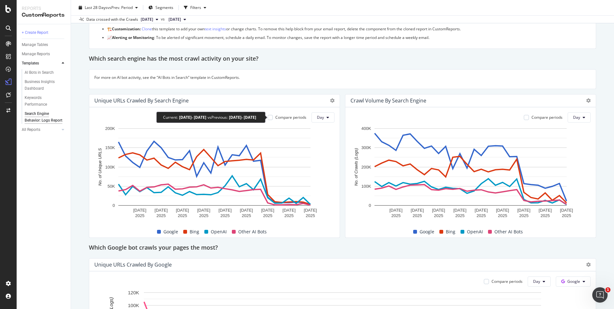
click at [278, 119] on div "Compare periods" at bounding box center [290, 117] width 31 height 5
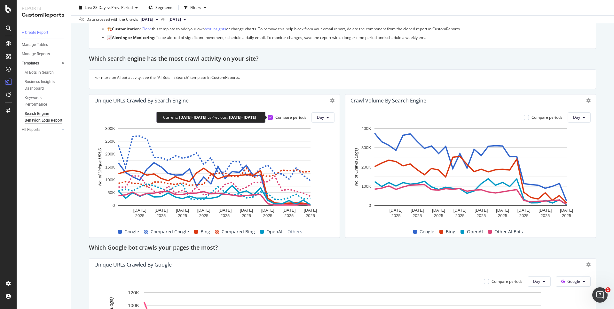
click at [269, 119] on div at bounding box center [270, 117] width 5 height 5
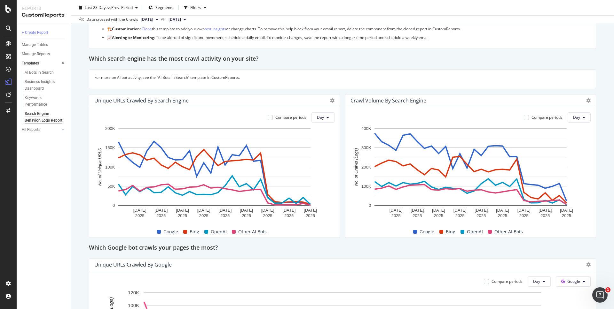
click at [508, 60] on div "Which search engine has the most crawl activity on your site?" at bounding box center [342, 59] width 507 height 10
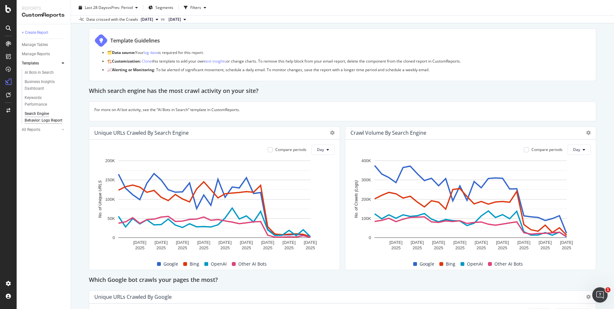
scroll to position [0, 0]
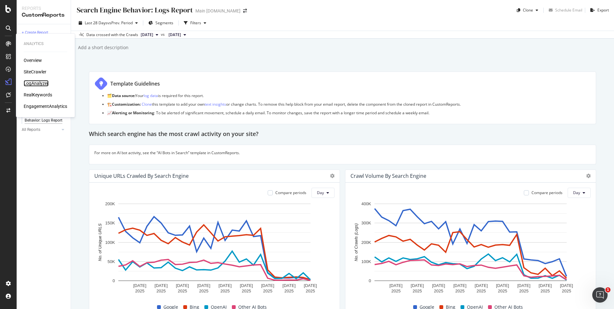
click at [33, 83] on div "LogAnalyzer" at bounding box center [36, 83] width 25 height 6
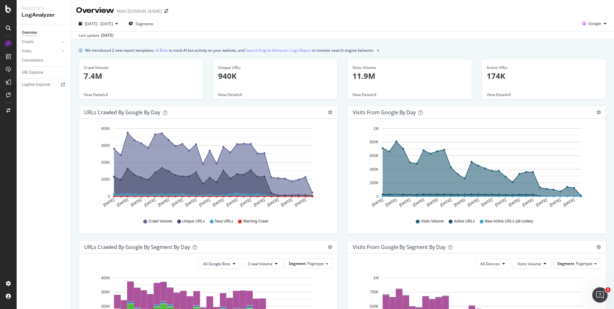
click at [416, 44] on div "We introduced 2 new report templates: AI Bots to track AI bot activity on your …" at bounding box center [342, 286] width 543 height 494
click at [522, 44] on div "We introduced 2 new report templates: AI Bots to track AI bot activity on your …" at bounding box center [342, 286] width 543 height 494
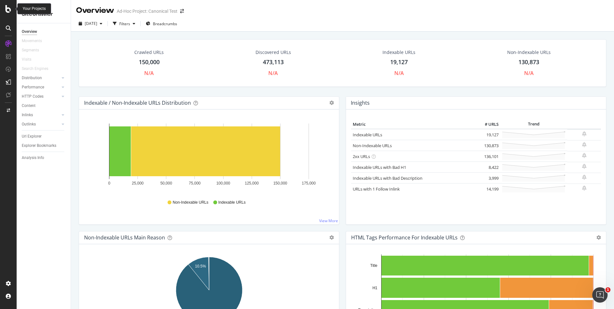
click at [10, 12] on icon at bounding box center [8, 9] width 6 height 8
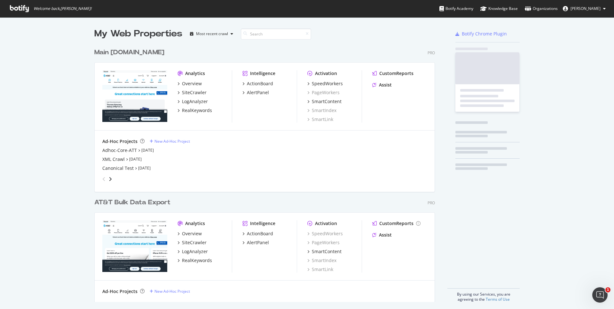
scroll to position [309, 614]
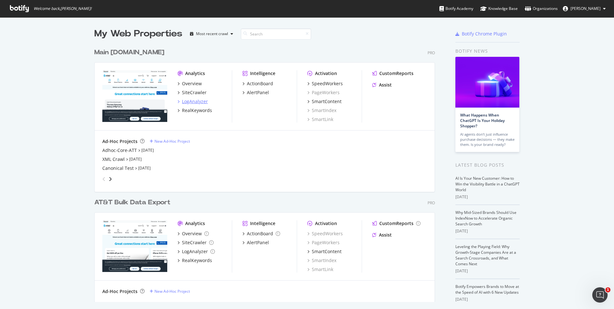
click at [189, 102] on div "LogAnalyzer" at bounding box center [195, 101] width 26 height 6
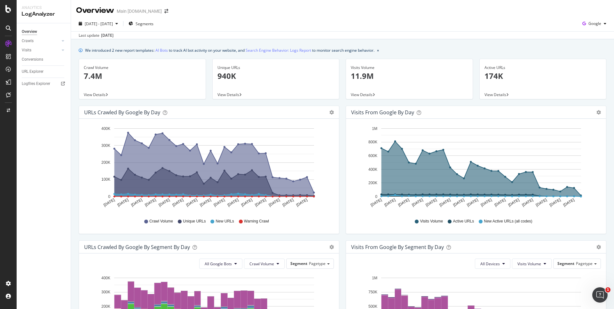
click at [164, 56] on div "We introduced 2 new report templates: AI Bots to track AI bot activity on your …" at bounding box center [342, 286] width 543 height 494
click at [541, 45] on div "We introduced 2 new report templates: AI Bots to track AI bot activity on your …" at bounding box center [342, 286] width 543 height 494
click at [113, 24] on span "[DATE] - [DATE]" at bounding box center [99, 23] width 28 height 5
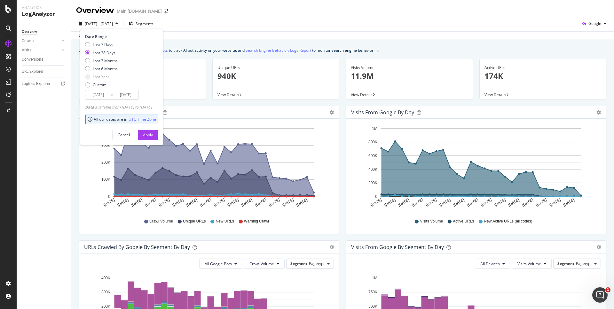
drag, startPoint x: 88, startPoint y: 68, endPoint x: 99, endPoint y: 98, distance: 32.1
click at [88, 68] on div "Last 6 Months" at bounding box center [87, 68] width 5 height 5
type input "[DATE]"
click at [153, 130] on div "Apply" at bounding box center [148, 135] width 10 height 10
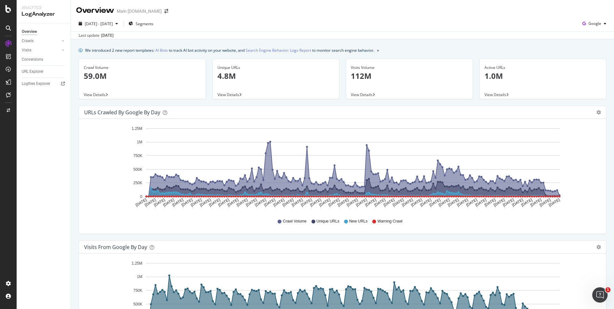
click at [569, 52] on div "We introduced 2 new report templates: AI Bots to track AI bot activity on your …" at bounding box center [342, 50] width 527 height 7
click at [598, 113] on icon "gear" at bounding box center [598, 112] width 4 height 4
click at [596, 113] on icon "gear" at bounding box center [598, 112] width 4 height 4
click at [579, 137] on span "Table" at bounding box center [579, 136] width 51 height 9
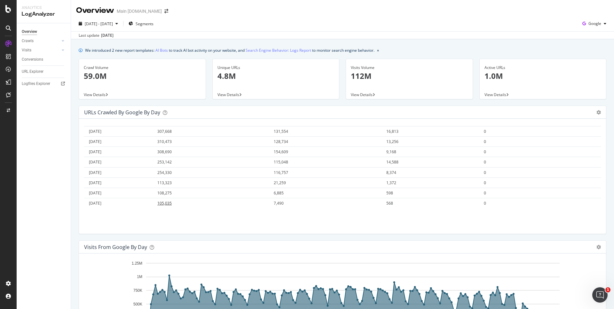
scroll to position [1747, 0]
click at [558, 103] on div "Active URLs 1.0M View Details" at bounding box center [543, 82] width 134 height 47
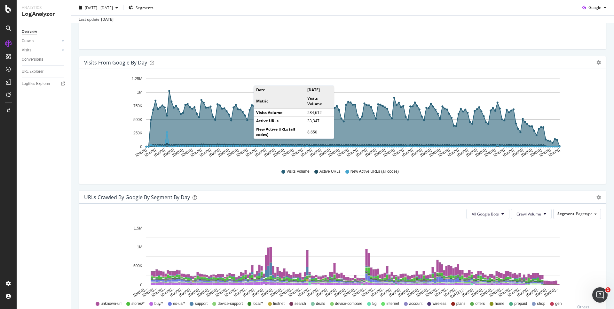
scroll to position [178, 0]
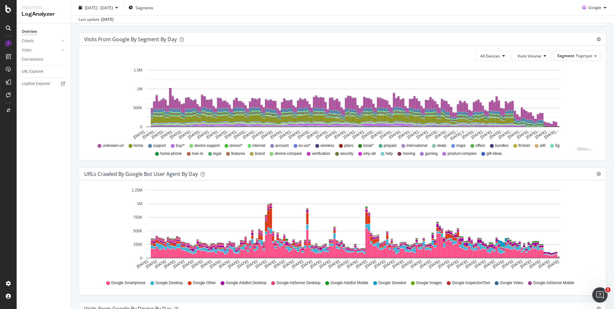
scroll to position [478, 0]
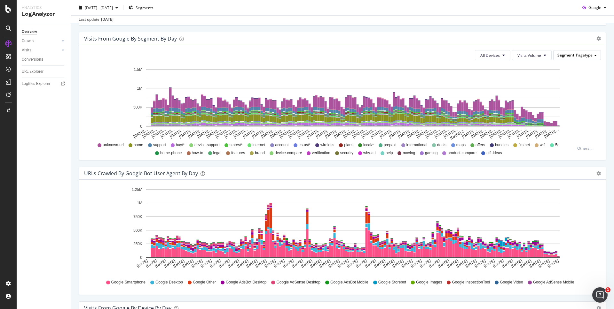
click at [578, 55] on span "Pagetype" at bounding box center [584, 54] width 17 height 5
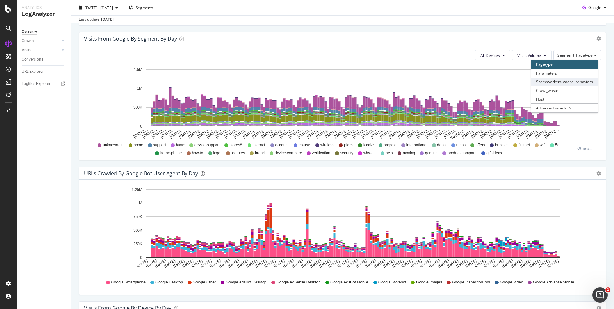
click at [571, 82] on div "Speedworkers_cache_behaviors" at bounding box center [564, 82] width 66 height 9
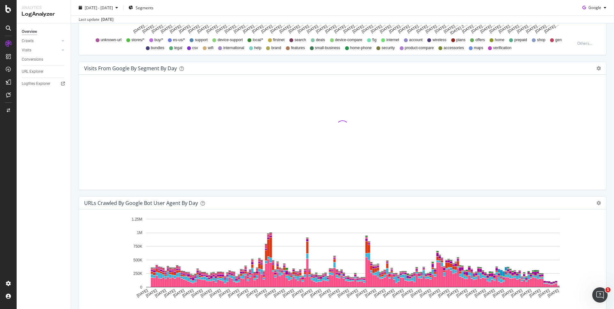
scroll to position [448, 0]
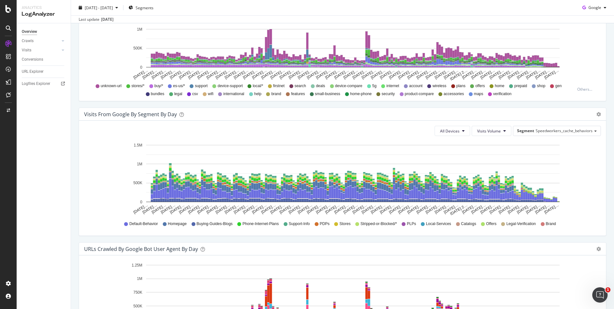
scroll to position [401, 0]
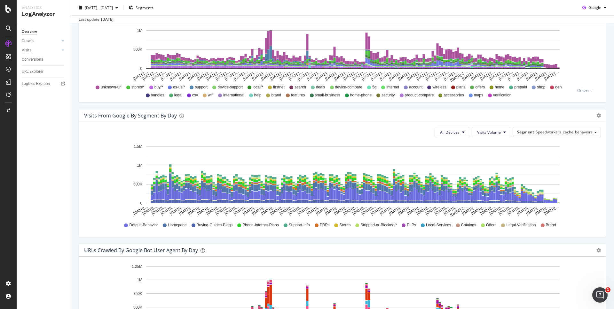
click at [568, 106] on div "URLs Crawled by Google By Segment By Day Timeline (by Value) Table All Google B…" at bounding box center [342, 41] width 534 height 135
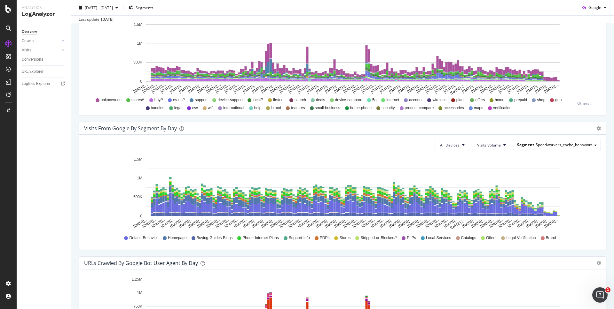
click at [540, 148] on div "Segment Speedworkers_cache_behaviors" at bounding box center [556, 144] width 87 height 9
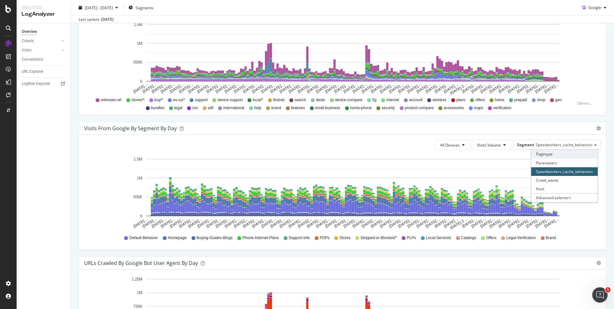
click at [541, 153] on div "Pagetype" at bounding box center [564, 154] width 66 height 9
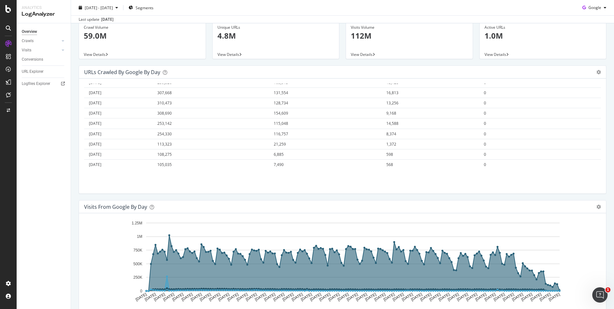
scroll to position [0, 0]
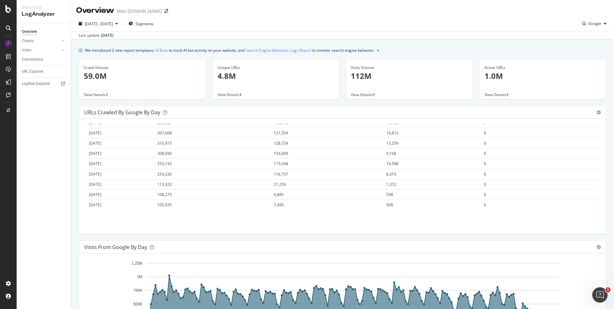
click at [560, 104] on div "Active URLs 1.0M View Details" at bounding box center [543, 82] width 134 height 47
click at [500, 79] on p "1.0M" at bounding box center [542, 76] width 117 height 11
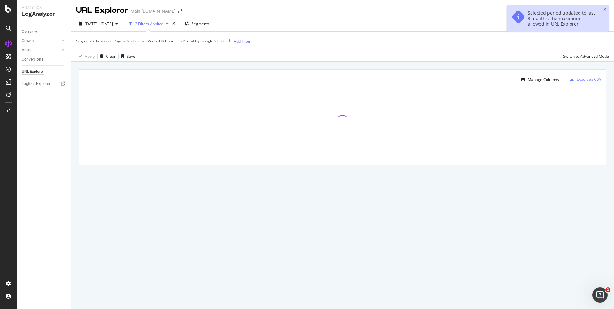
click at [468, 63] on div "Manage Columns Export as CSV Full URL Visits: Count On Period By Google" at bounding box center [342, 125] width 543 height 126
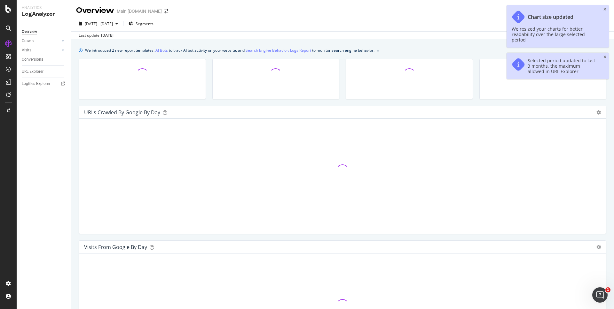
click at [413, 49] on div "We introduced 2 new report templates: AI Bots to track AI bot activity on your …" at bounding box center [342, 50] width 527 height 7
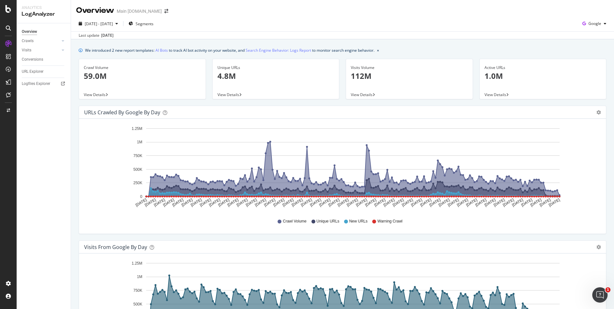
click at [110, 81] on p "59.0M" at bounding box center [142, 76] width 117 height 11
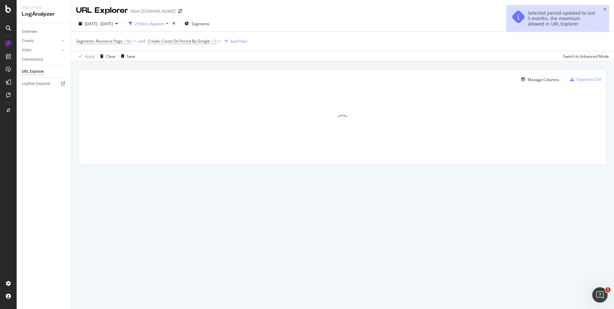
click at [428, 67] on div "Manage Columns Export as CSV Full URL Crawls: Count On Period By Google" at bounding box center [342, 125] width 543 height 126
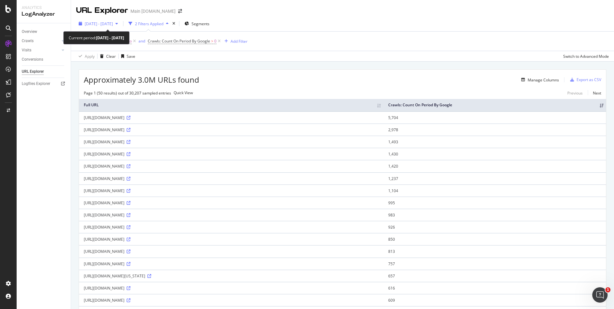
click at [113, 23] on span "[DATE] - [DATE]" at bounding box center [99, 23] width 28 height 5
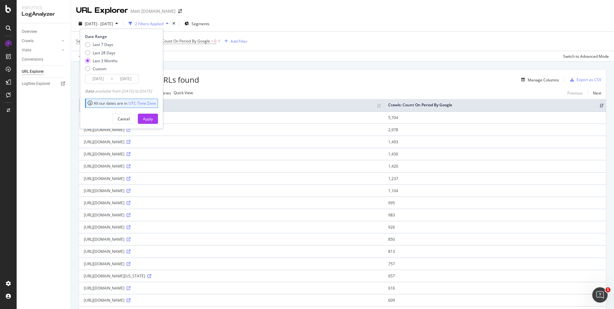
click at [409, 96] on div "Page 1 (50 results) out of 30,207 sampled entries Quick View Previous Next" at bounding box center [342, 92] width 527 height 5
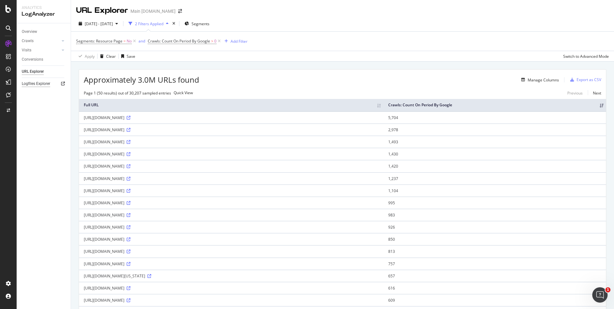
click at [47, 85] on div "Logfiles Explorer" at bounding box center [36, 84] width 28 height 7
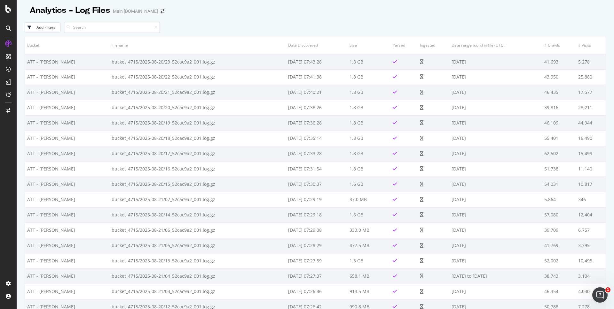
click at [43, 31] on button "Add Filters" at bounding box center [43, 27] width 36 height 10
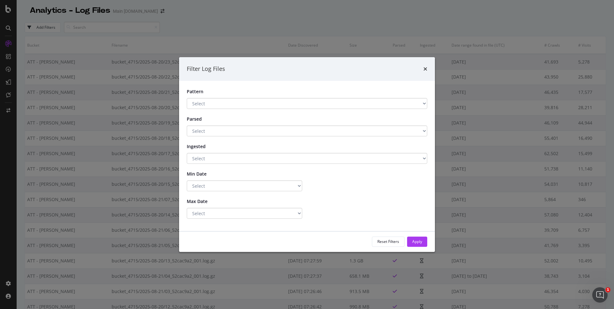
click at [421, 69] on div "Filter Log Files" at bounding box center [307, 69] width 240 height 8
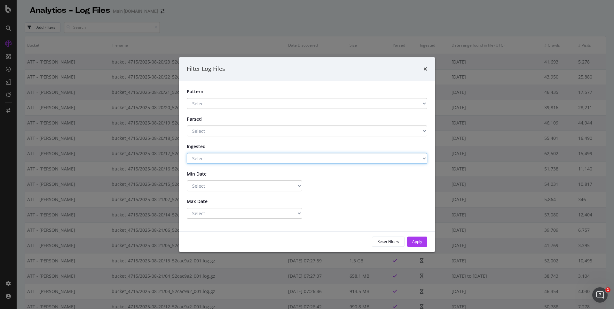
click at [421, 160] on select "Select Yes No" at bounding box center [307, 158] width 240 height 11
select select "true"
click at [187, 153] on select "Select Yes No" at bounding box center [307, 158] width 240 height 11
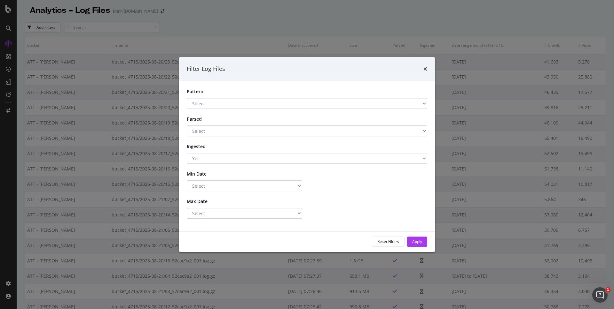
click at [422, 242] on button "Apply" at bounding box center [417, 242] width 20 height 10
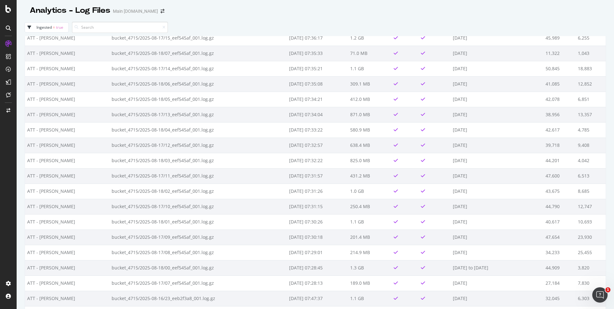
scroll to position [1030, 0]
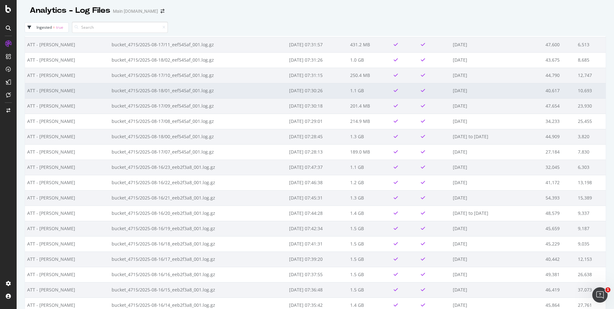
click at [154, 91] on td "bucket_4715/2025-08-18/01_eef545af_001.log.gz" at bounding box center [197, 90] width 177 height 15
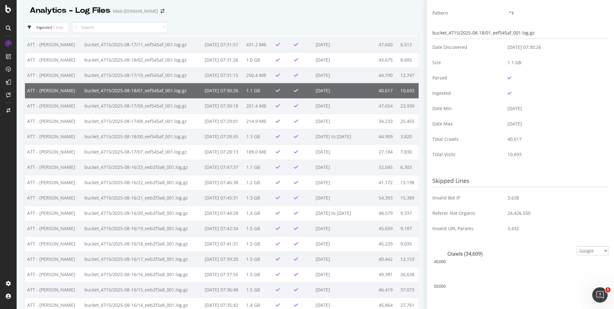
scroll to position [0, 0]
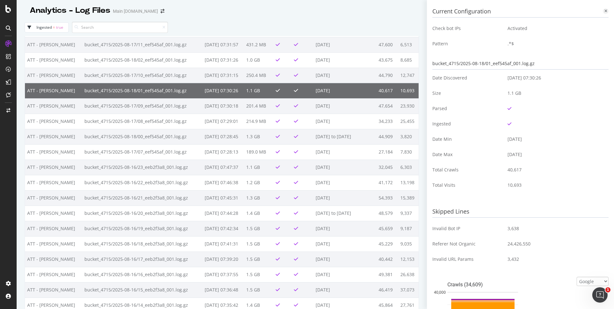
click at [605, 10] on icon at bounding box center [605, 11] width 3 height 4
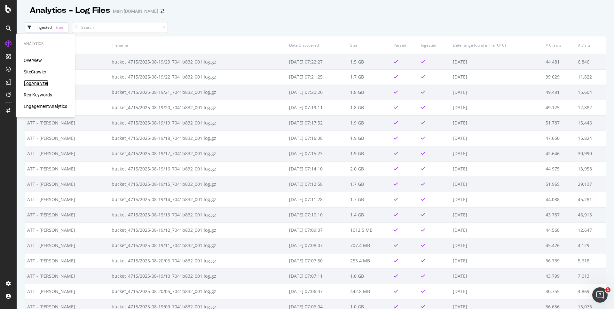
click at [37, 82] on div "LogAnalyzer" at bounding box center [36, 83] width 25 height 6
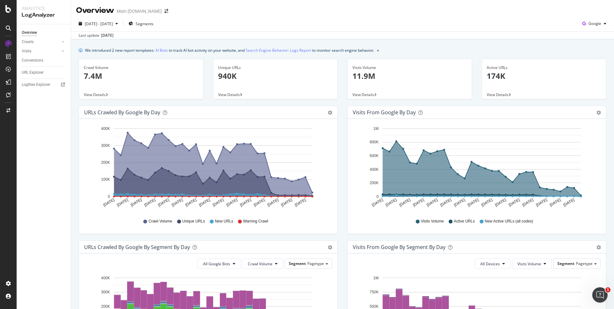
click at [492, 102] on div "Active URLs 174K View Details" at bounding box center [544, 82] width 134 height 47
click at [332, 113] on icon "gear" at bounding box center [330, 113] width 4 height 4
click at [572, 125] on span "Area" at bounding box center [580, 126] width 51 height 10
click at [567, 101] on div "Active URLs 174K View Details" at bounding box center [544, 82] width 134 height 47
click at [575, 101] on div "Active URLs 174K View Details" at bounding box center [544, 82] width 134 height 47
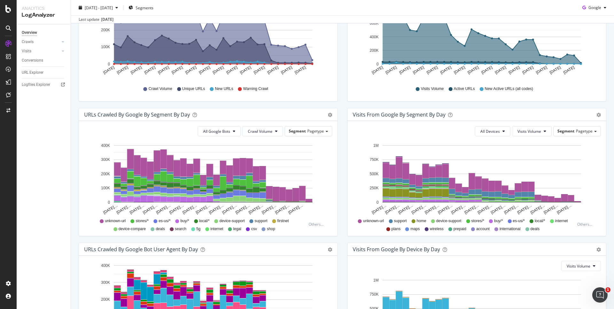
scroll to position [220, 0]
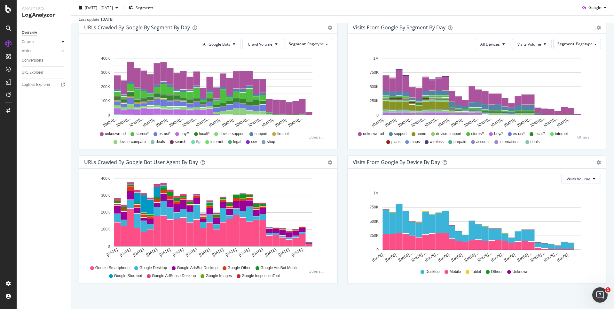
click at [63, 42] on icon at bounding box center [63, 42] width 3 height 4
click at [37, 61] on div "Segments Distribution" at bounding box center [42, 63] width 35 height 13
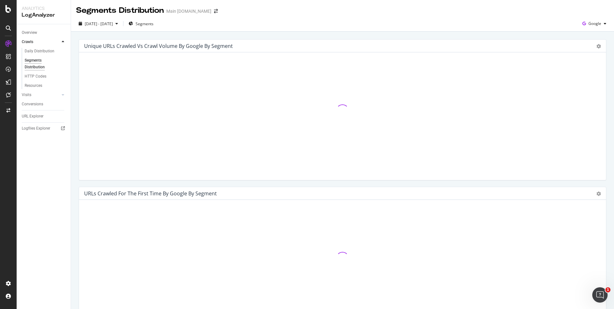
click at [520, 35] on div "Unique URLs Crawled vs Crawl Volume by google by Segment Chart (by Value) Table…" at bounding box center [342, 268] width 543 height 473
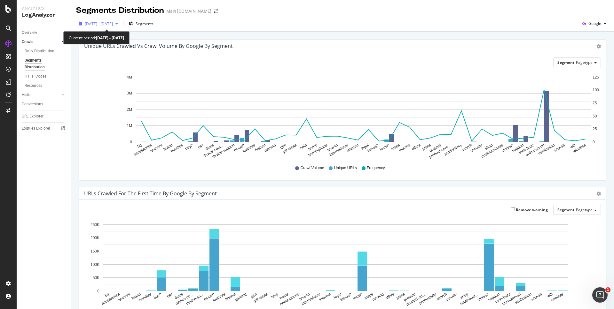
click at [113, 23] on span "[DATE] - [DATE]" at bounding box center [99, 23] width 28 height 5
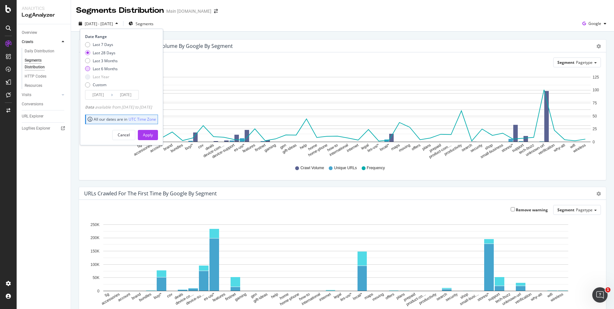
click at [88, 68] on div "Last 6 Months" at bounding box center [87, 68] width 5 height 5
type input "[DATE]"
click at [153, 132] on div "Apply" at bounding box center [148, 134] width 10 height 5
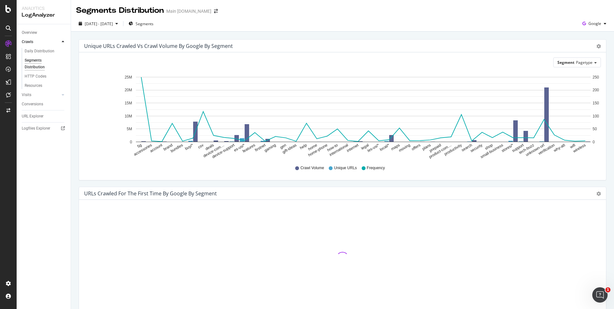
click at [478, 35] on div "Unique URLs Crawled vs Crawl Volume by google by Segment Chart (by Value) Table…" at bounding box center [342, 268] width 543 height 473
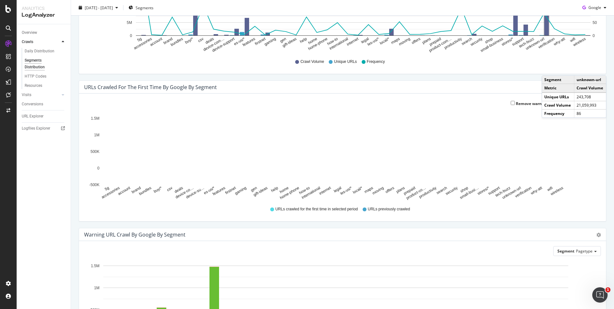
scroll to position [109, 0]
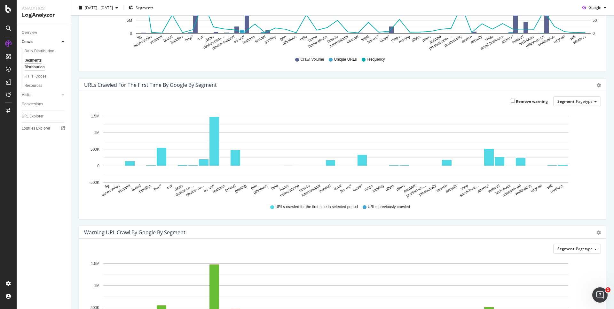
click at [550, 74] on div "Unique URLs Crawled vs Crawl Volume by google by Segment Chart (by Value) Table…" at bounding box center [342, 5] width 537 height 148
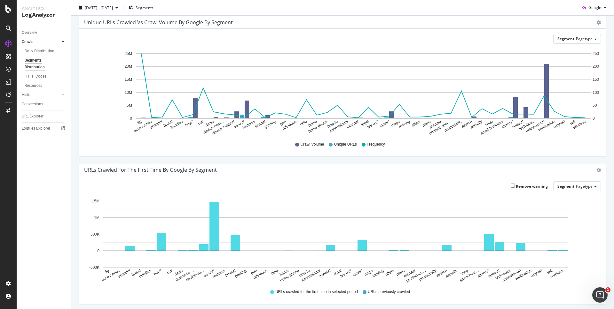
scroll to position [0, 0]
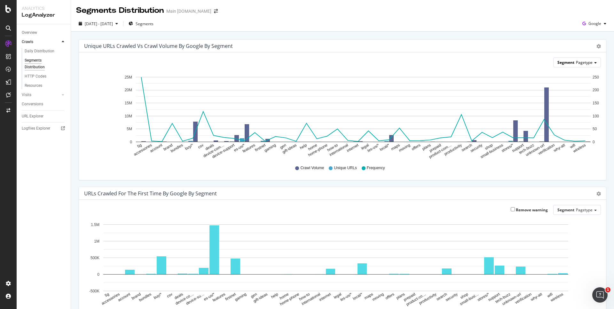
click at [568, 65] on div "Segment Pagetype" at bounding box center [576, 62] width 47 height 9
click at [560, 72] on div "Pagetype" at bounding box center [564, 71] width 66 height 9
click at [357, 66] on div "Segment Pagetype" at bounding box center [342, 63] width 517 height 10
click at [600, 49] on div "Chart (by Value) Table" at bounding box center [598, 46] width 4 height 6
click at [599, 48] on icon "gear" at bounding box center [598, 46] width 4 height 4
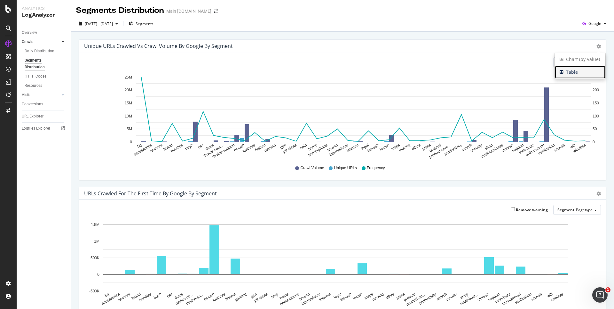
click at [570, 72] on span "Table" at bounding box center [580, 72] width 51 height 10
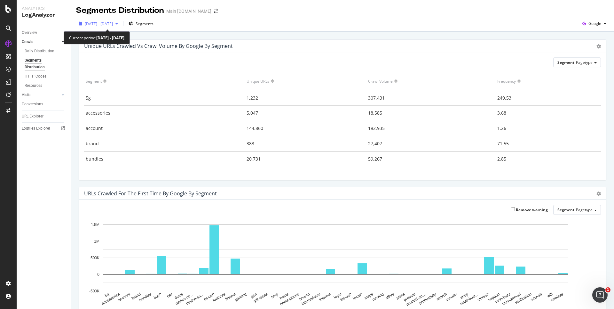
click at [121, 24] on div "button" at bounding box center [117, 24] width 8 height 4
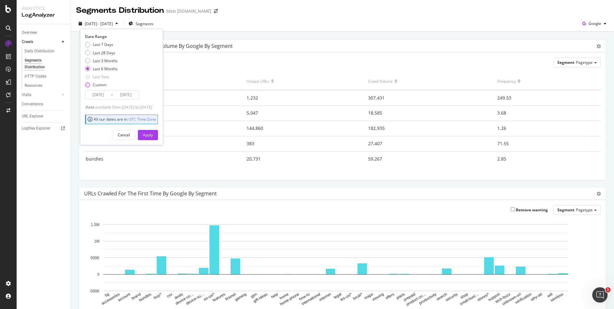
click at [85, 85] on div "Custom" at bounding box center [87, 84] width 5 height 5
click at [101, 94] on input "[DATE]" at bounding box center [98, 94] width 26 height 9
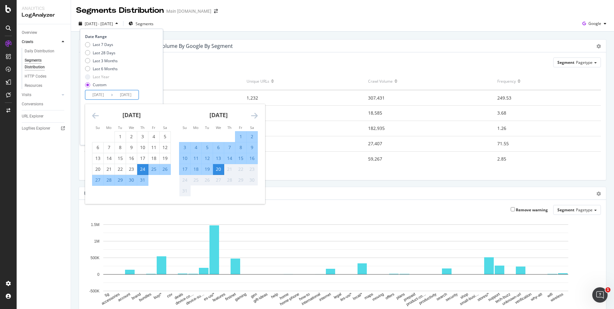
click at [97, 118] on icon "Move backward to switch to the previous month." at bounding box center [95, 116] width 7 height 8
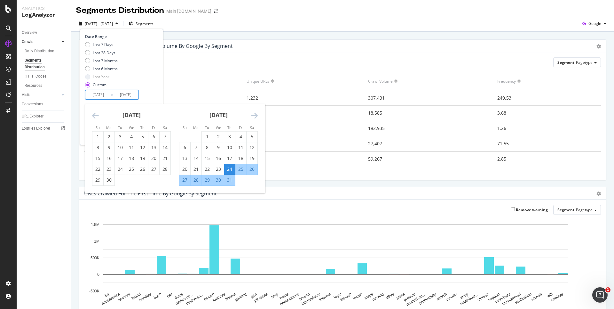
click at [97, 118] on icon "Move backward to switch to the previous month." at bounding box center [95, 116] width 7 height 8
click at [142, 139] on div "1" at bounding box center [142, 137] width 11 height 6
type input "[DATE]"
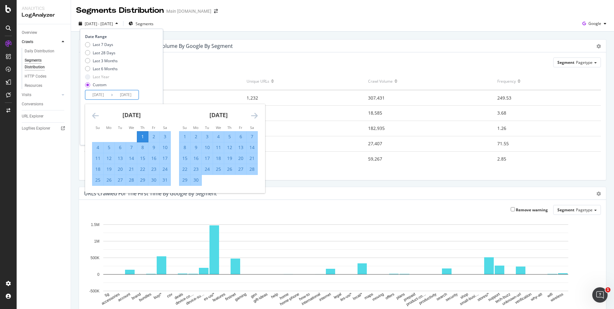
click at [156, 79] on div "Last 7 Days Last 28 Days Last 3 Months Last 6 Months Last Year Custom" at bounding box center [120, 66] width 71 height 48
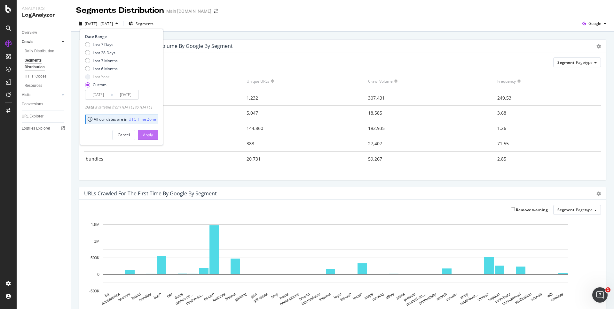
click at [153, 134] on div "Apply" at bounding box center [148, 134] width 10 height 5
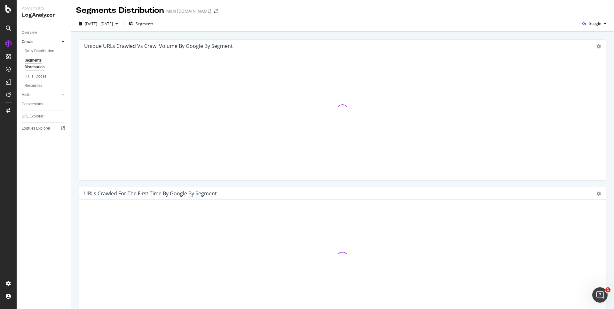
click at [432, 36] on div "Unique URLs Crawled vs Crawl Volume by google by Segment Chart (by Value) Table…" at bounding box center [342, 268] width 543 height 473
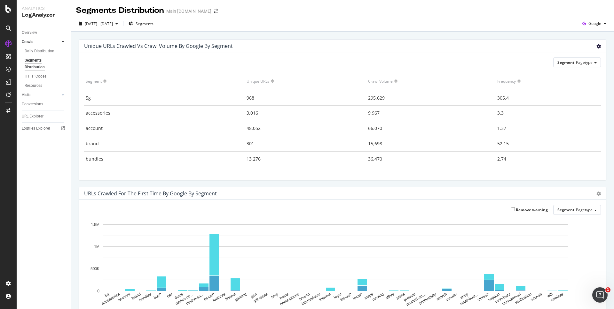
click at [596, 47] on icon "gear" at bounding box center [598, 46] width 4 height 4
click at [475, 45] on div "Unique URLs Crawled vs Crawl Volume by google by Segment" at bounding box center [335, 46] width 502 height 6
click at [595, 46] on div "Chart (by Value) Table" at bounding box center [595, 46] width 11 height 6
click at [597, 46] on icon "gear" at bounding box center [598, 46] width 4 height 4
click at [580, 74] on span "Table" at bounding box center [580, 72] width 51 height 10
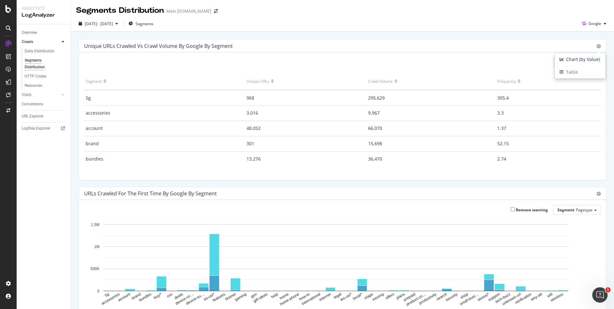
click at [501, 47] on div "Unique URLs Crawled vs Crawl Volume by google by Segment" at bounding box center [335, 46] width 502 height 6
drag, startPoint x: 86, startPoint y: 97, endPoint x: 429, endPoint y: 110, distance: 343.8
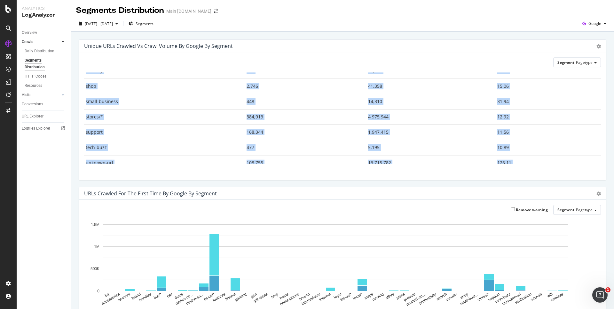
scroll to position [601, 0]
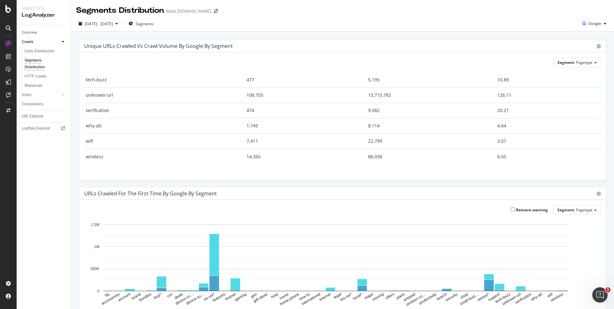
drag, startPoint x: 86, startPoint y: 82, endPoint x: 535, endPoint y: 175, distance: 459.4
click at [535, 175] on div "Segment Pagetype Hold CMD (⌘) while clicking to filter the report. Segment Uniq…" at bounding box center [342, 116] width 527 height 128
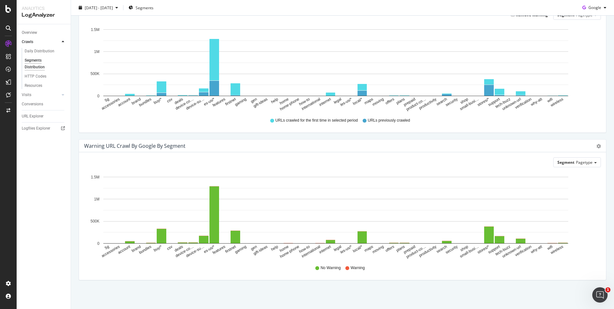
scroll to position [0, 0]
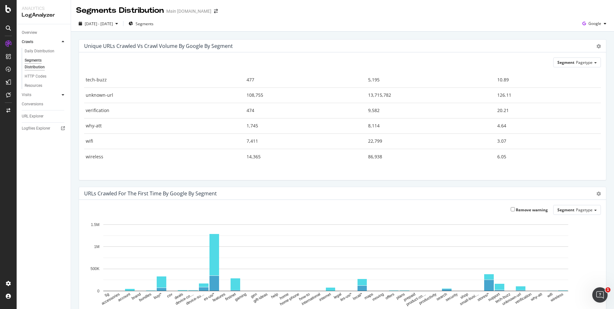
click at [64, 93] on icon at bounding box center [63, 95] width 3 height 4
click at [39, 61] on div "Daily Distribution" at bounding box center [40, 60] width 30 height 7
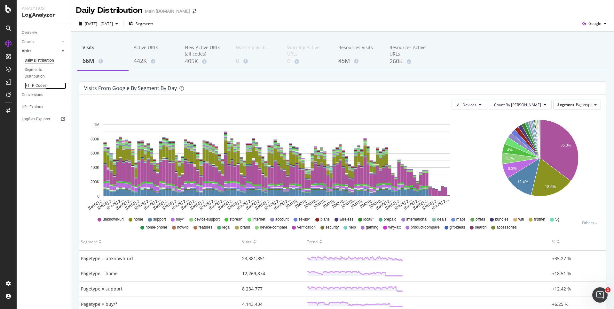
click at [39, 86] on div "HTTP Codes" at bounding box center [36, 85] width 22 height 7
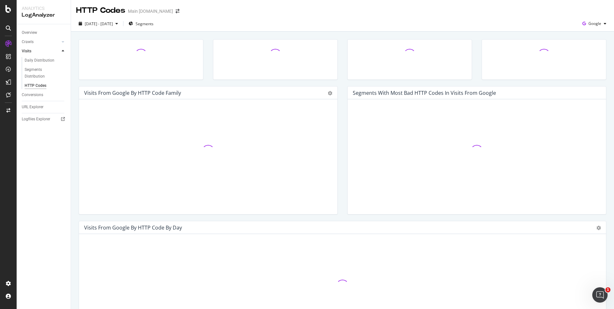
click at [477, 82] on div at bounding box center [544, 62] width 134 height 47
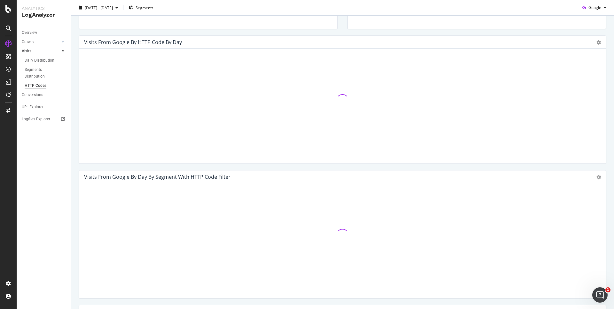
scroll to position [175, 0]
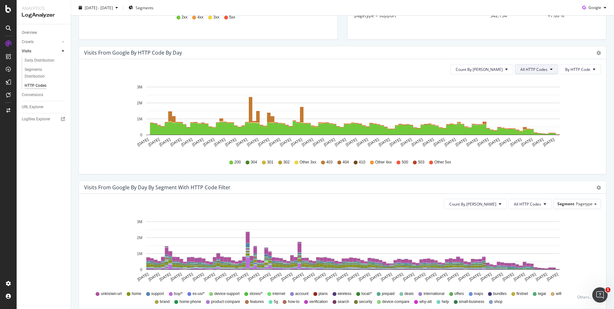
click at [542, 69] on span "All HTTP Codes" at bounding box center [533, 69] width 27 height 5
click at [539, 92] on span "Good HTTP Codes" at bounding box center [537, 94] width 32 height 6
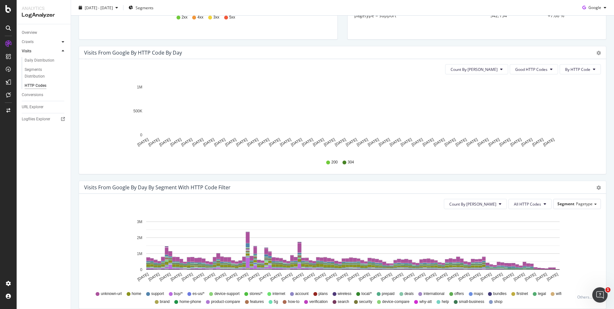
click at [66, 42] on div at bounding box center [63, 42] width 6 height 6
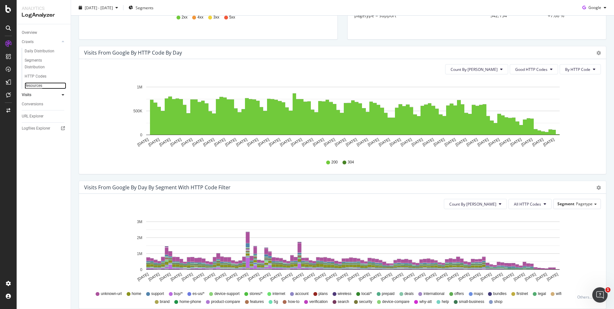
click at [30, 86] on div "Resources" at bounding box center [34, 85] width 18 height 7
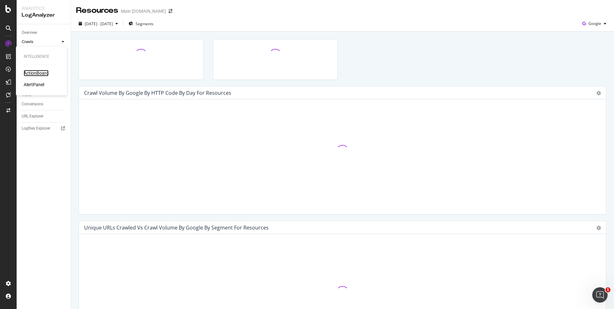
click at [37, 74] on div "ActionBoard" at bounding box center [36, 73] width 25 height 6
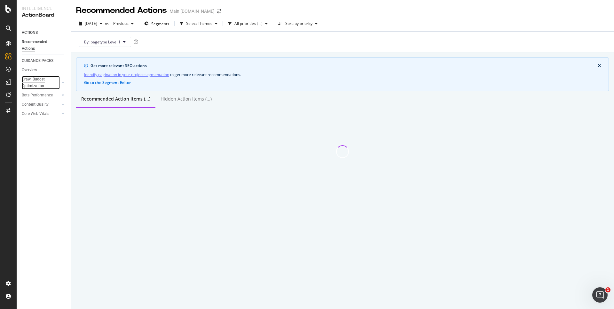
click at [27, 82] on div "Crawl Budget Optimization" at bounding box center [39, 82] width 34 height 13
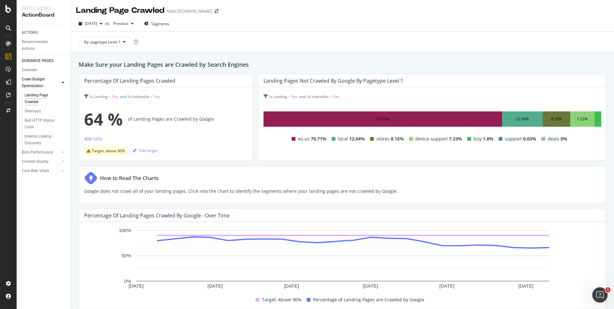
click at [434, 66] on h2 "Make Sure your Landing Pages are Crawled by Search Engines" at bounding box center [342, 64] width 527 height 9
click at [568, 64] on h2 "Make Sure your Landing Pages are Crawled by Search Engines" at bounding box center [342, 64] width 527 height 9
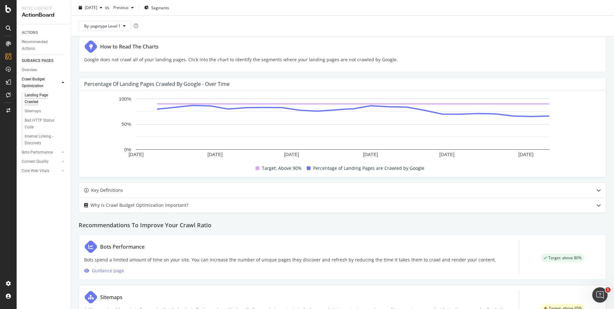
scroll to position [132, 0]
click at [557, 72] on div "Make Sure your Landing Pages are Crawled by Search Engines Percentage of Landin…" at bounding box center [342, 189] width 543 height 539
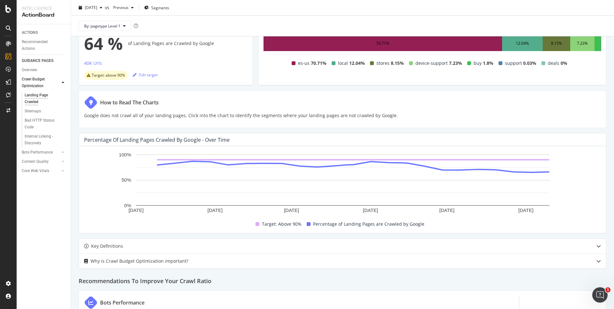
scroll to position [76, 0]
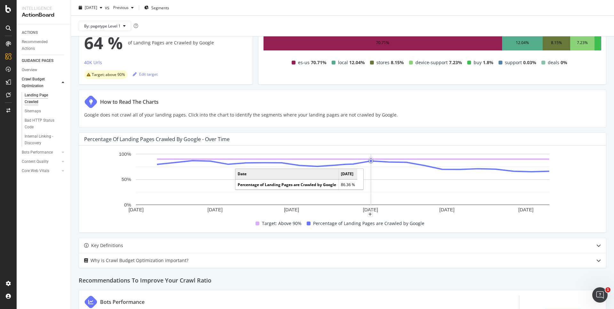
click at [370, 161] on circle "A chart." at bounding box center [371, 161] width 3 height 3
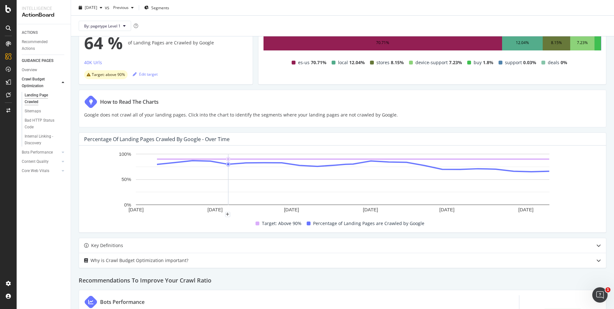
click at [233, 174] on rect "A chart." at bounding box center [342, 179] width 413 height 51
click at [228, 164] on circle "A chart." at bounding box center [228, 164] width 3 height 3
click at [229, 159] on circle "A chart." at bounding box center [228, 159] width 3 height 3
click at [228, 164] on circle "A chart." at bounding box center [228, 164] width 3 height 3
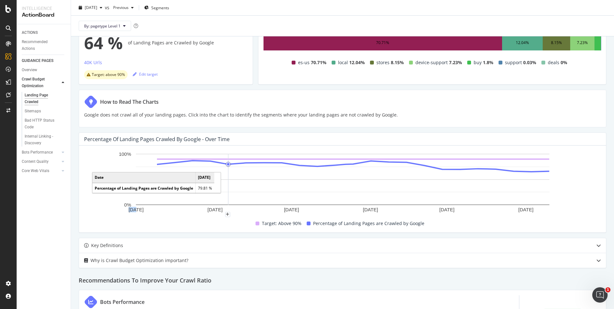
click at [228, 164] on circle "A chart." at bounding box center [228, 164] width 3 height 3
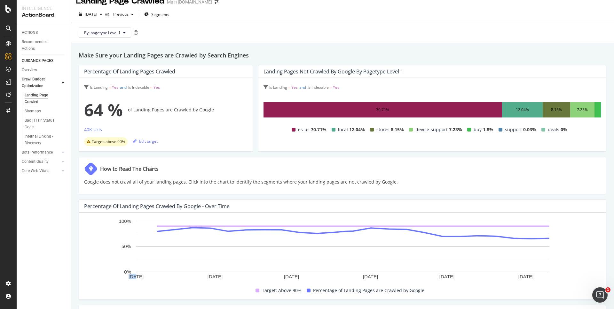
scroll to position [4, 0]
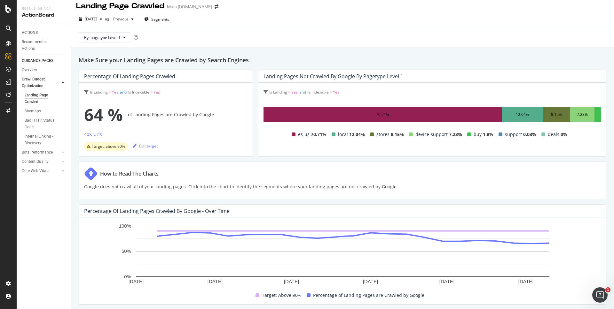
click at [532, 150] on div "70.71% 12.04% 8.15% 7.23% es-us 70.71% local 12.04% stores 8.15% device-support…" at bounding box center [431, 126] width 337 height 49
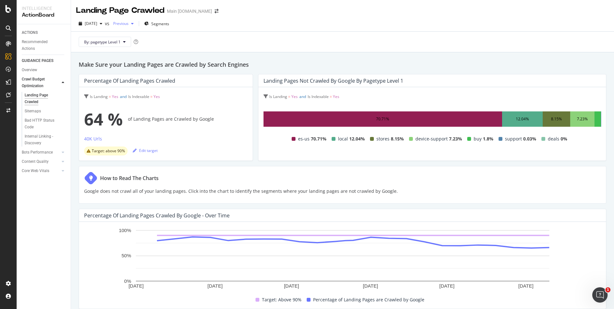
click at [136, 24] on div "button" at bounding box center [132, 24] width 8 height 4
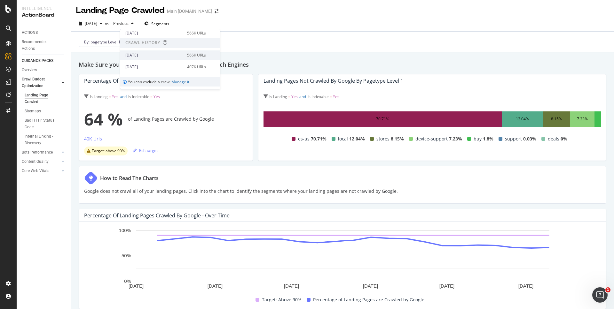
click at [157, 57] on div "2025 May. 18th" at bounding box center [154, 55] width 58 height 6
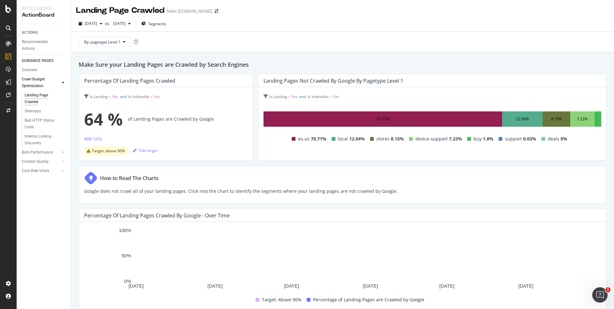
click at [462, 63] on h2 "Make Sure your Landing Pages are Crawled by Search Engines" at bounding box center [342, 64] width 527 height 9
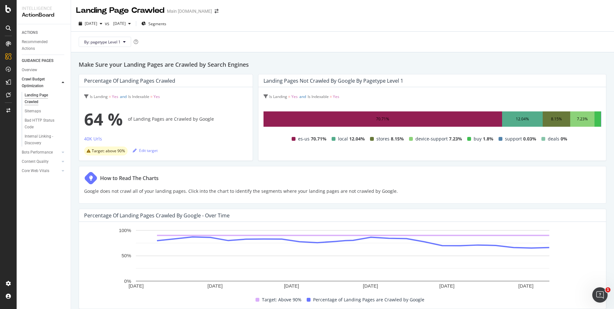
click at [526, 62] on h2 "Make Sure your Landing Pages are Crawled by Search Engines" at bounding box center [342, 64] width 527 height 9
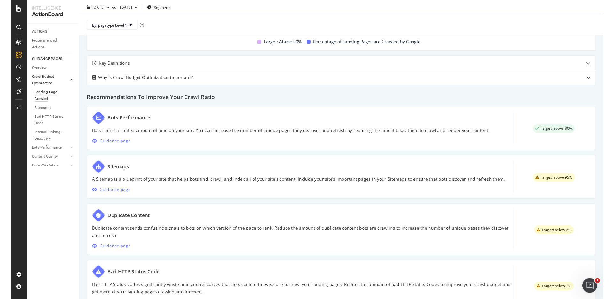
scroll to position [258, 0]
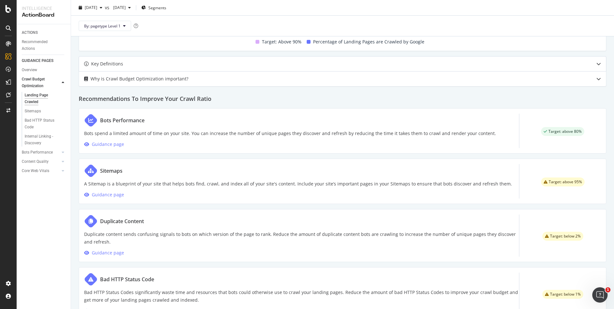
click at [594, 66] on div at bounding box center [598, 64] width 15 height 15
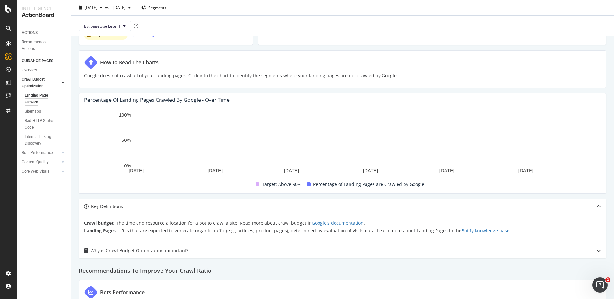
scroll to position [0, 0]
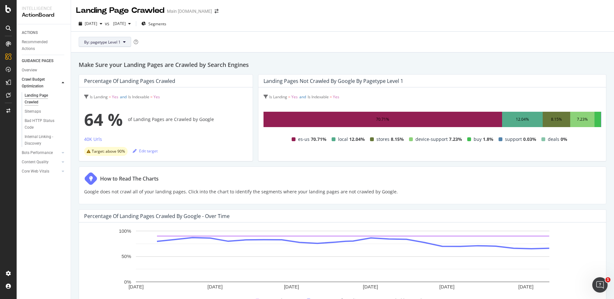
click at [118, 42] on span "By: pagetype Level 1" at bounding box center [102, 41] width 36 height 5
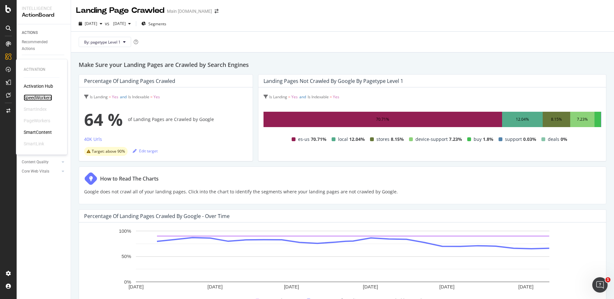
click at [36, 97] on div "SpeedWorkers" at bounding box center [38, 97] width 28 height 6
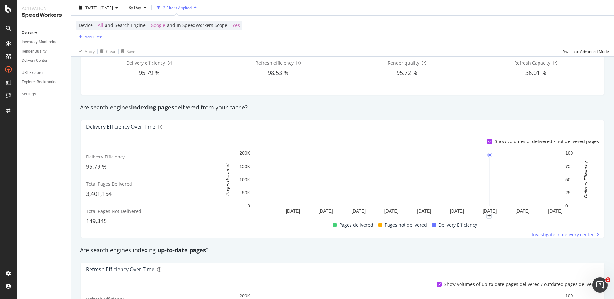
scroll to position [33, 0]
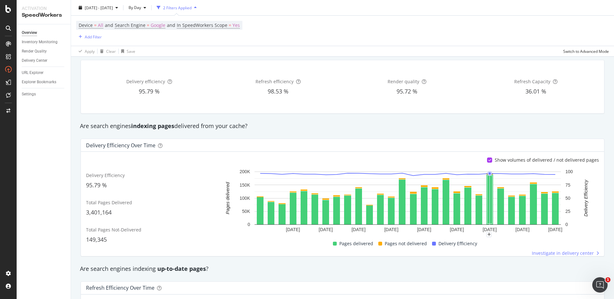
click at [486, 124] on div "Are search engines indexing pages delivered from your cache?" at bounding box center [342, 126] width 531 height 8
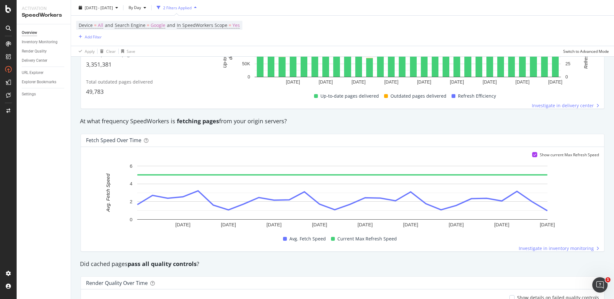
scroll to position [323, 0]
click at [494, 121] on div "At what frequency SpeedWorkers is fetching pages from your origin servers?" at bounding box center [342, 120] width 531 height 8
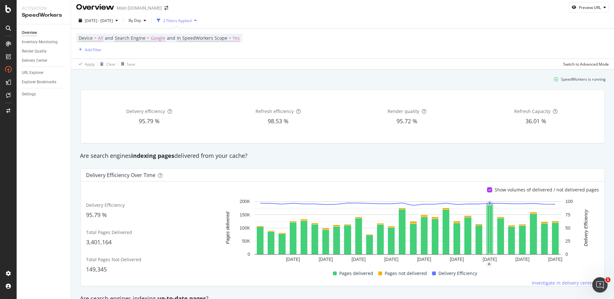
scroll to position [0, 0]
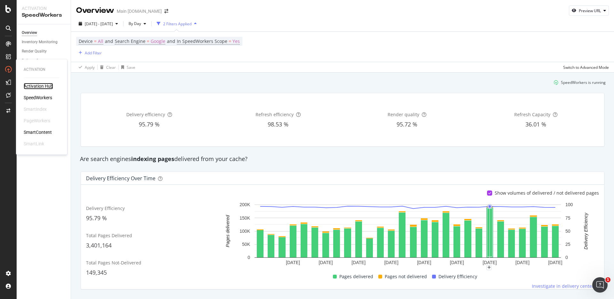
click at [36, 85] on div "Activation Hub" at bounding box center [38, 86] width 29 height 6
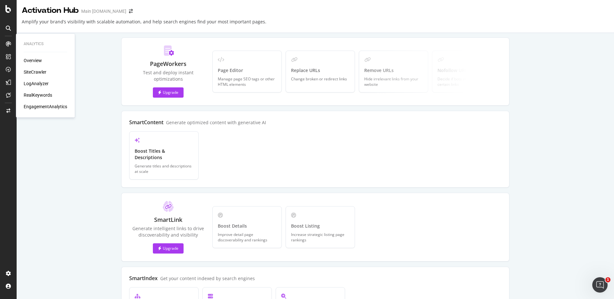
click at [40, 80] on div "Overview SiteCrawler LogAnalyzer RealKeywords EngagementAnalytics" at bounding box center [45, 83] width 43 height 52
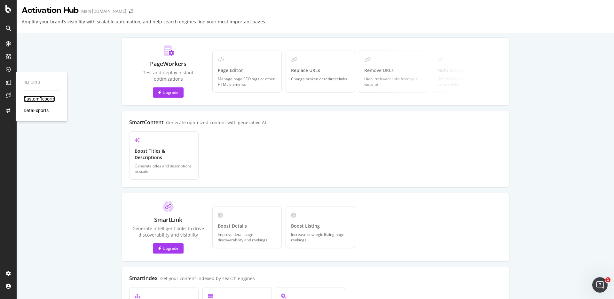
click at [38, 99] on div "CustomReports" at bounding box center [39, 99] width 31 height 6
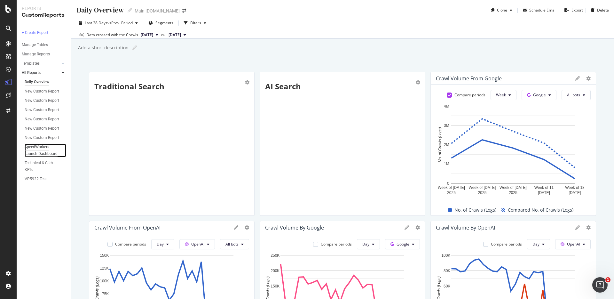
click at [39, 153] on div "SpeedWorkers Launch Dashboard" at bounding box center [43, 150] width 37 height 13
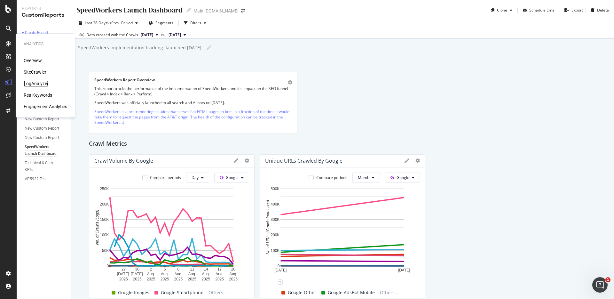
click at [41, 83] on div "LogAnalyzer" at bounding box center [36, 83] width 25 height 6
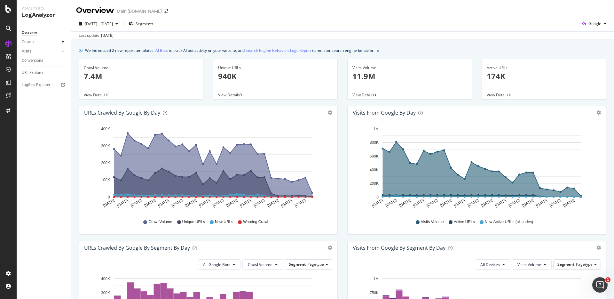
click at [62, 41] on icon at bounding box center [63, 42] width 3 height 4
click at [62, 96] on icon at bounding box center [63, 95] width 3 height 4
click at [62, 95] on div at bounding box center [63, 95] width 6 height 6
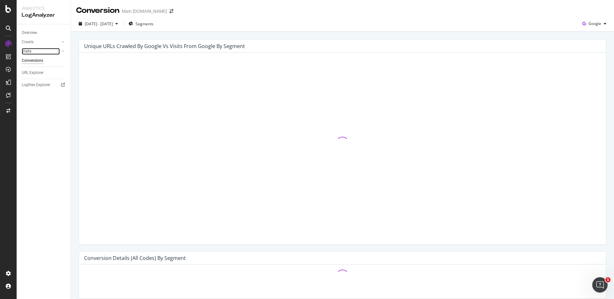
click at [59, 50] on div at bounding box center [56, 51] width 6 height 6
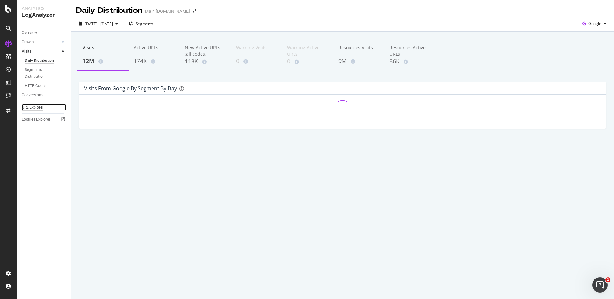
click at [38, 107] on div "URL Explorer" at bounding box center [33, 107] width 22 height 7
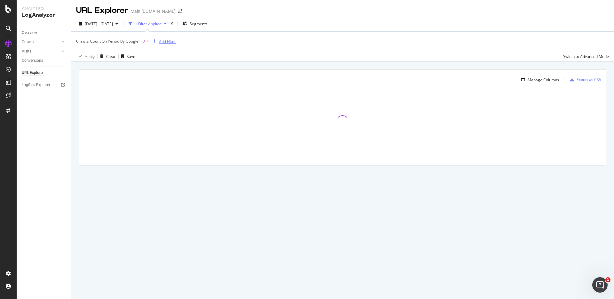
click at [166, 43] on div "Add Filter" at bounding box center [167, 41] width 17 height 5
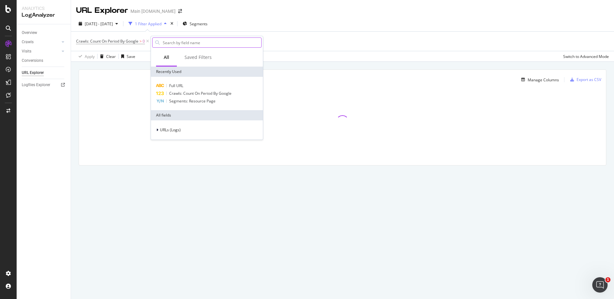
click at [191, 46] on input "text" at bounding box center [211, 43] width 99 height 10
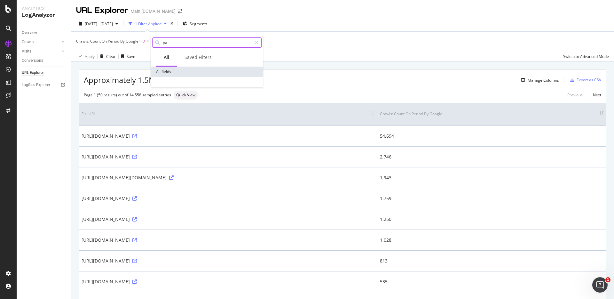
type input "p"
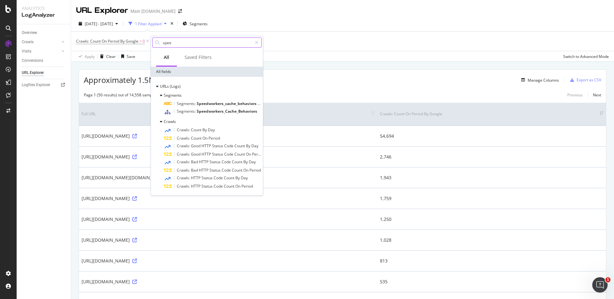
type input "speed"
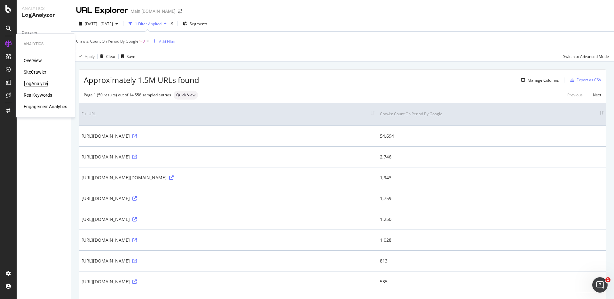
click at [39, 84] on div "LogAnalyzer" at bounding box center [36, 83] width 25 height 6
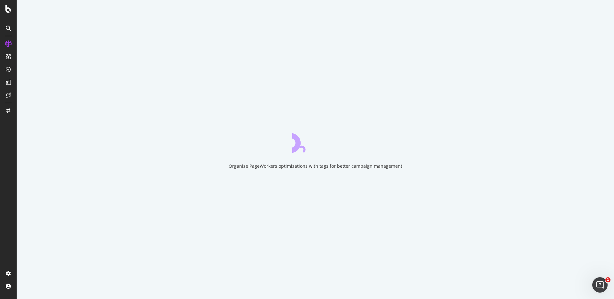
click at [426, 113] on div "Organize PageWorkers optimizations with tags for better campaign management" at bounding box center [315, 149] width 597 height 299
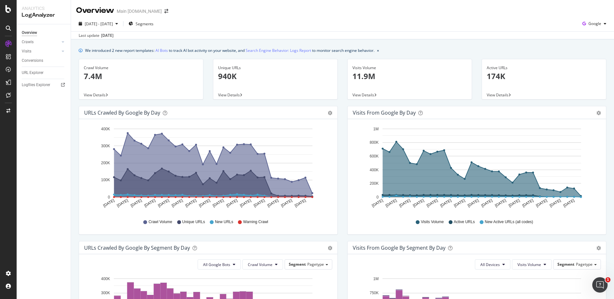
click at [448, 49] on div "We introduced 2 new report templates: AI Bots to track AI bot activity on your …" at bounding box center [342, 50] width 527 height 7
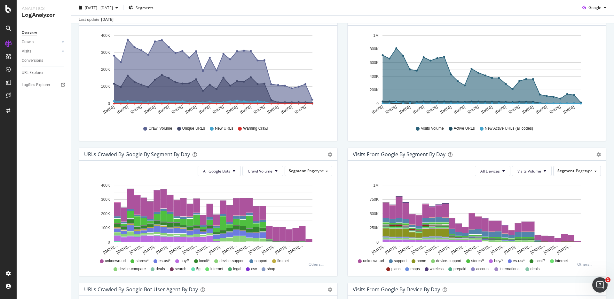
scroll to position [88, 0]
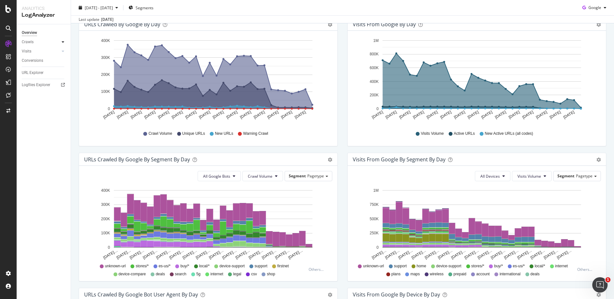
click at [62, 41] on icon at bounding box center [63, 42] width 3 height 4
click at [40, 50] on div "Daily Distribution" at bounding box center [40, 51] width 30 height 7
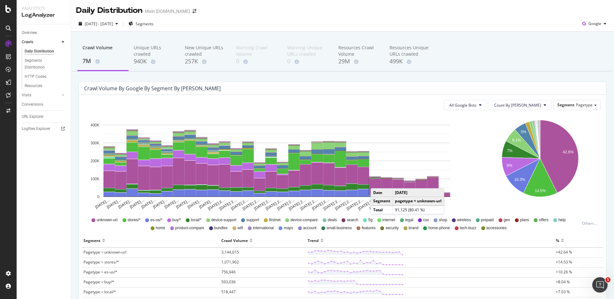
click at [377, 182] on rect "A chart." at bounding box center [375, 187] width 12 height 16
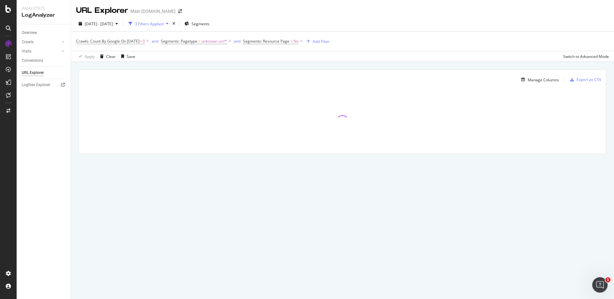
click at [443, 62] on div "Manage Columns Export as CSV Full URL Crawls: Count By Google" at bounding box center [342, 119] width 543 height 114
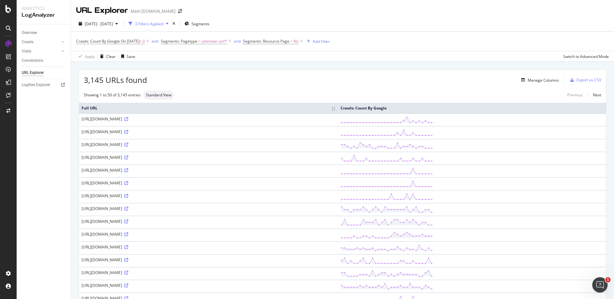
click at [423, 80] on div "Manage Columns" at bounding box center [353, 80] width 412 height 8
click at [62, 50] on icon at bounding box center [63, 51] width 3 height 4
click at [42, 104] on div "EngagementAnalytics" at bounding box center [45, 106] width 43 height 6
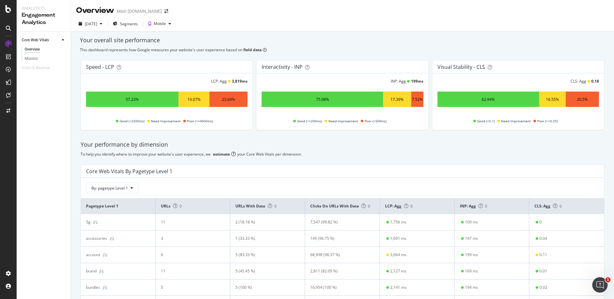
click at [500, 47] on div "This dashboard represents how Google measures your website's user experience ba…" at bounding box center [342, 49] width 525 height 5
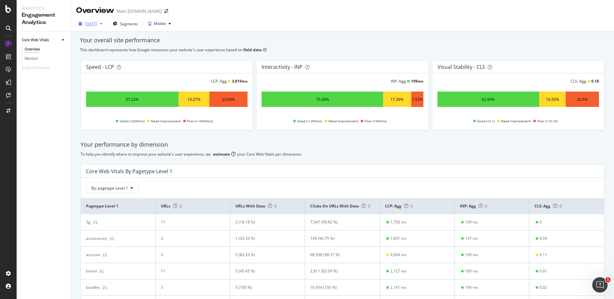
click at [105, 26] on div "2025 Aug. 17th" at bounding box center [90, 24] width 29 height 10
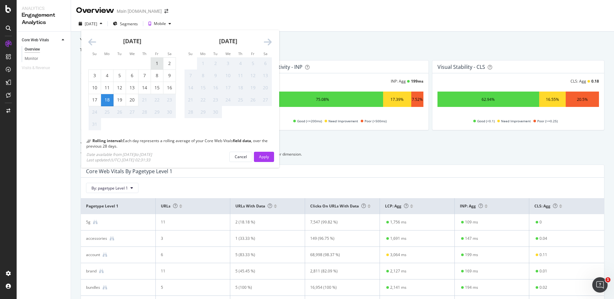
click at [154, 63] on div "1" at bounding box center [157, 63] width 12 height 6
click at [96, 44] on icon "Move backward to switch to the previous month." at bounding box center [92, 42] width 8 height 9
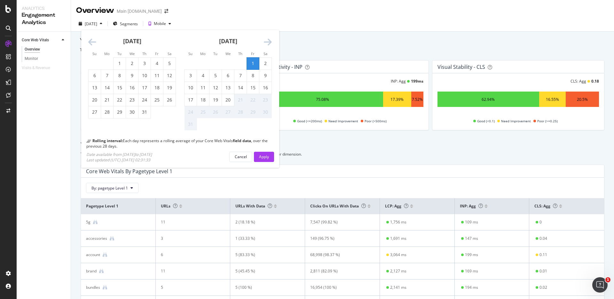
click at [96, 44] on icon "Move backward to switch to the previous month." at bounding box center [92, 42] width 8 height 9
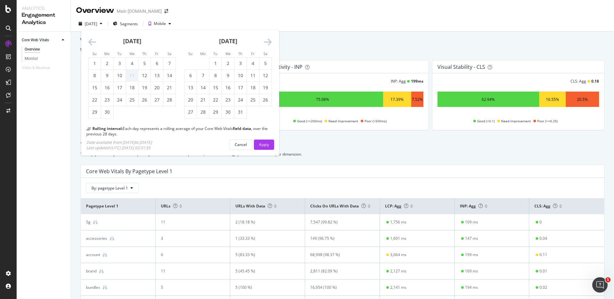
click at [96, 44] on icon "Move backward to switch to the previous month." at bounding box center [92, 42] width 8 height 9
click at [121, 74] on div "6" at bounding box center [119, 75] width 12 height 6
click at [265, 144] on div "Apply" at bounding box center [264, 144] width 10 height 5
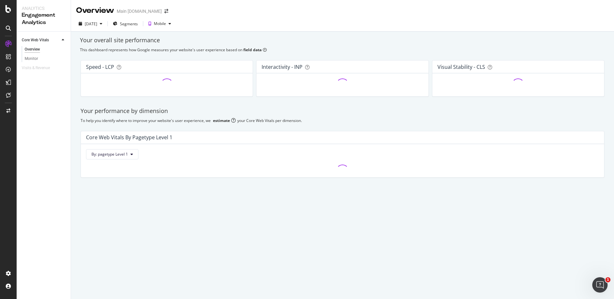
click at [521, 47] on div "This dashboard represents how Google measures your website's user experience ba…" at bounding box center [342, 49] width 525 height 5
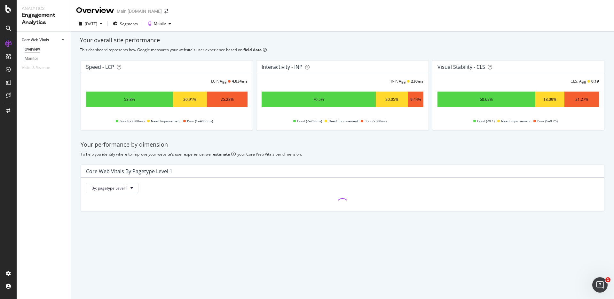
click at [521, 47] on div "This dashboard represents how Google measures your website's user experience ba…" at bounding box center [342, 49] width 525 height 5
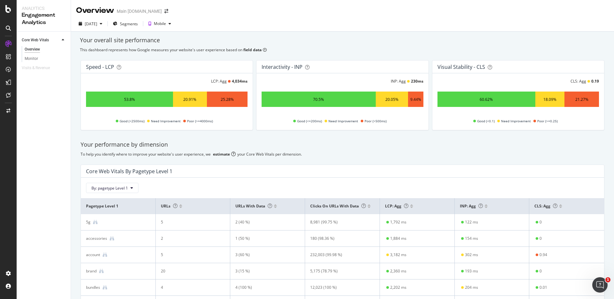
click at [382, 167] on div "Core Web Vitals By pagetype Level 1" at bounding box center [342, 171] width 523 height 13
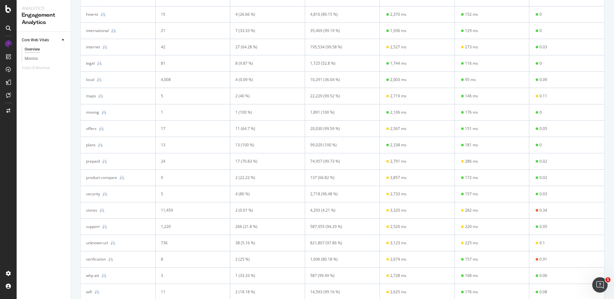
scroll to position [497, 0]
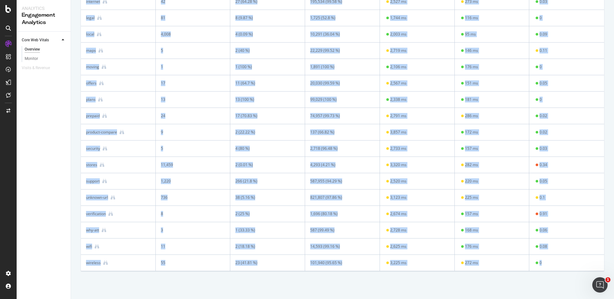
drag, startPoint x: 85, startPoint y: 204, endPoint x: 545, endPoint y: 261, distance: 463.5
copy table "pagetype Level 1 URLs URLs with data Clicks on URLs with data LCP: Agg INP: Agg…"
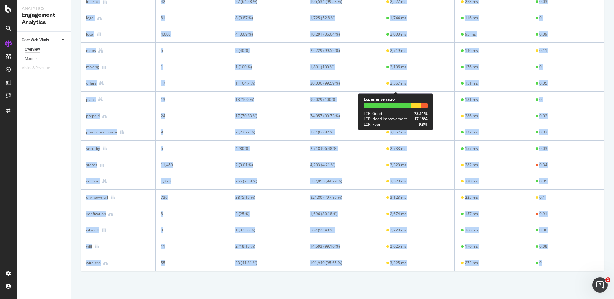
scroll to position [0, 0]
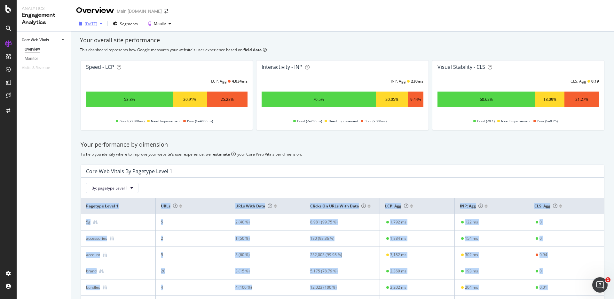
click at [105, 25] on div "button" at bounding box center [101, 24] width 8 height 4
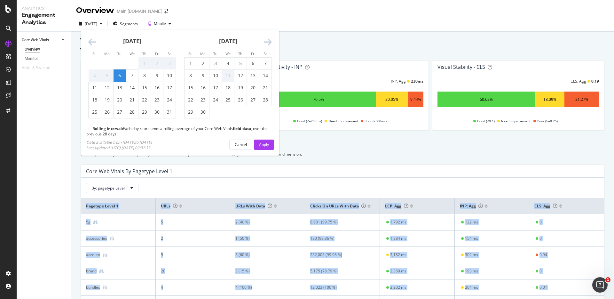
click at [267, 43] on icon "Move forward to switch to the next month." at bounding box center [268, 42] width 8 height 9
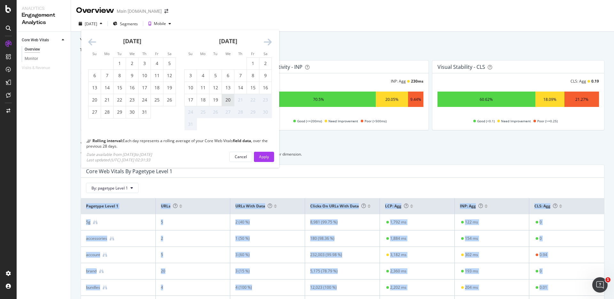
click at [224, 100] on div "20" at bounding box center [228, 100] width 12 height 6
click at [267, 153] on div "Apply" at bounding box center [264, 157] width 10 height 10
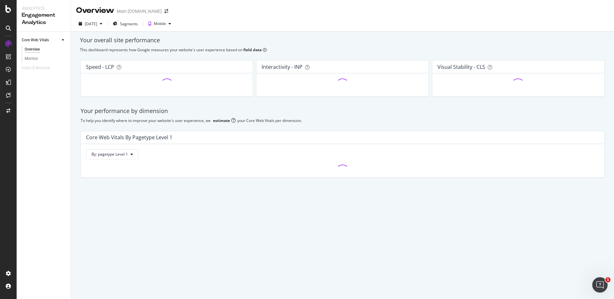
click at [514, 111] on div "Your performance by dimension" at bounding box center [343, 111] width 524 height 8
click at [514, 111] on div "Speed - LCP Interactivity - INP Visual Stability - CLS Your performance by dime…" at bounding box center [342, 119] width 531 height 128
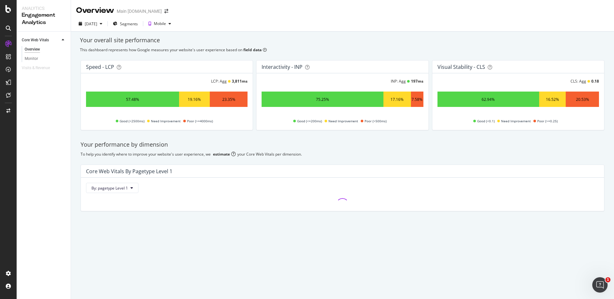
click at [491, 146] on div "Your performance by dimension" at bounding box center [343, 144] width 524 height 8
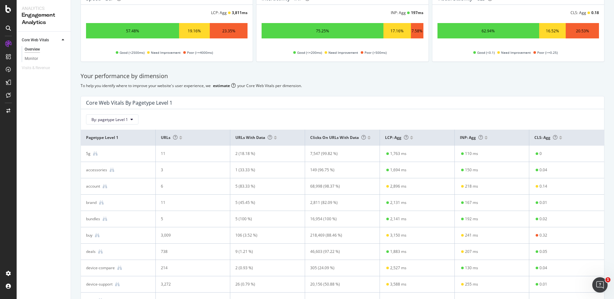
scroll to position [82, 0]
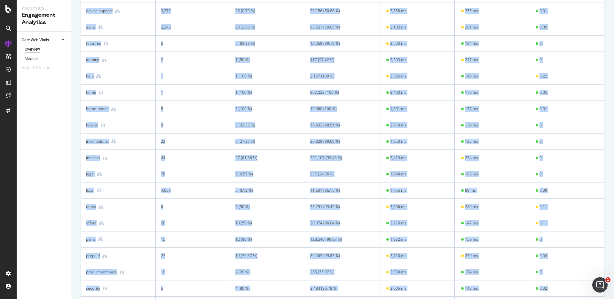
drag, startPoint x: 85, startPoint y: 139, endPoint x: 526, endPoint y: 298, distance: 469.1
click at [526, 298] on tbody "5g 11 2 (18.18 %) 7,547 (99.82 %) 1,763 ms 110 ms 0 accessories 3 1 (33.33 %) 1…" at bounding box center [342, 141] width 523 height 538
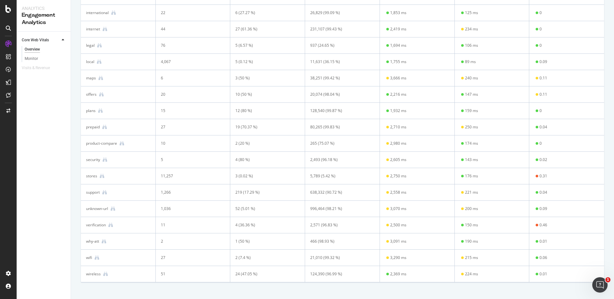
scroll to position [481, 0]
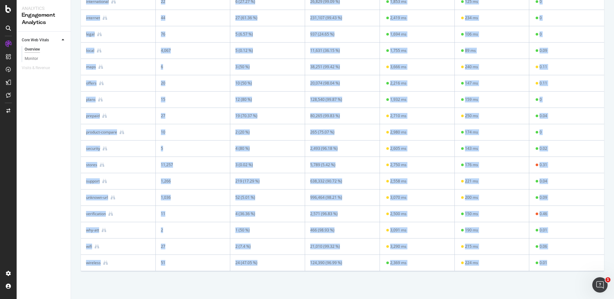
drag, startPoint x: 86, startPoint y: 204, endPoint x: 592, endPoint y: 270, distance: 510.9
copy table "pagetype Level 1 URLs URLs with data Clicks on URLs with data LCP: Agg INP: Agg…"
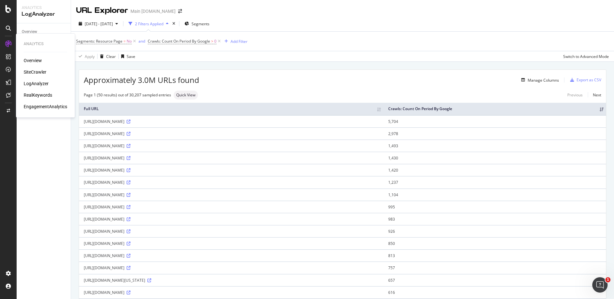
click at [27, 61] on div "Overview" at bounding box center [33, 60] width 18 height 6
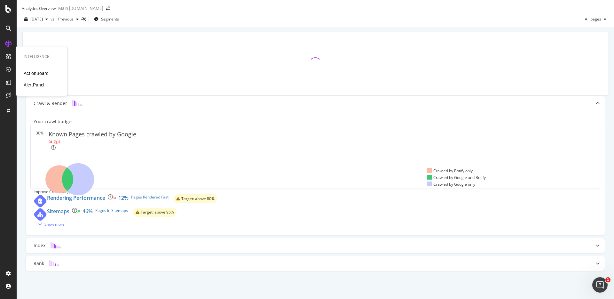
click at [28, 86] on div "AlertPanel" at bounding box center [34, 85] width 20 height 6
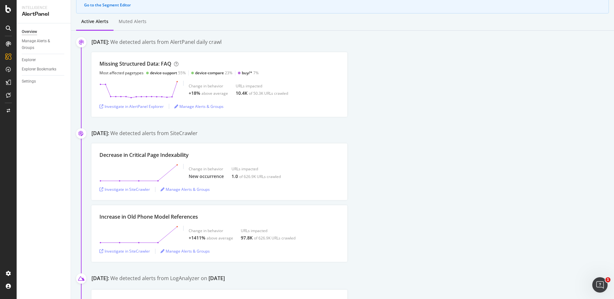
click at [423, 113] on div "Missing Structured Data: FAQ Most affected pagetypes device-support 55% device-…" at bounding box center [352, 84] width 522 height 65
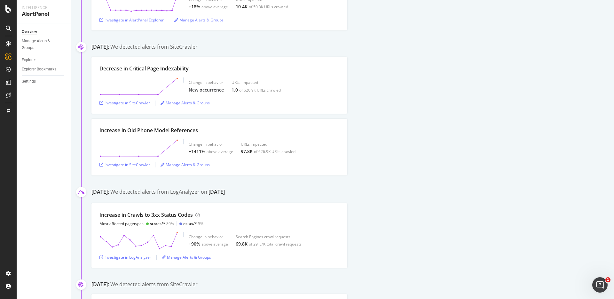
scroll to position [162, 0]
click at [431, 110] on div "Decrease in Critical Page Indexability Change in behavior New occurrence URLs i…" at bounding box center [352, 83] width 522 height 57
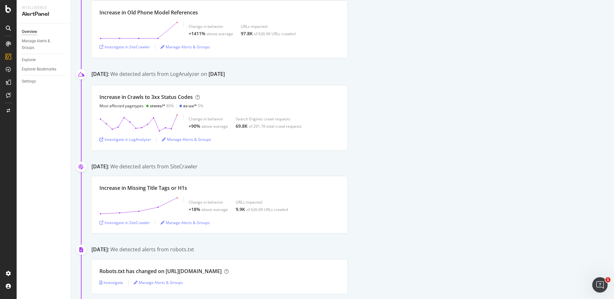
scroll to position [291, 0]
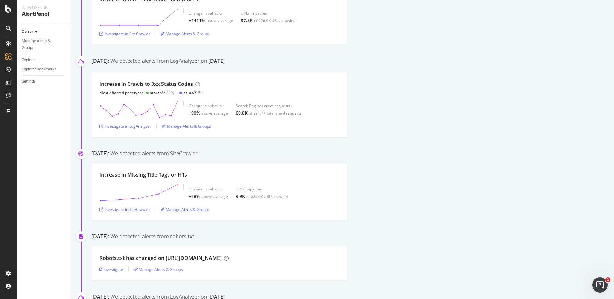
click at [428, 107] on div "Increase in Crawls to 3xx Status Codes Most affected pagetypes stores/* 80% es-…" at bounding box center [352, 104] width 522 height 65
click at [478, 171] on div "Increase in Missing Title Tags or H1s Change in behavior +18% above average URL…" at bounding box center [352, 191] width 522 height 57
click at [402, 66] on div "[DATE]: We detected alerts from LogAnalyzer on [DATE]" at bounding box center [352, 62] width 522 height 10
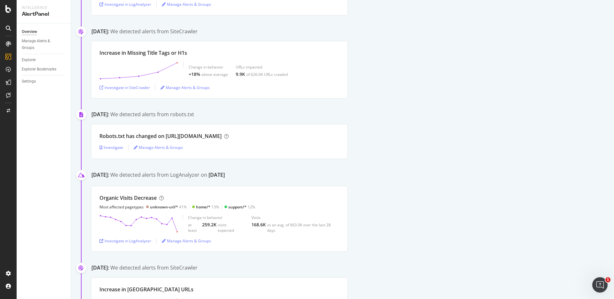
scroll to position [417, 0]
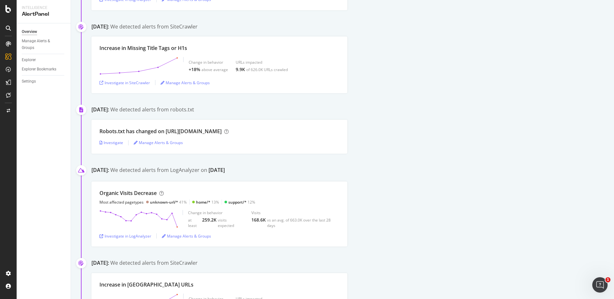
click at [447, 106] on div "[DATE]: We detected alerts from robots.txt" at bounding box center [352, 110] width 522 height 9
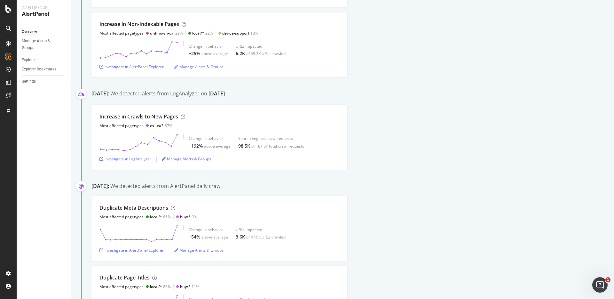
scroll to position [1046, 0]
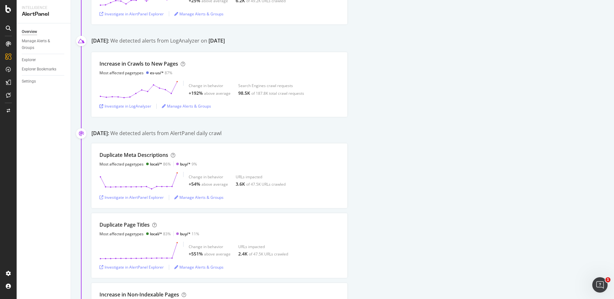
click at [449, 109] on div "Increase in Crawls to New Pages Most affected pagetypes es-us/* 87% Change in b…" at bounding box center [352, 84] width 522 height 65
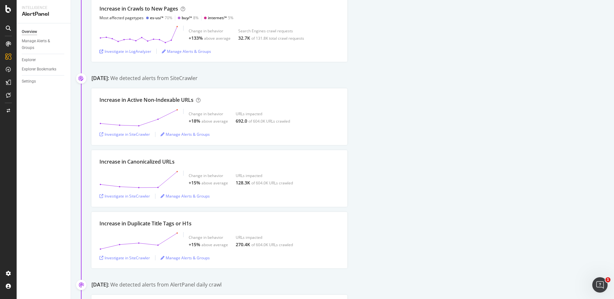
scroll to position [1630, 0]
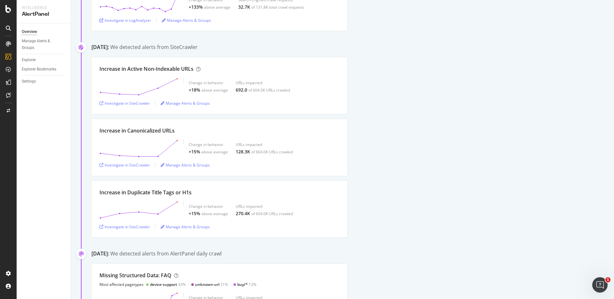
click at [449, 116] on div "Increase in Active Non-Indexable URLs Change in behavior +18% above average URL…" at bounding box center [352, 147] width 522 height 180
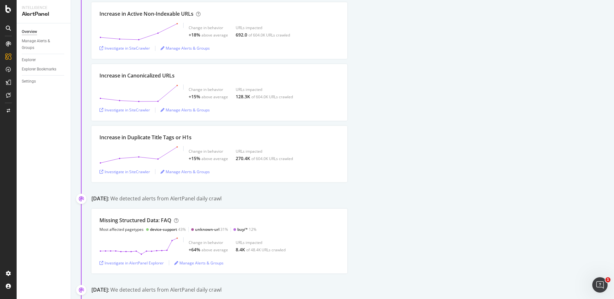
scroll to position [1685, 0]
click at [427, 106] on div "Increase in Canonicalized URLs Change in behavior +15% above average URLs impac…" at bounding box center [352, 92] width 522 height 57
